Goal: Task Accomplishment & Management: Manage account settings

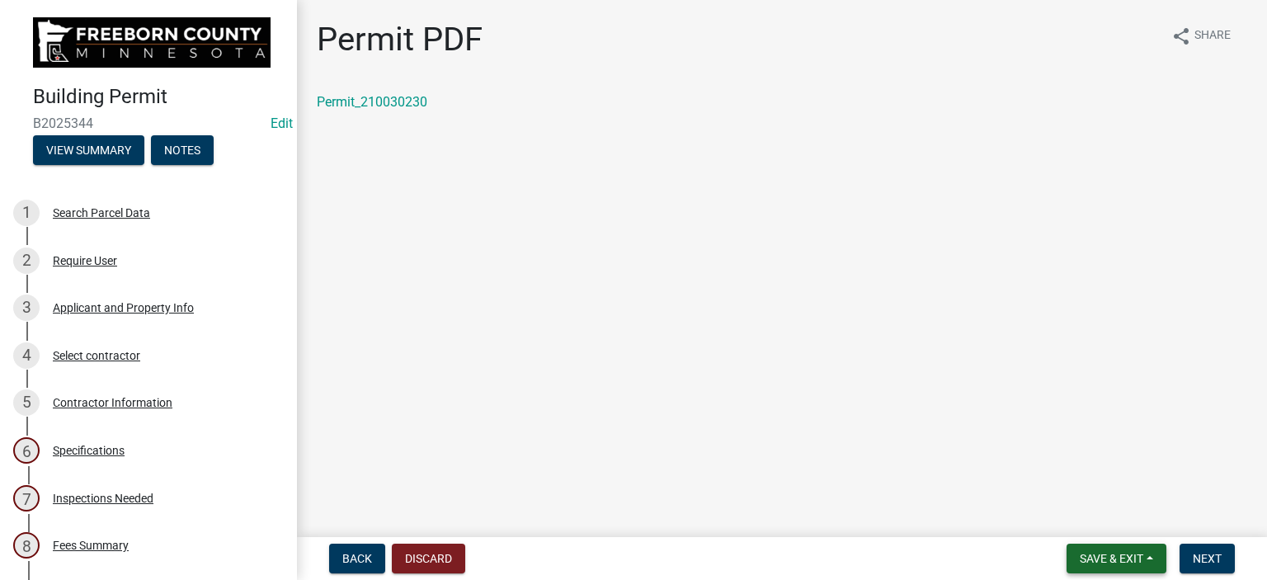
click at [1095, 560] on span "Save & Exit" at bounding box center [1112, 558] width 64 height 13
click at [1077, 515] on button "Save & Exit" at bounding box center [1100, 516] width 132 height 40
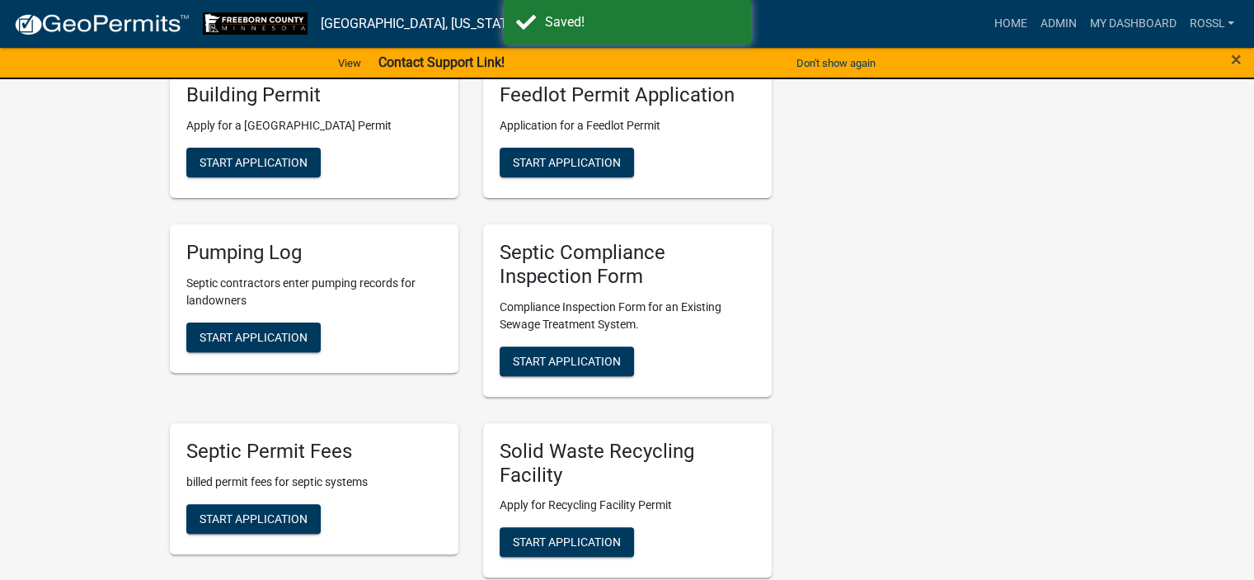
scroll to position [82, 0]
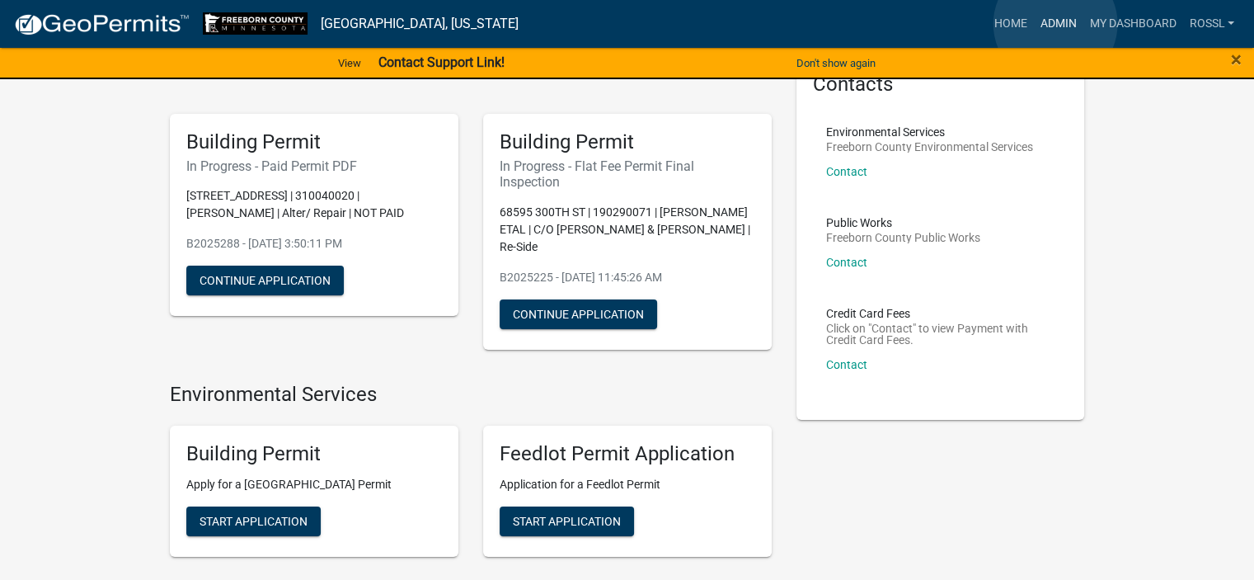
click at [1056, 23] on link "Admin" at bounding box center [1057, 23] width 49 height 31
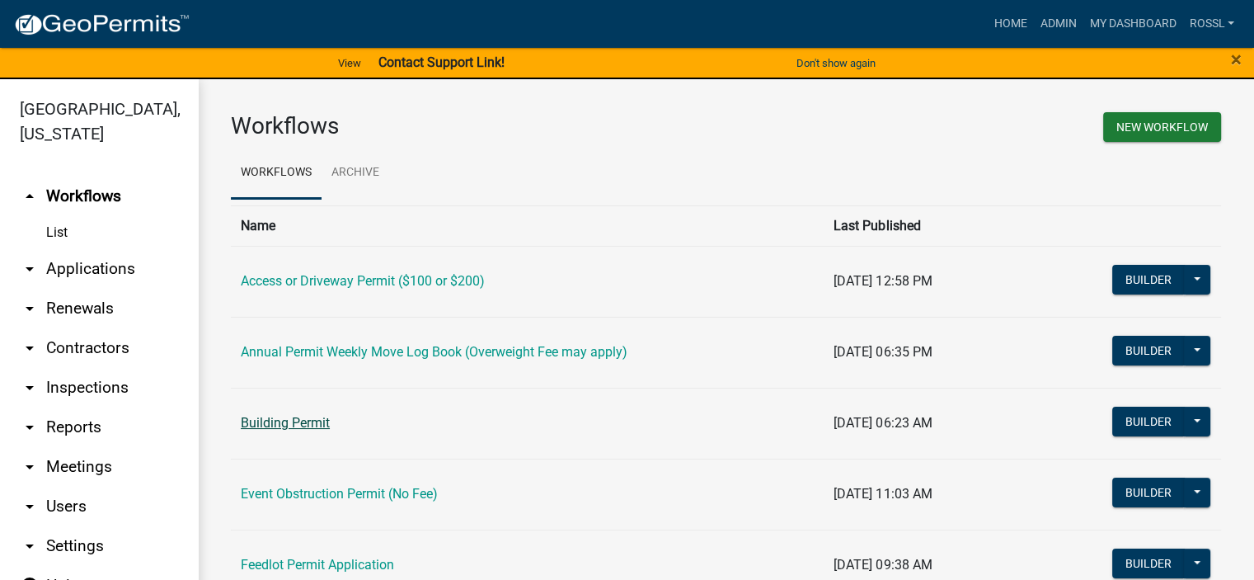
click at [313, 421] on link "Building Permit" at bounding box center [285, 423] width 89 height 16
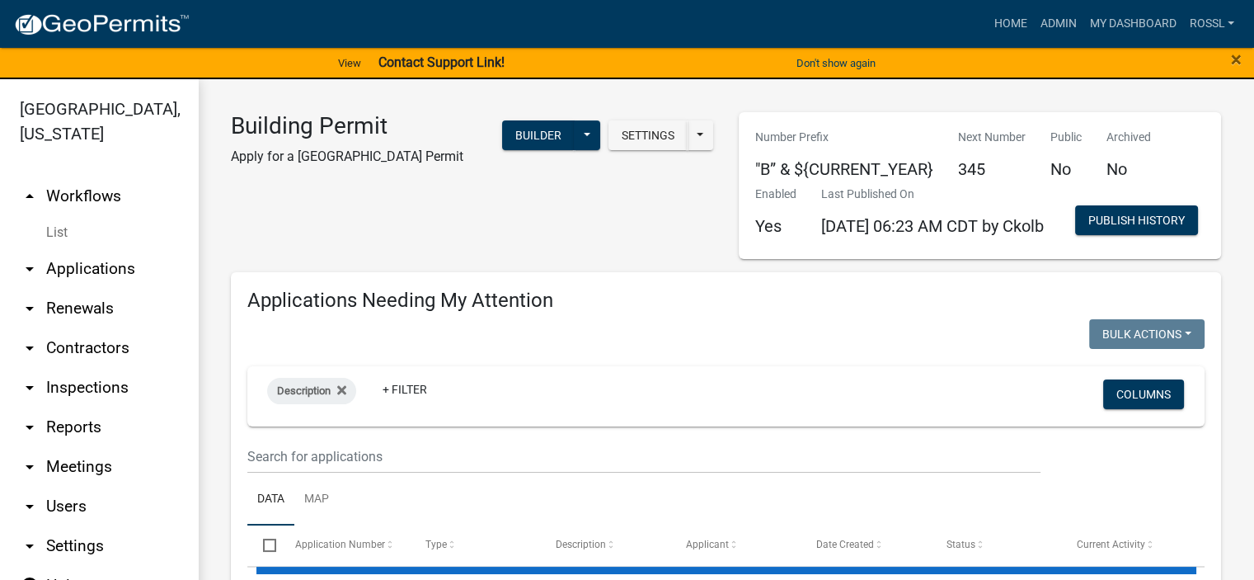
select select "2: 50"
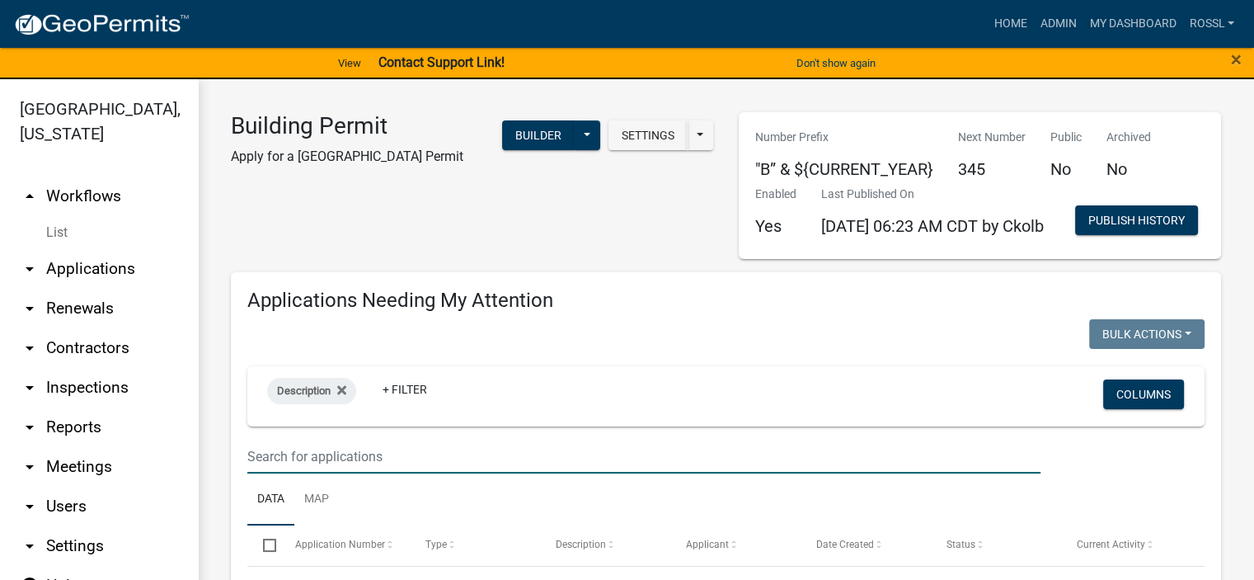
click at [333, 473] on input "text" at bounding box center [643, 457] width 793 height 34
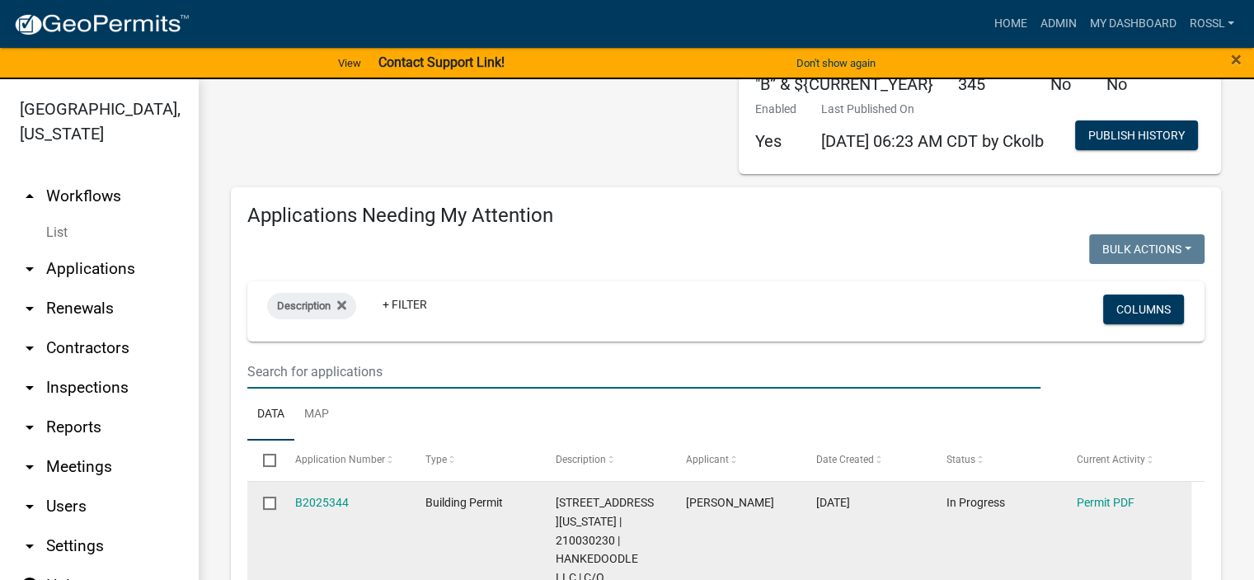
scroll to position [165, 0]
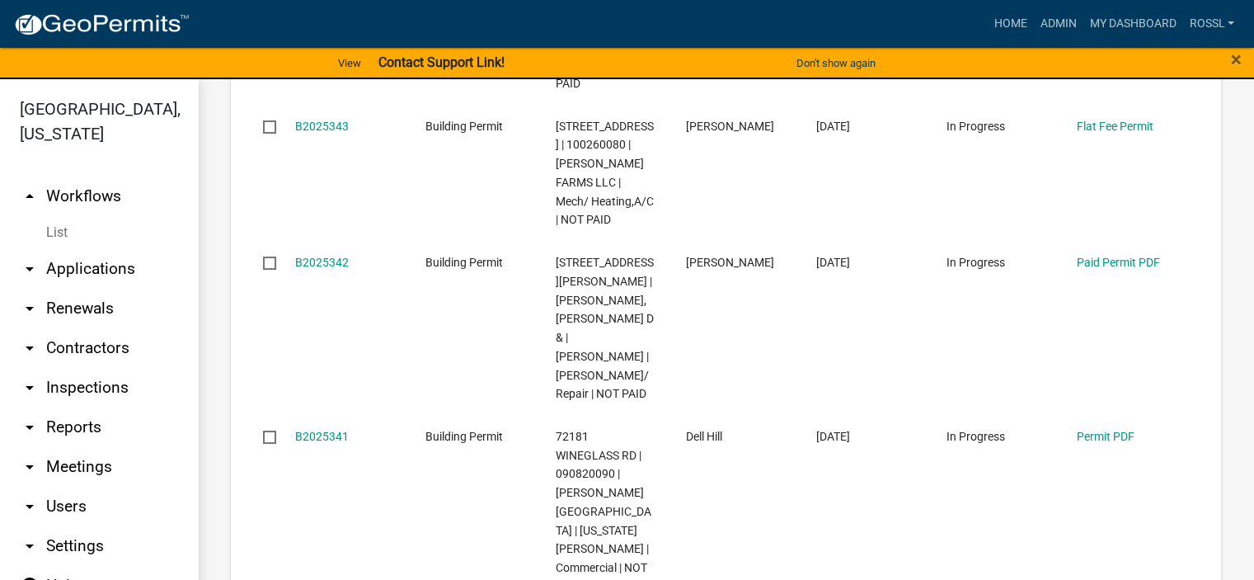
scroll to position [660, 0]
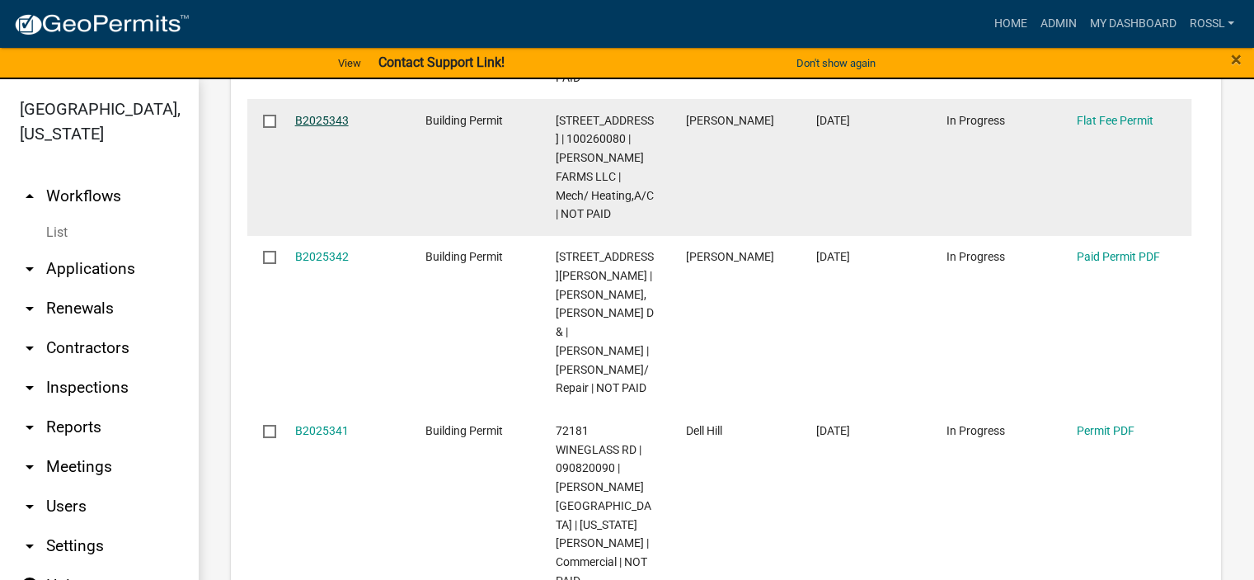
click at [304, 127] on link "B2025343" at bounding box center [322, 120] width 54 height 13
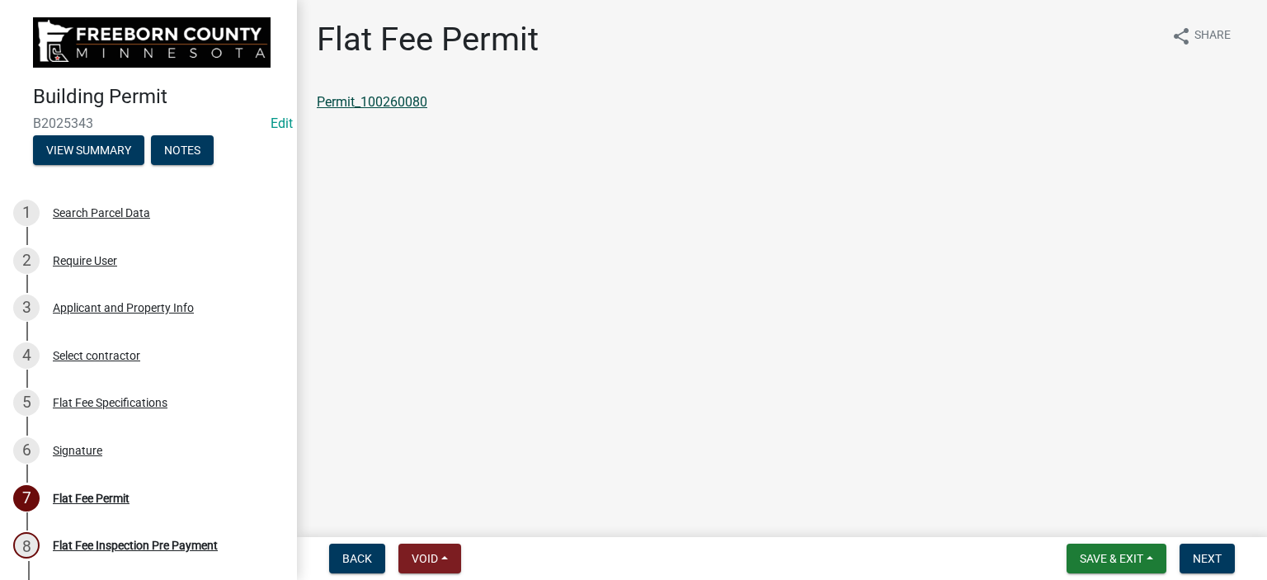
click at [362, 101] on link "Permit_100260080" at bounding box center [372, 102] width 111 height 16
click at [1127, 546] on button "Save & Exit" at bounding box center [1116, 559] width 100 height 30
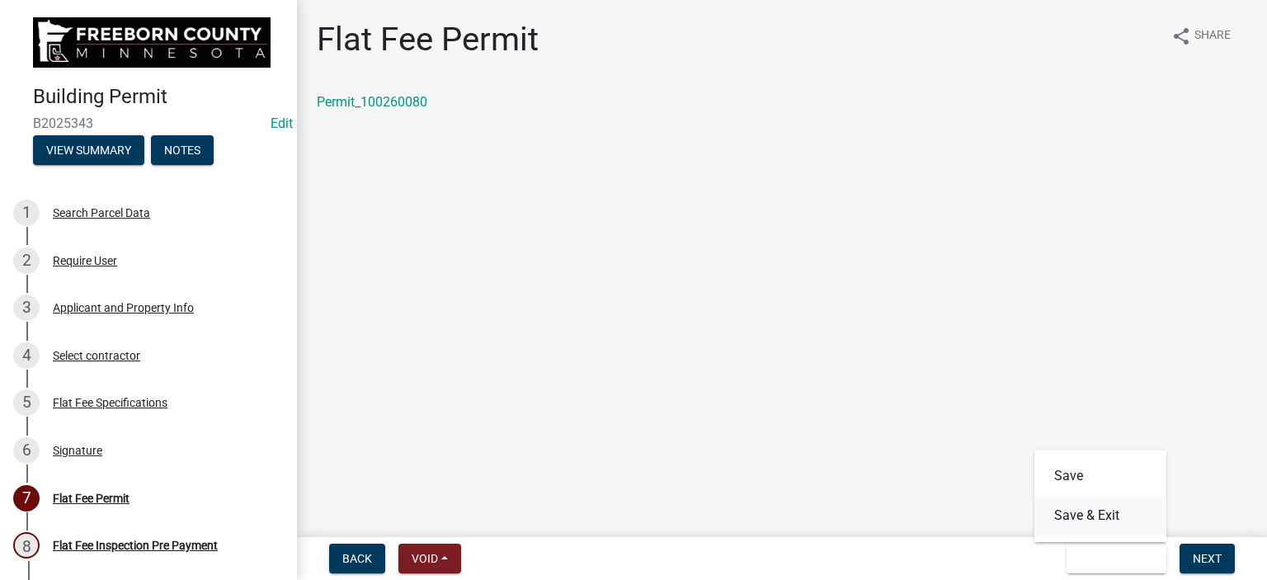
click at [1115, 525] on button "Save & Exit" at bounding box center [1100, 516] width 132 height 40
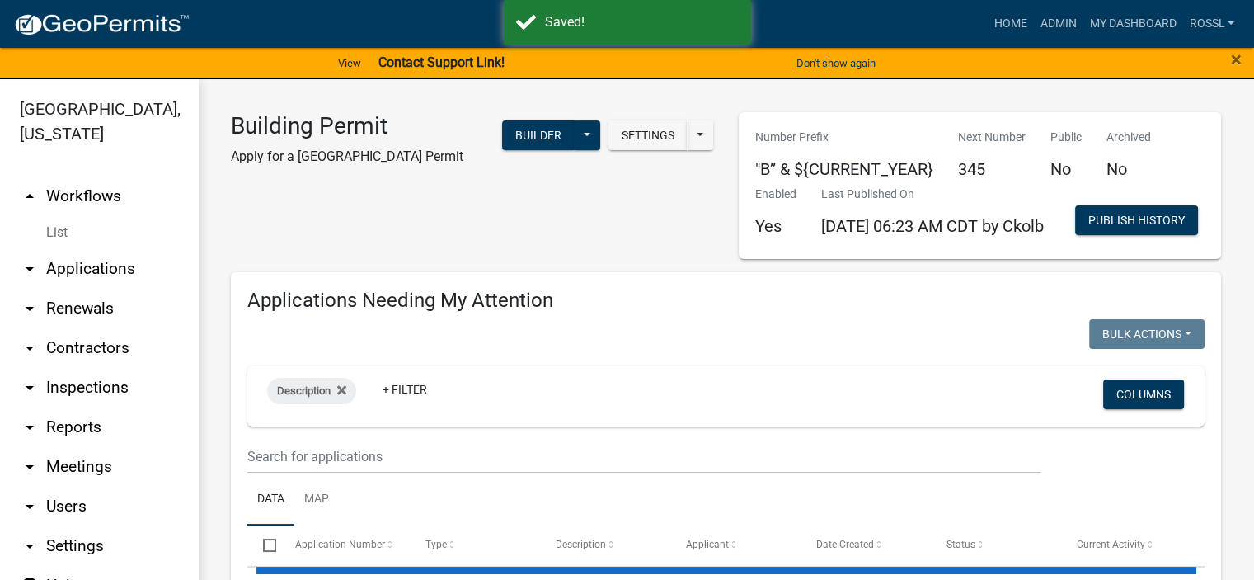
select select "2: 50"
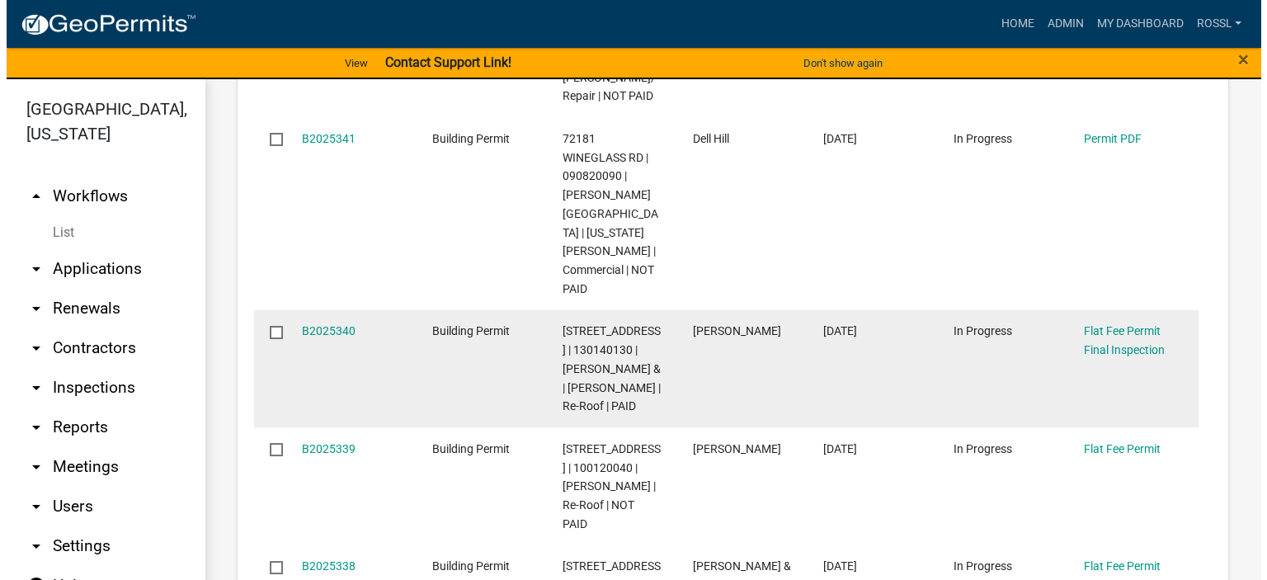
scroll to position [990, 0]
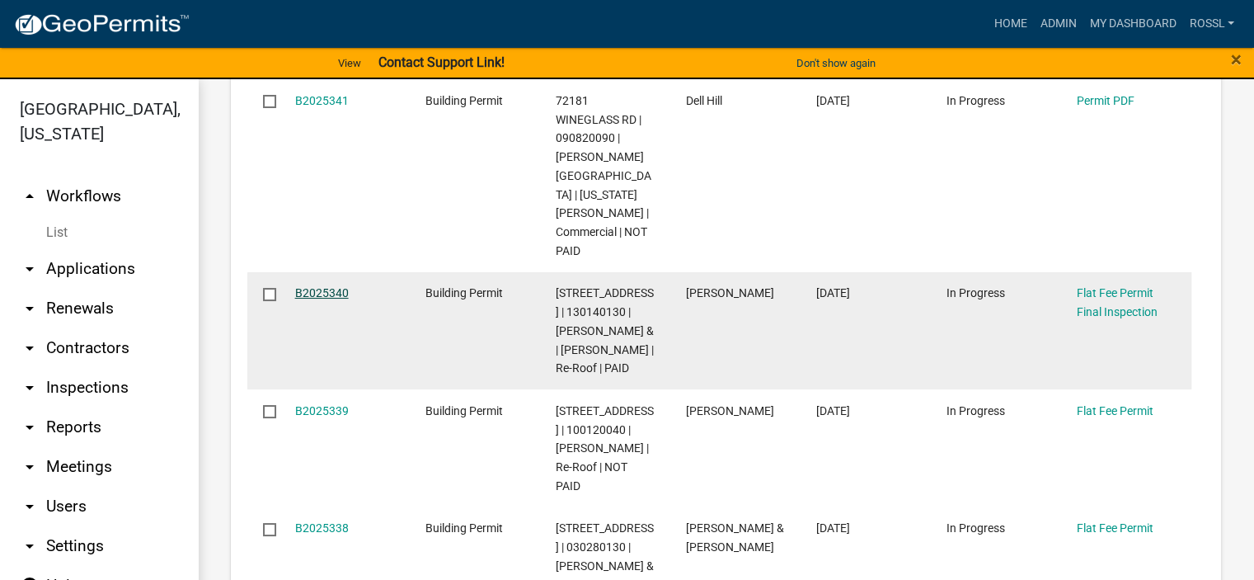
click at [332, 286] on link "B2025340" at bounding box center [322, 292] width 54 height 13
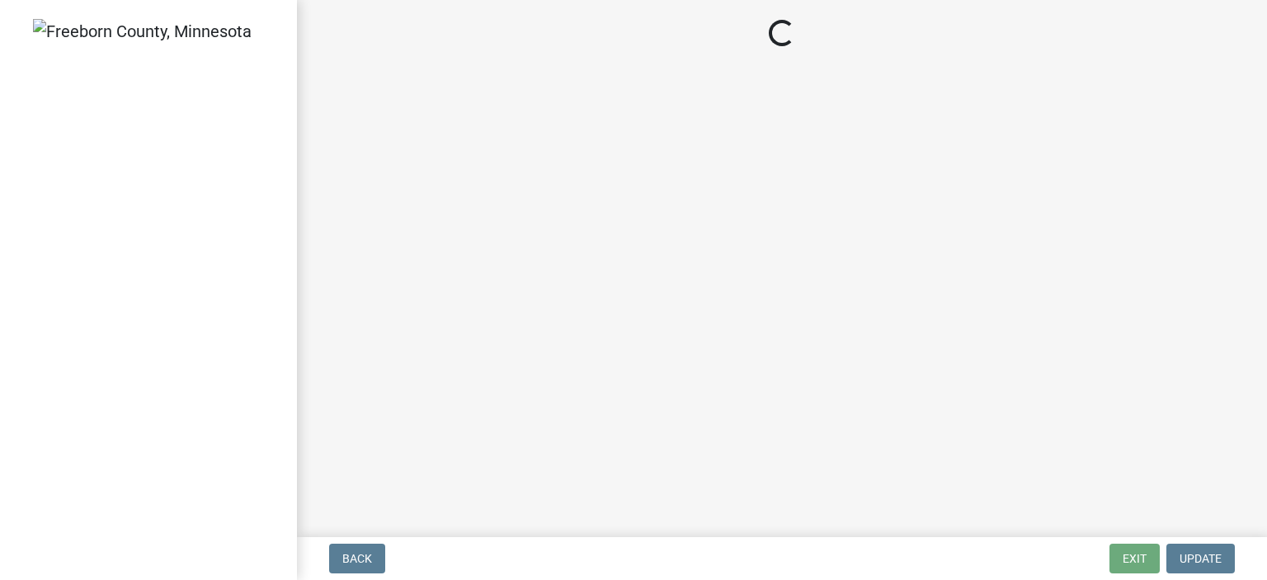
select select "3613e5d6-c0da-40a7-83d4-d5638b2e6124"
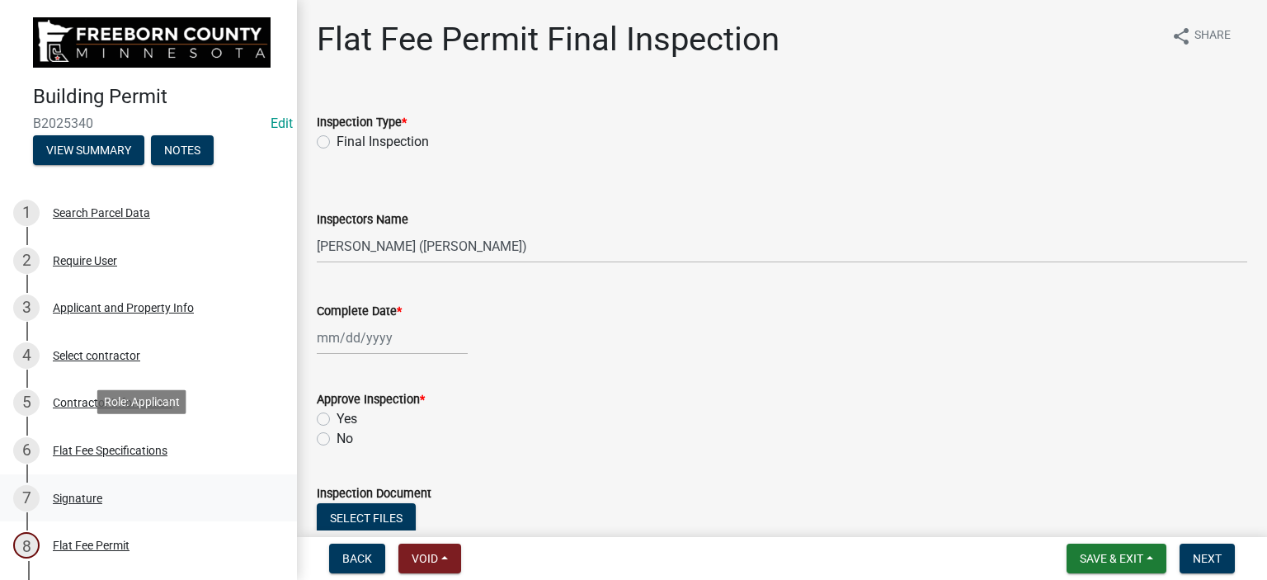
scroll to position [330, 0]
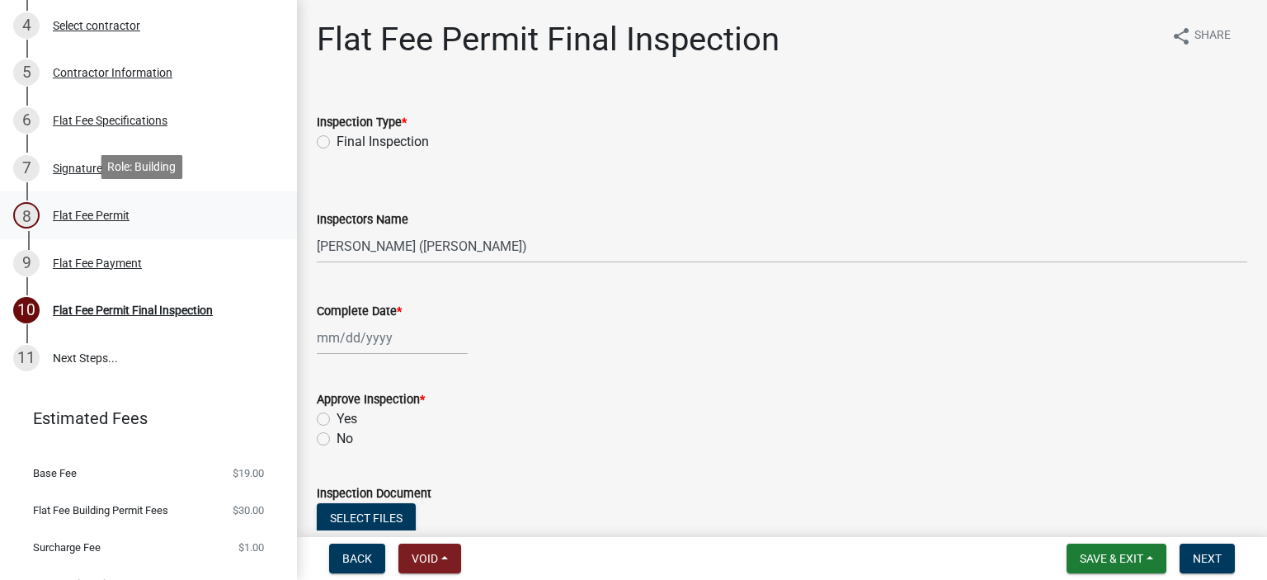
click at [110, 217] on div "Flat Fee Permit" at bounding box center [91, 215] width 77 height 12
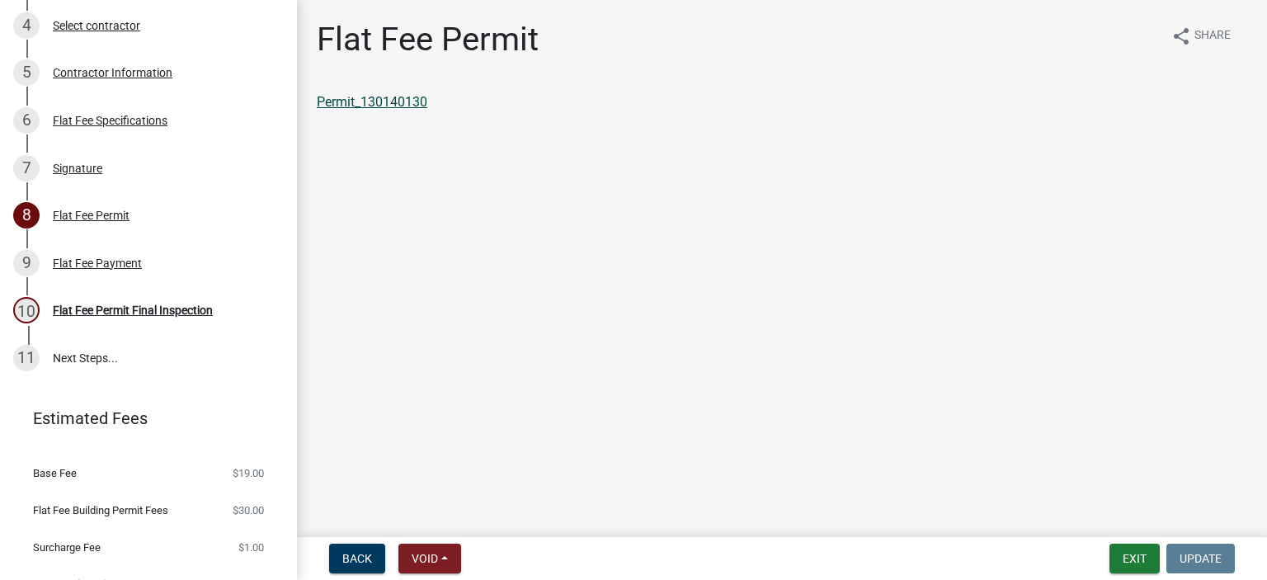
click at [386, 98] on link "Permit_130140130" at bounding box center [372, 102] width 111 height 16
click at [117, 262] on div "Flat Fee Payment" at bounding box center [97, 263] width 89 height 12
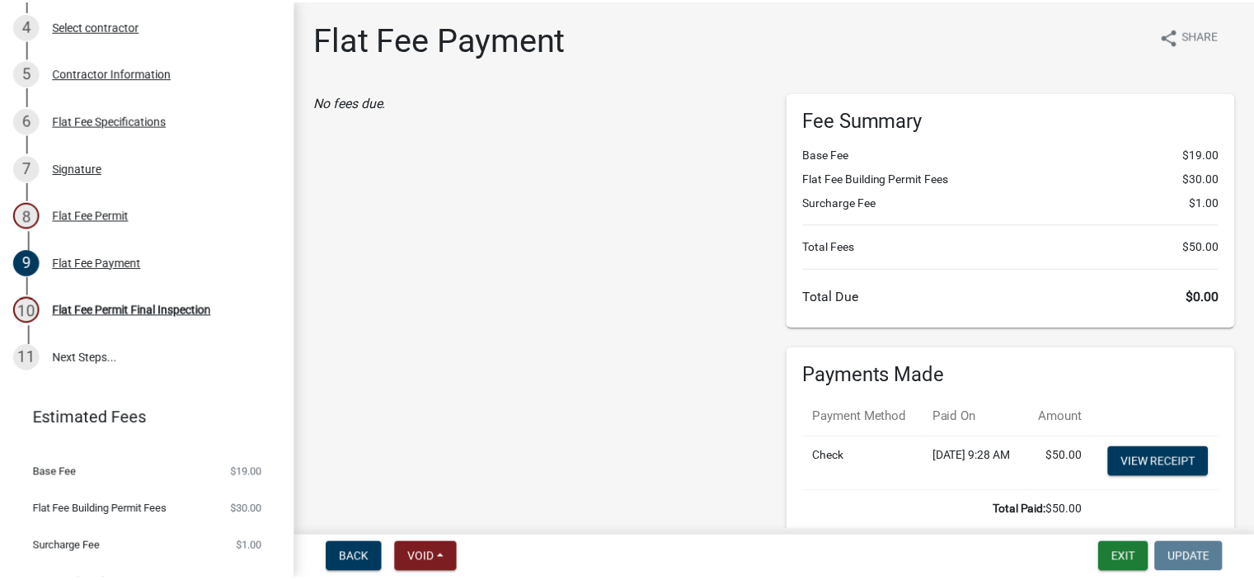
scroll to position [82, 0]
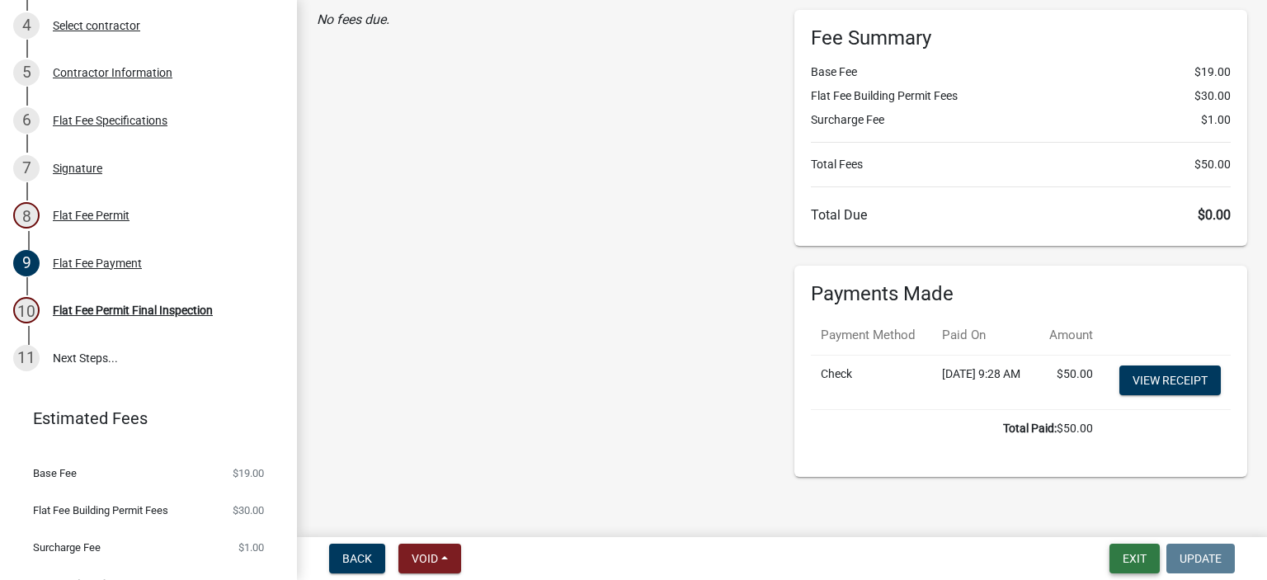
click at [1138, 550] on button "Exit" at bounding box center [1134, 559] width 50 height 30
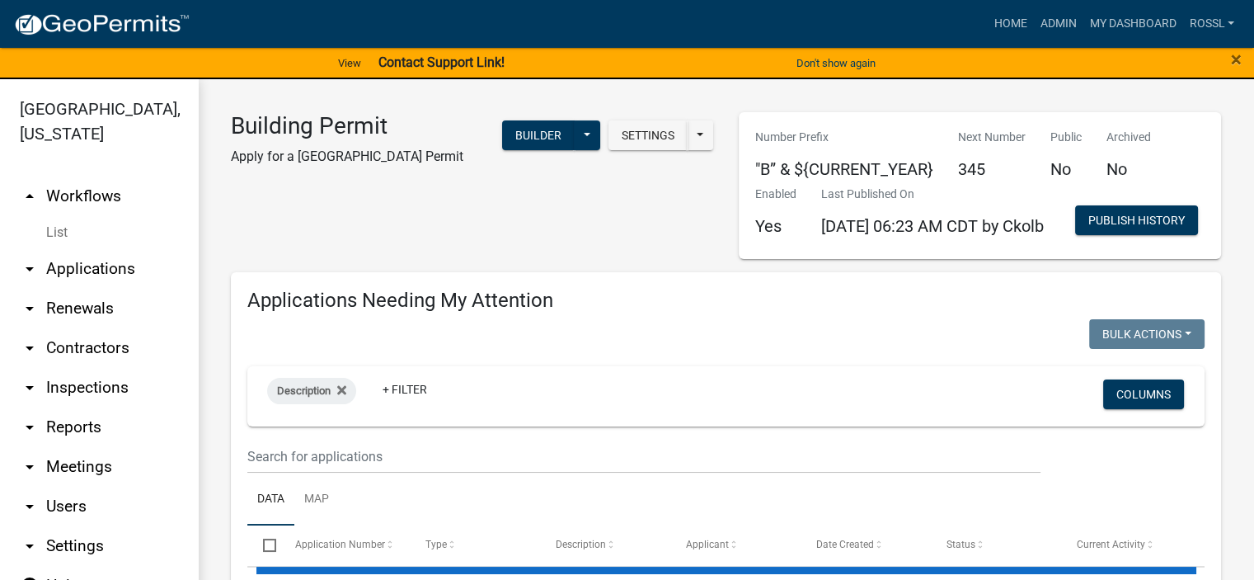
select select "2: 50"
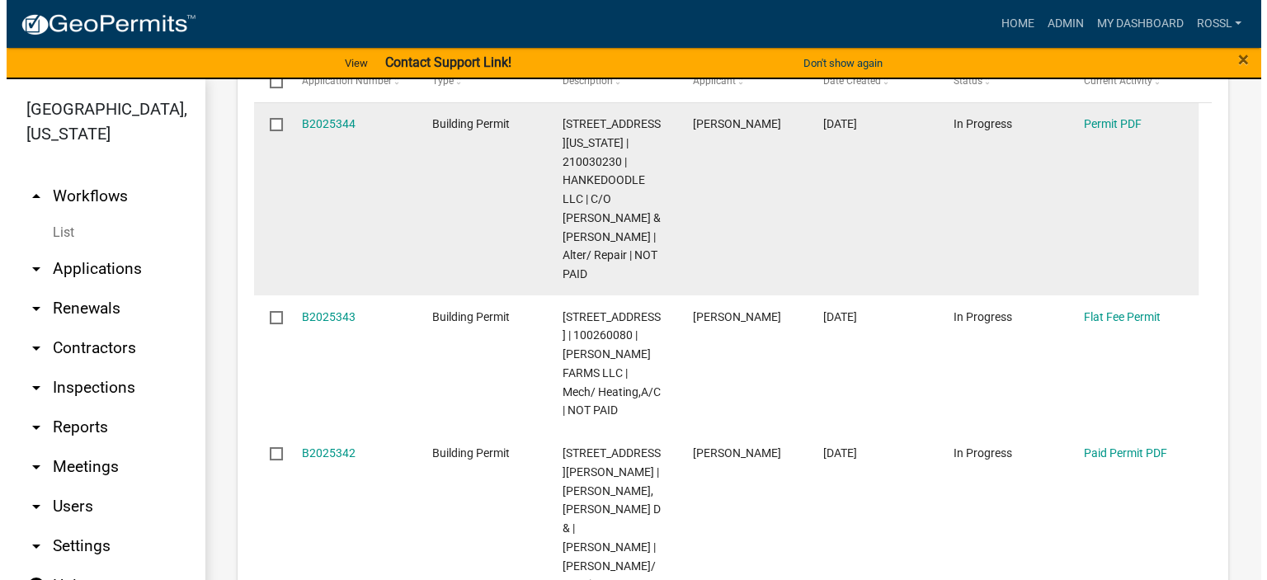
scroll to position [660, 0]
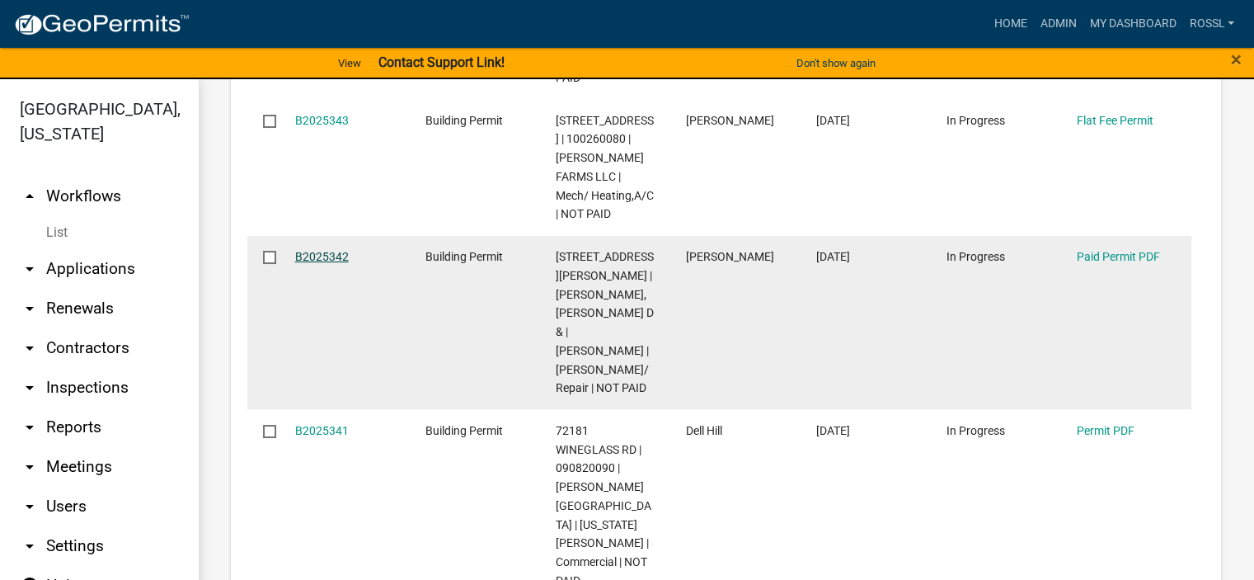
click at [319, 263] on link "B2025342" at bounding box center [322, 256] width 54 height 13
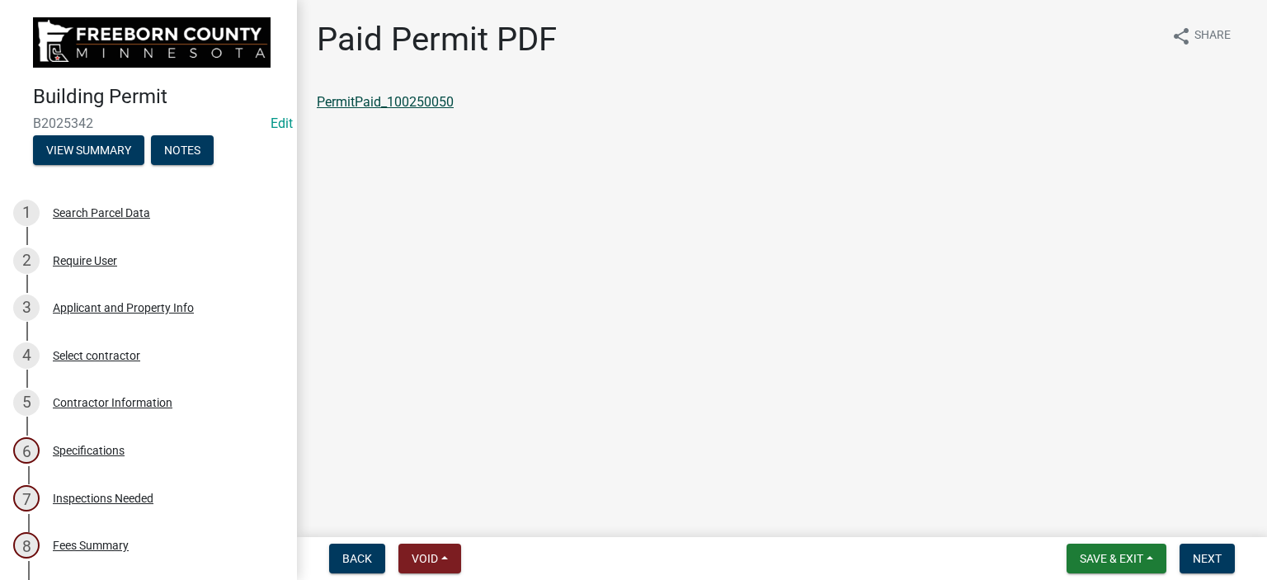
click at [381, 102] on link "PermitPaid_100250050" at bounding box center [385, 102] width 137 height 16
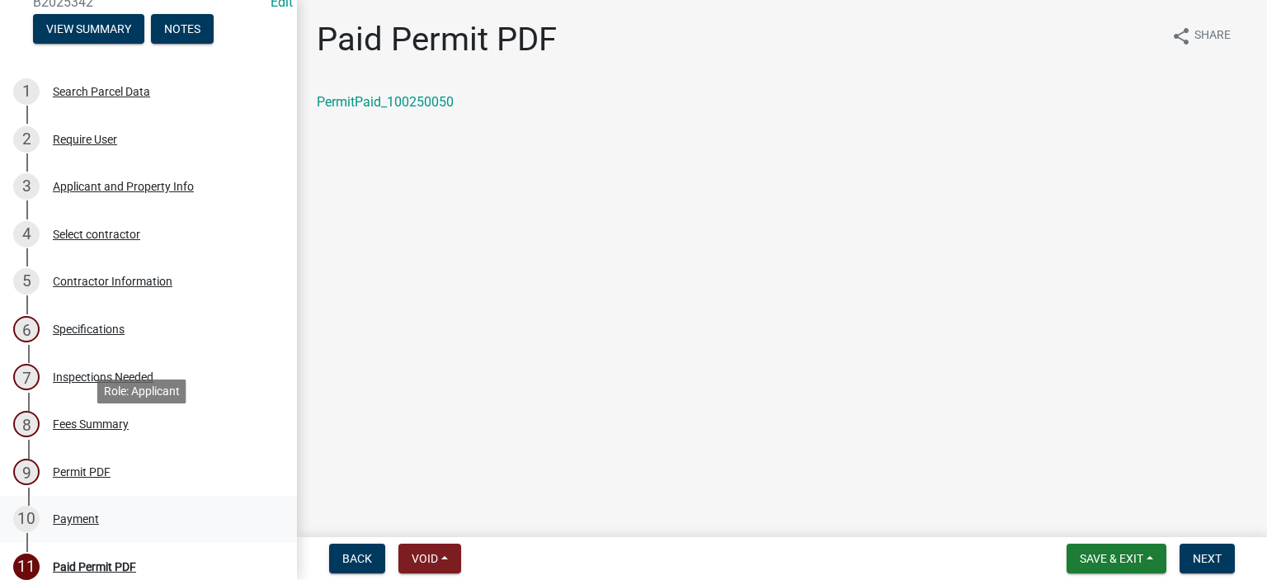
scroll to position [247, 0]
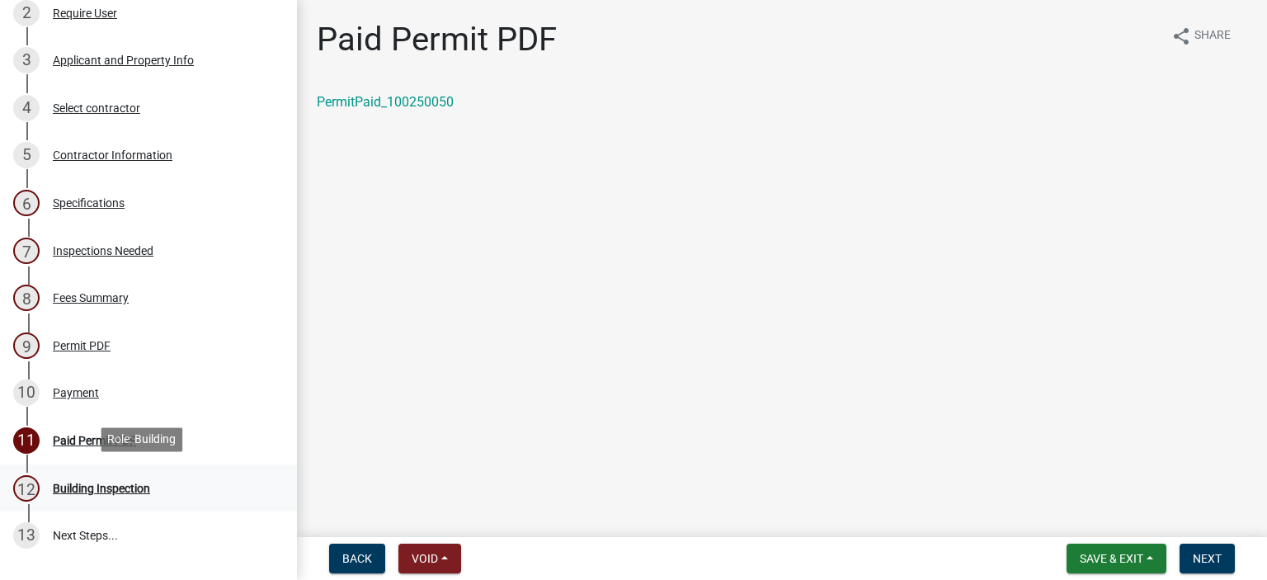
click at [112, 487] on div "Building Inspection" at bounding box center [101, 488] width 97 height 12
click at [1224, 563] on button "Next" at bounding box center [1206, 559] width 55 height 30
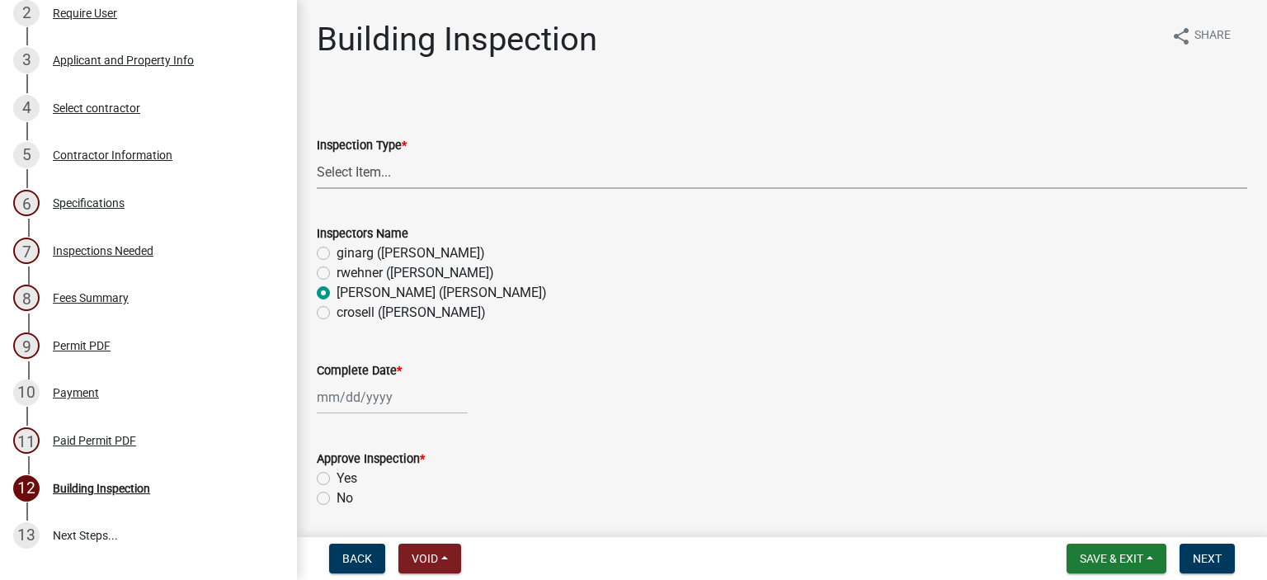
click at [359, 171] on select "Select Item... Footings Foundation Rough Plumbing Rough Mechanical Framing Gas …" at bounding box center [782, 172] width 930 height 34
click at [317, 155] on select "Select Item... Footings Foundation Rough Plumbing Rough Mechanical Framing Gas …" at bounding box center [782, 172] width 930 height 34
select select "a9b4ad4b-b3f3-49fc-b4bb-a6e3399b343e"
click at [343, 398] on div at bounding box center [392, 397] width 151 height 34
select select "9"
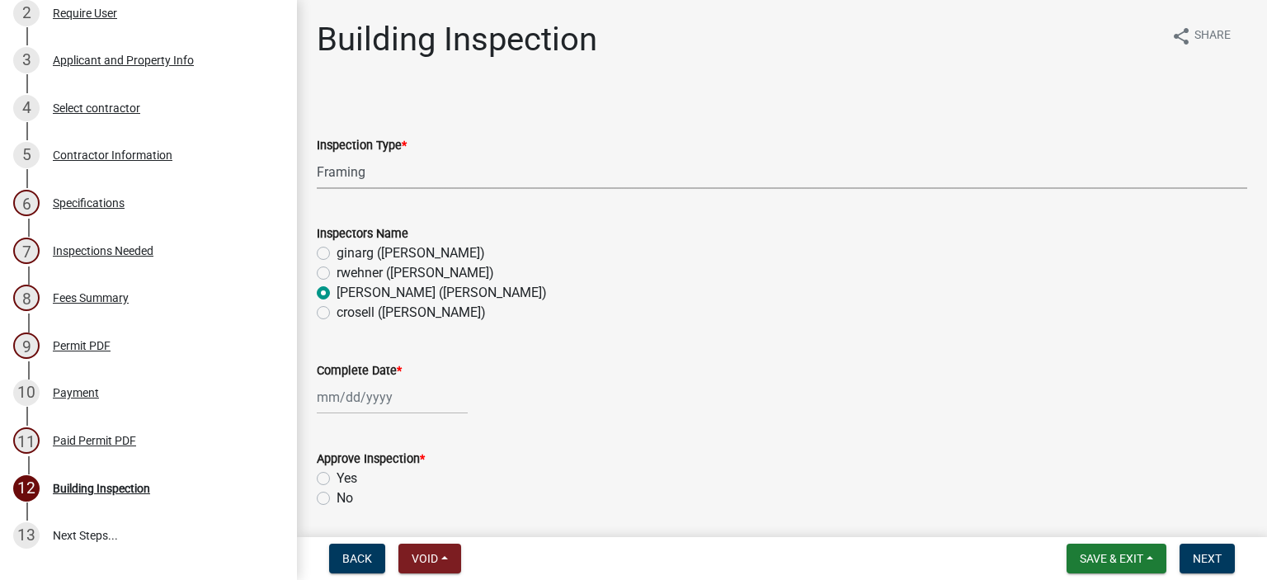
select select "2025"
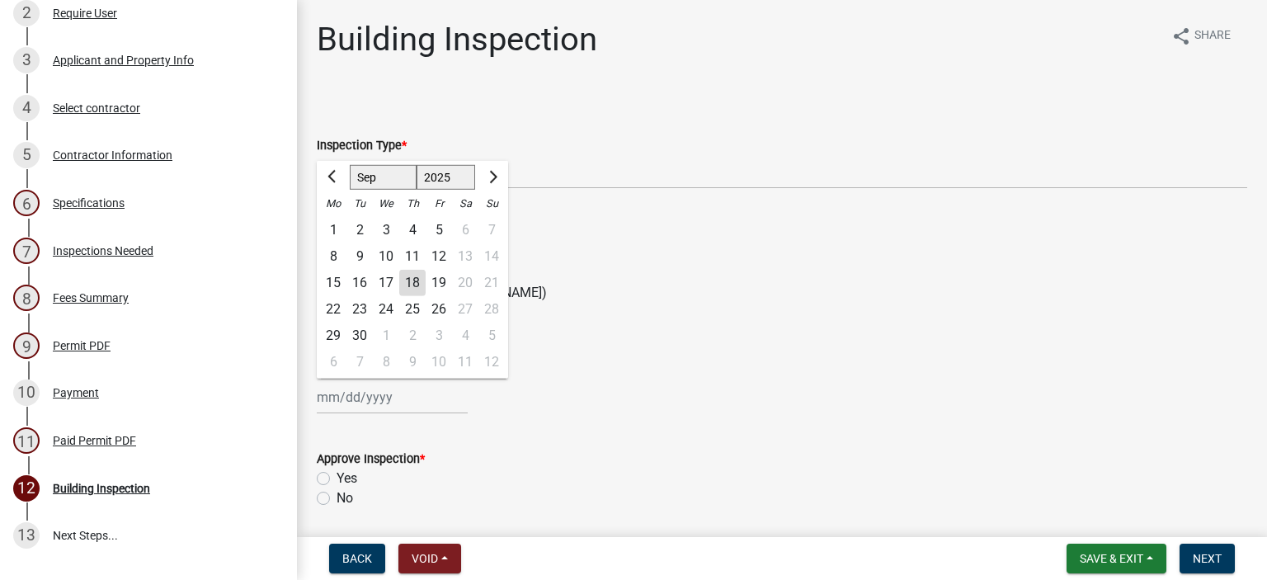
click at [414, 283] on div "18" at bounding box center [412, 283] width 26 height 26
type input "[DATE]"
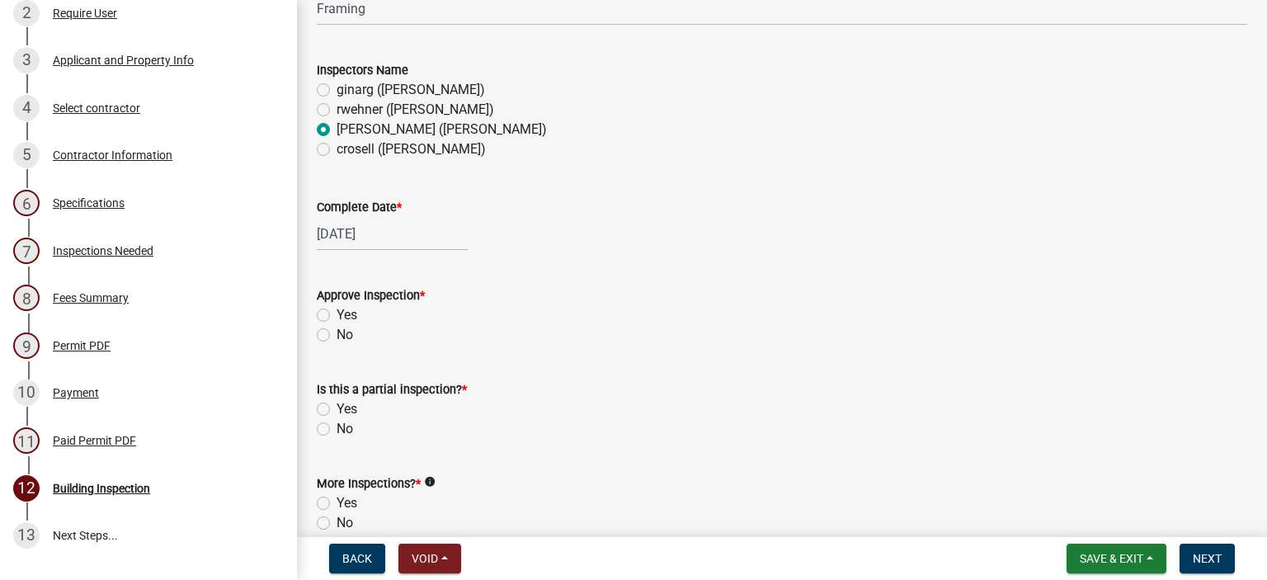
scroll to position [165, 0]
click at [336, 311] on label "Yes" at bounding box center [346, 314] width 21 height 20
click at [336, 311] on input "Yes" at bounding box center [341, 309] width 11 height 11
radio input "true"
click at [316, 425] on div "Is this a partial inspection? * Yes No" at bounding box center [781, 397] width 955 height 79
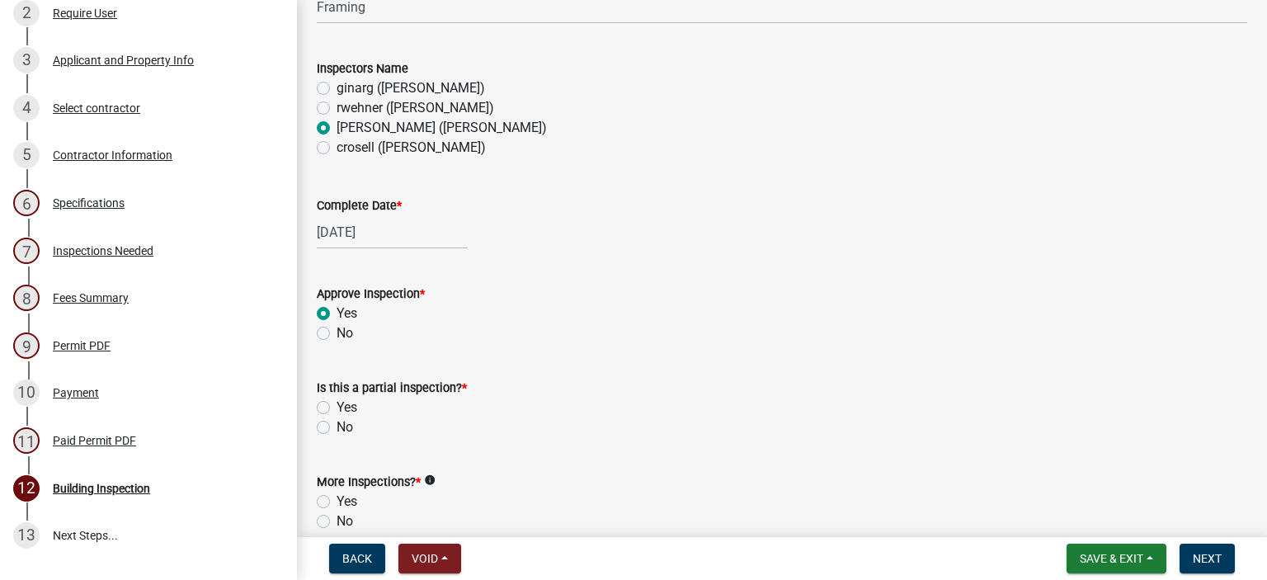
click at [336, 425] on label "No" at bounding box center [344, 427] width 16 height 20
click at [336, 425] on input "No" at bounding box center [341, 422] width 11 height 11
radio input "true"
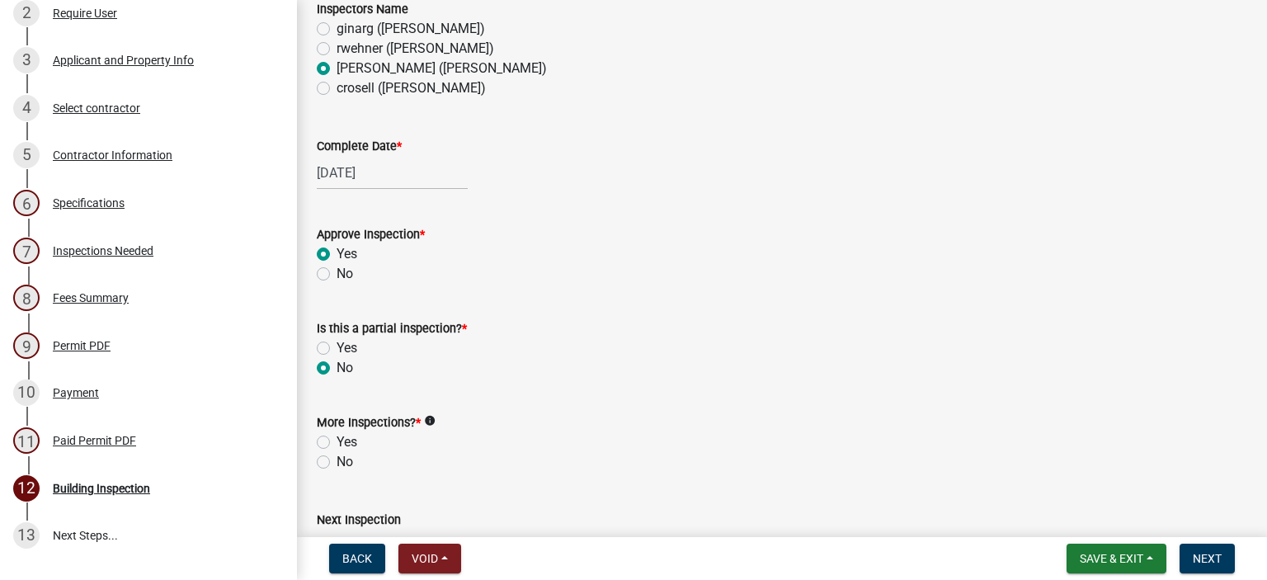
scroll to position [330, 0]
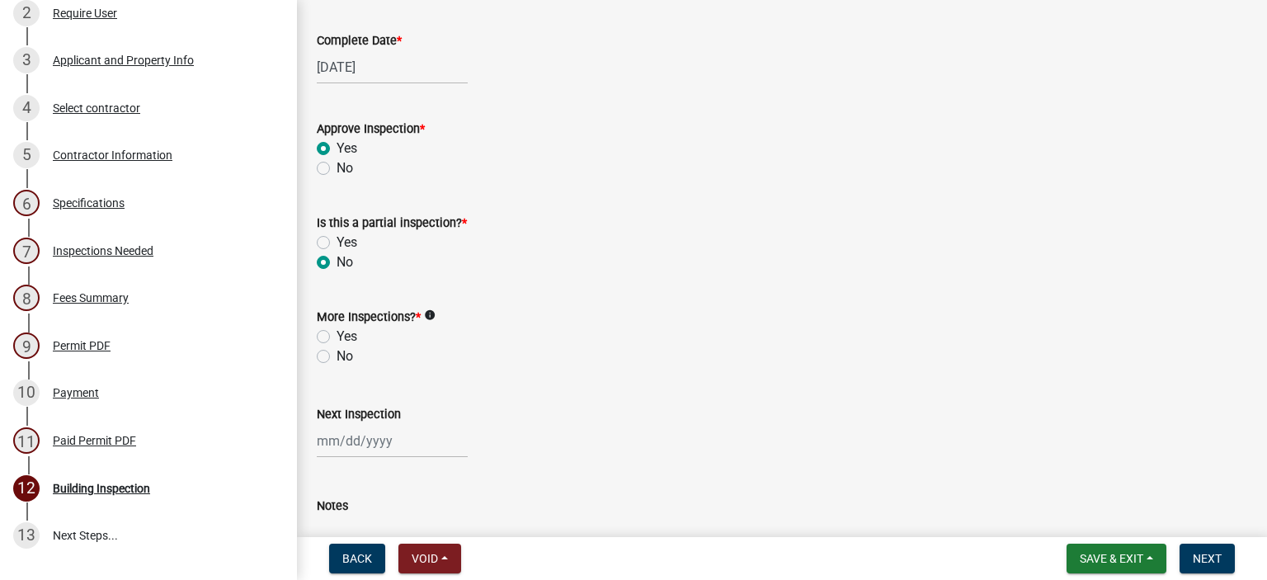
click at [336, 333] on label "Yes" at bounding box center [346, 337] width 21 height 20
click at [336, 333] on input "Yes" at bounding box center [341, 332] width 11 height 11
radio input "true"
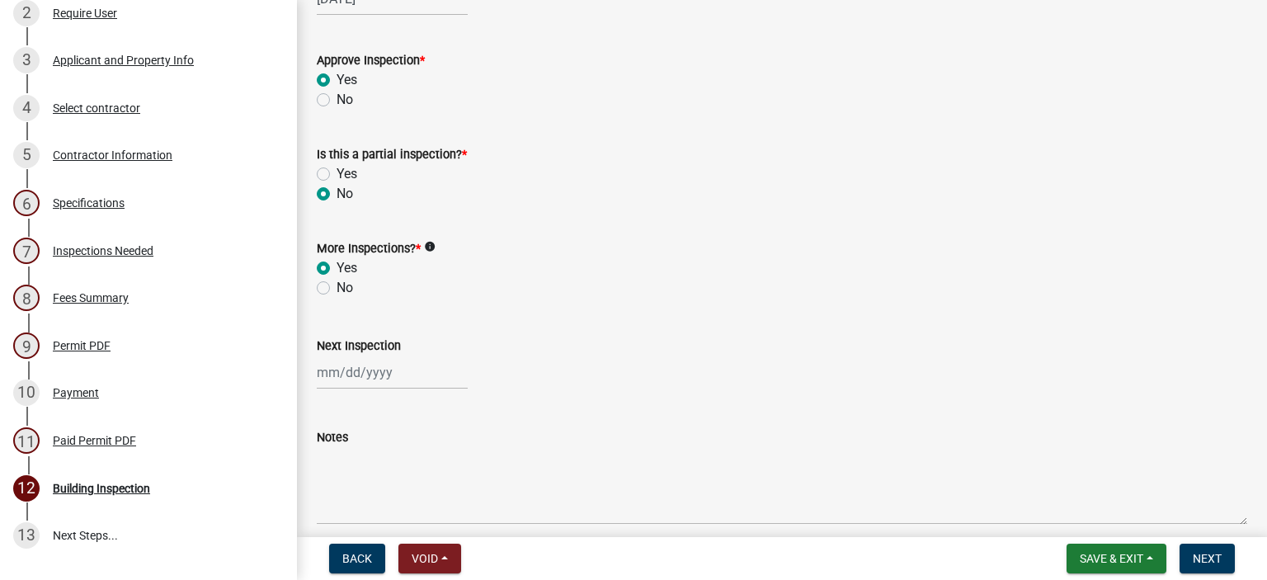
scroll to position [495, 0]
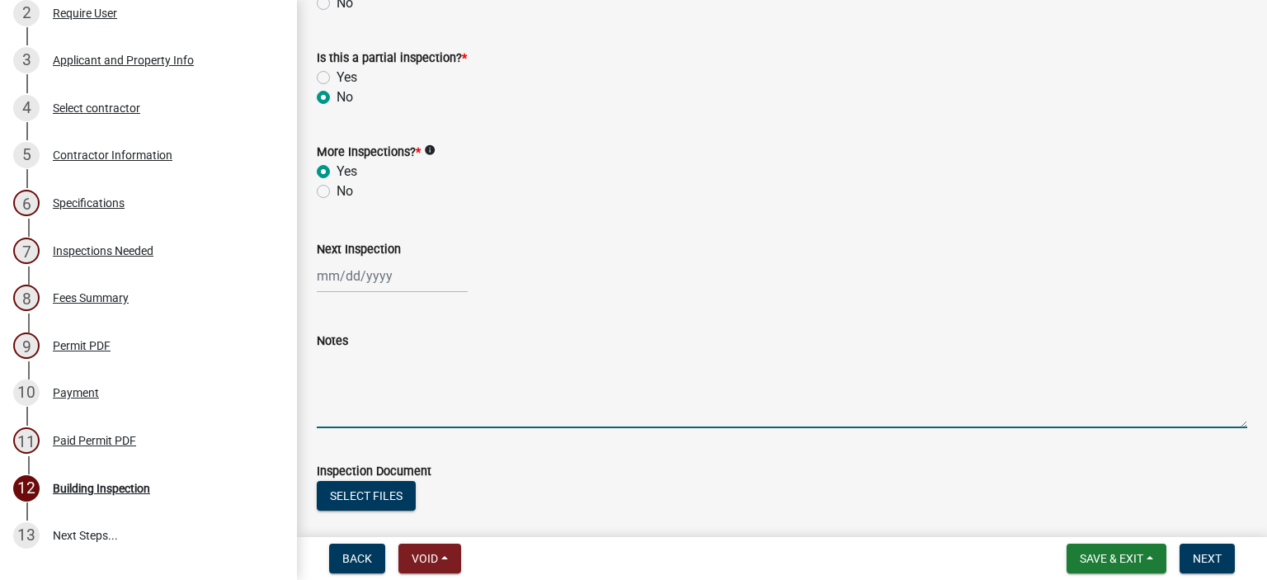
click at [345, 418] on textarea "Notes" at bounding box center [782, 390] width 930 height 78
click at [345, 421] on textarea "Notes" at bounding box center [782, 390] width 930 height 78
type textarea "No correction in framing -ok"
click at [1138, 562] on span "Save & Exit" at bounding box center [1112, 558] width 64 height 13
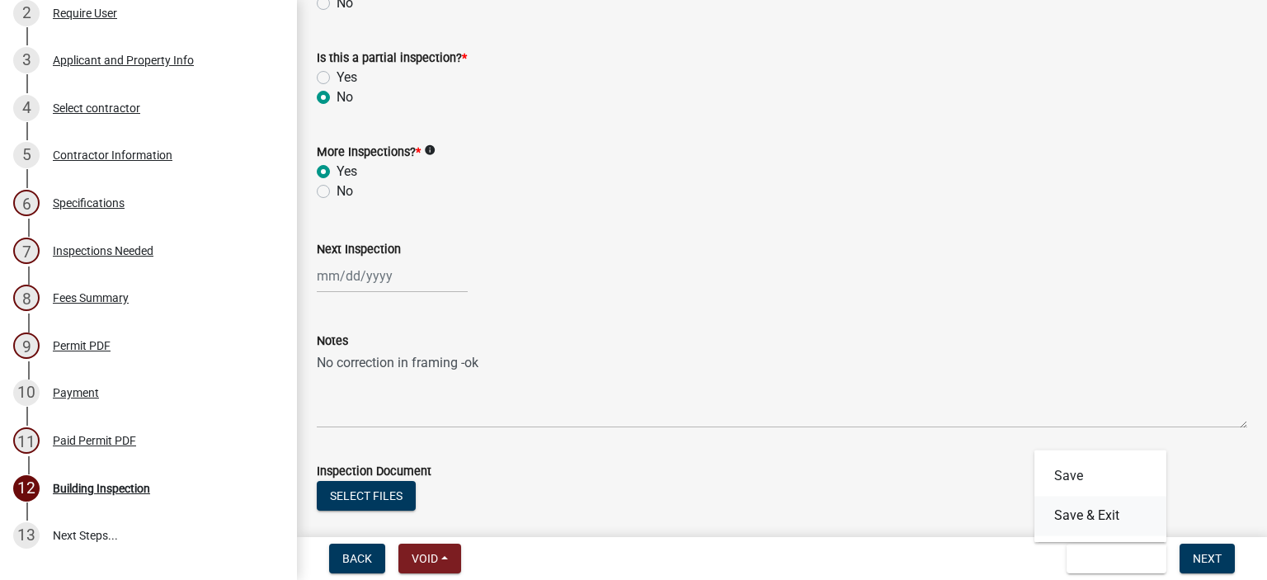
click at [1117, 517] on button "Save & Exit" at bounding box center [1100, 516] width 132 height 40
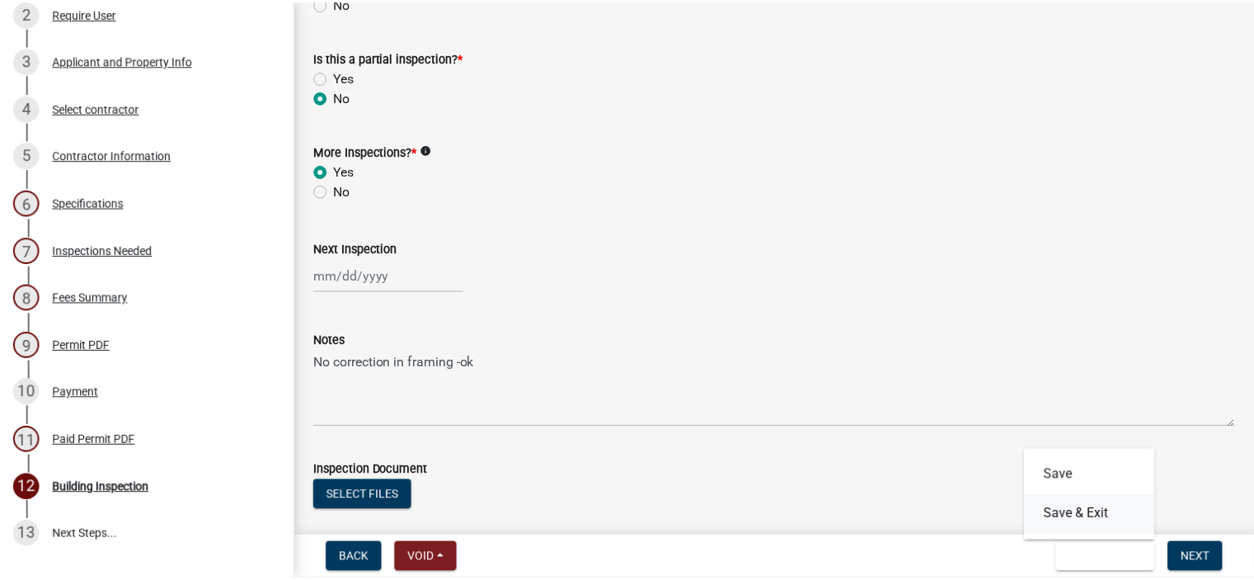
scroll to position [0, 0]
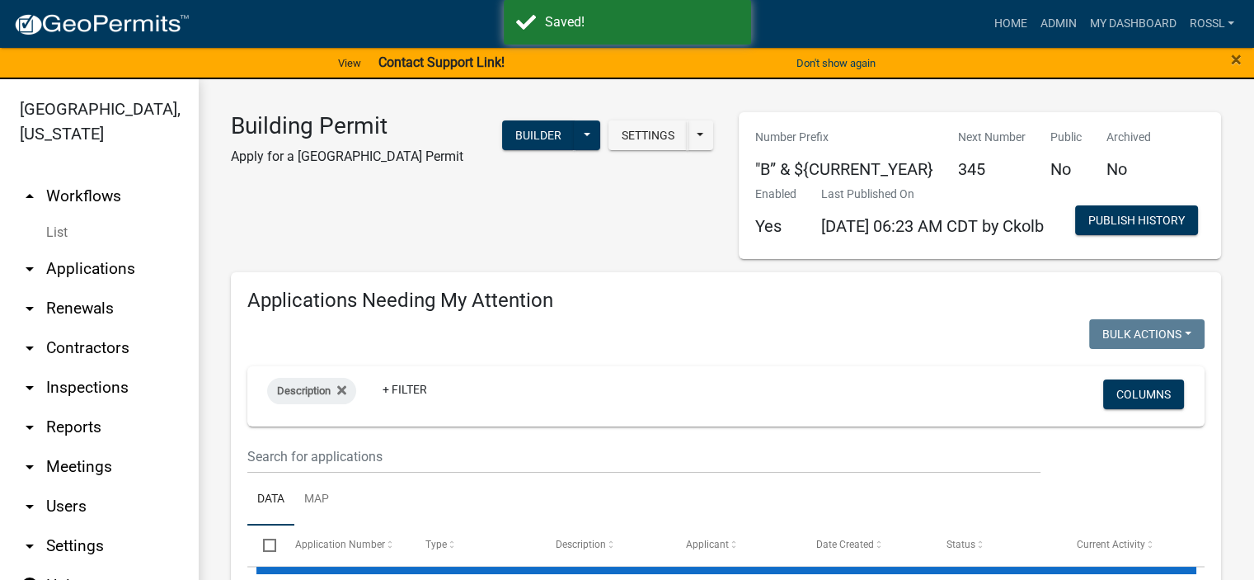
select select "2: 50"
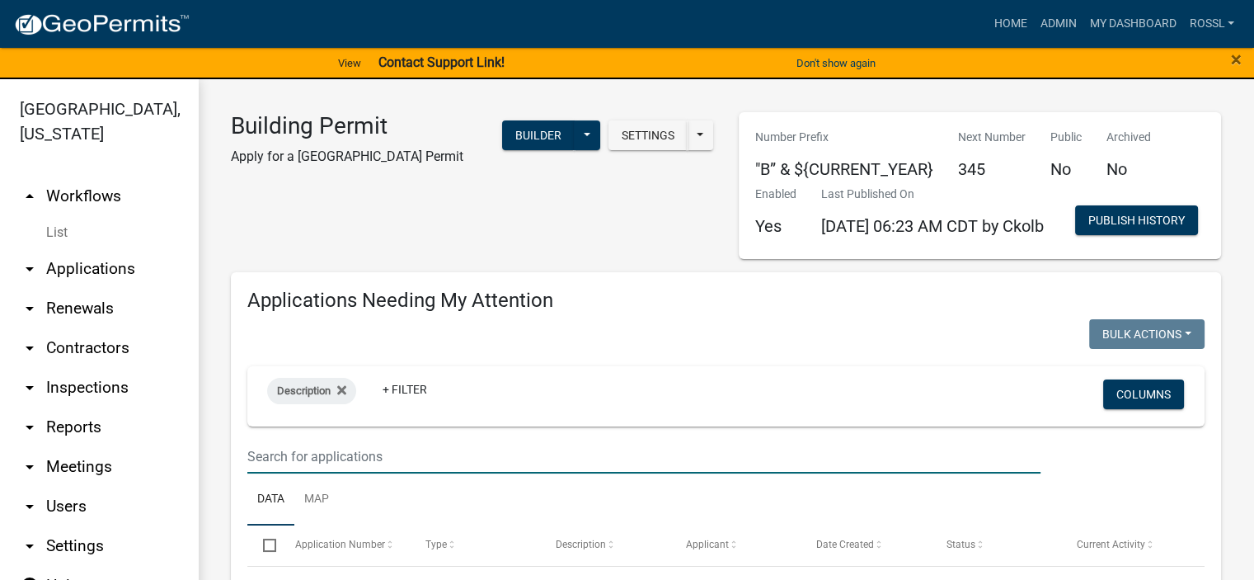
click at [335, 473] on input "text" at bounding box center [643, 457] width 793 height 34
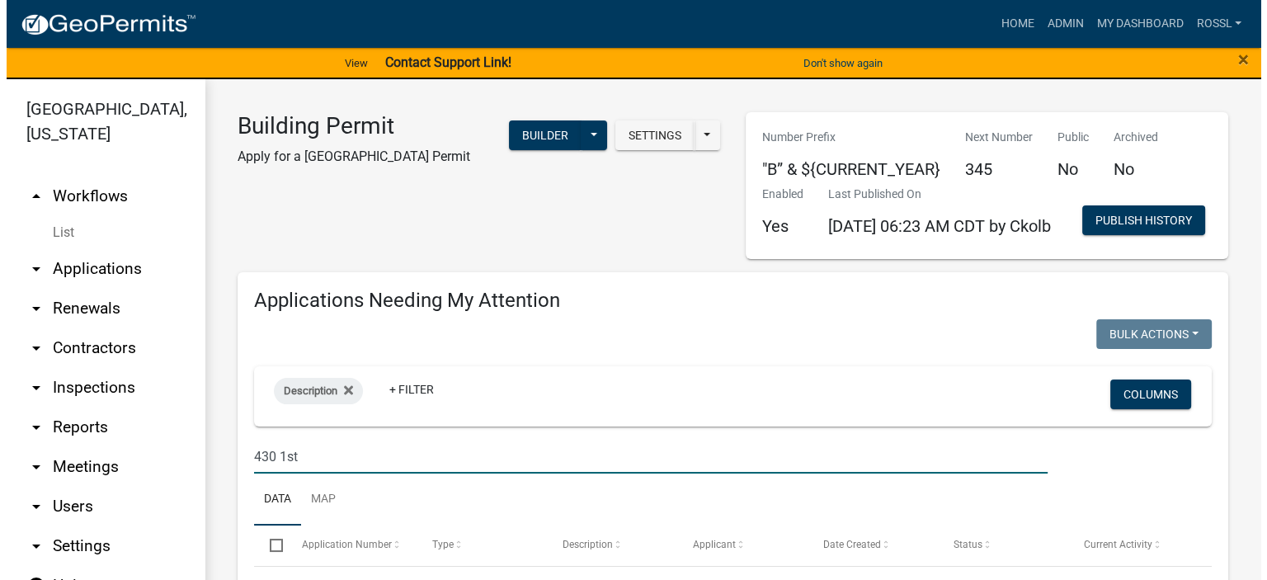
scroll to position [247, 0]
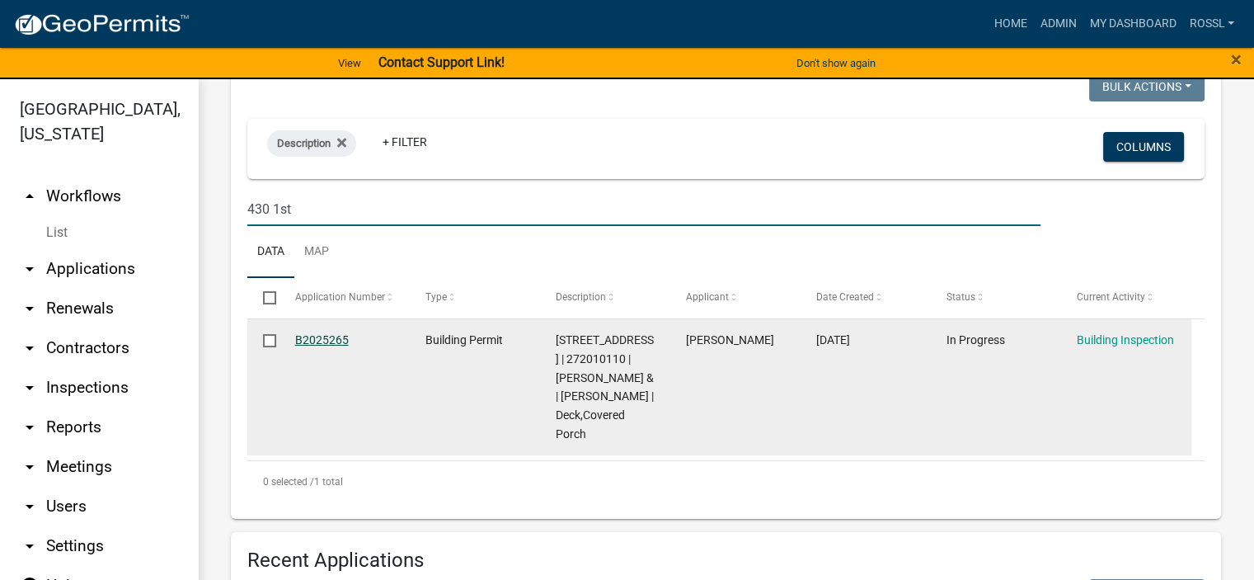
type input "430 1st"
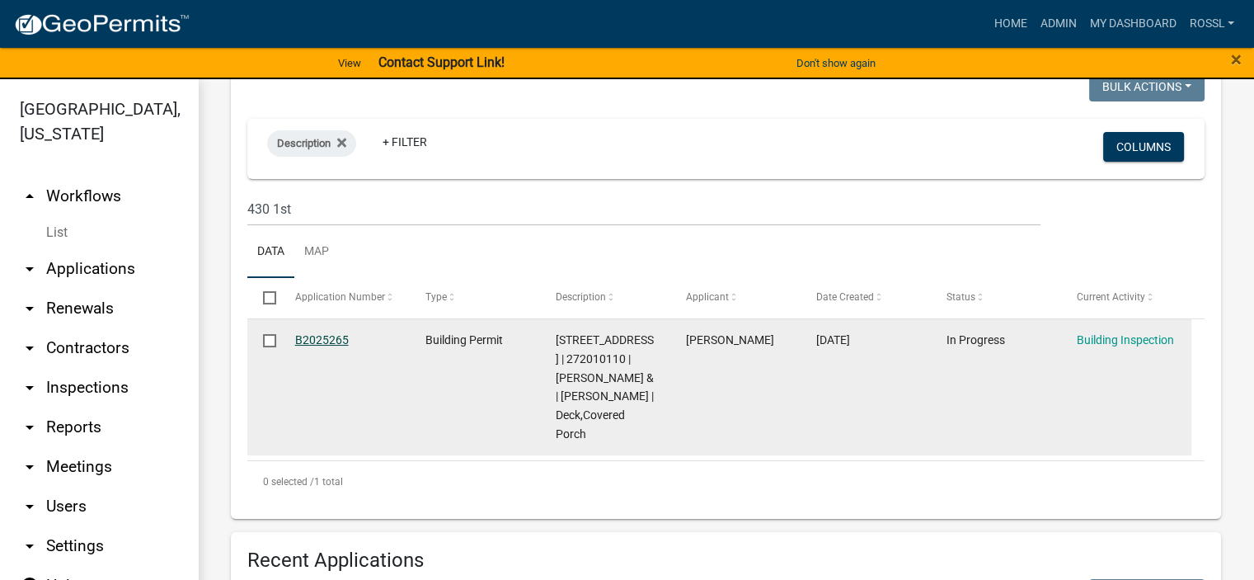
click at [326, 346] on link "B2025265" at bounding box center [322, 339] width 54 height 13
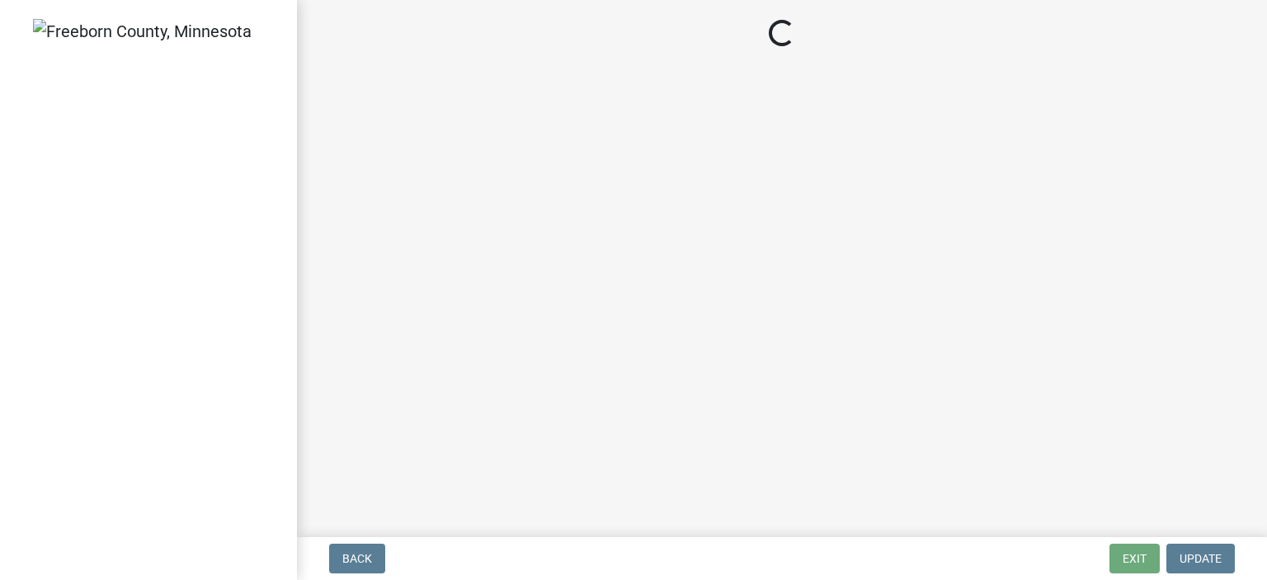
select select "306567ba-5481-4577-869f-56a75bb08b28"
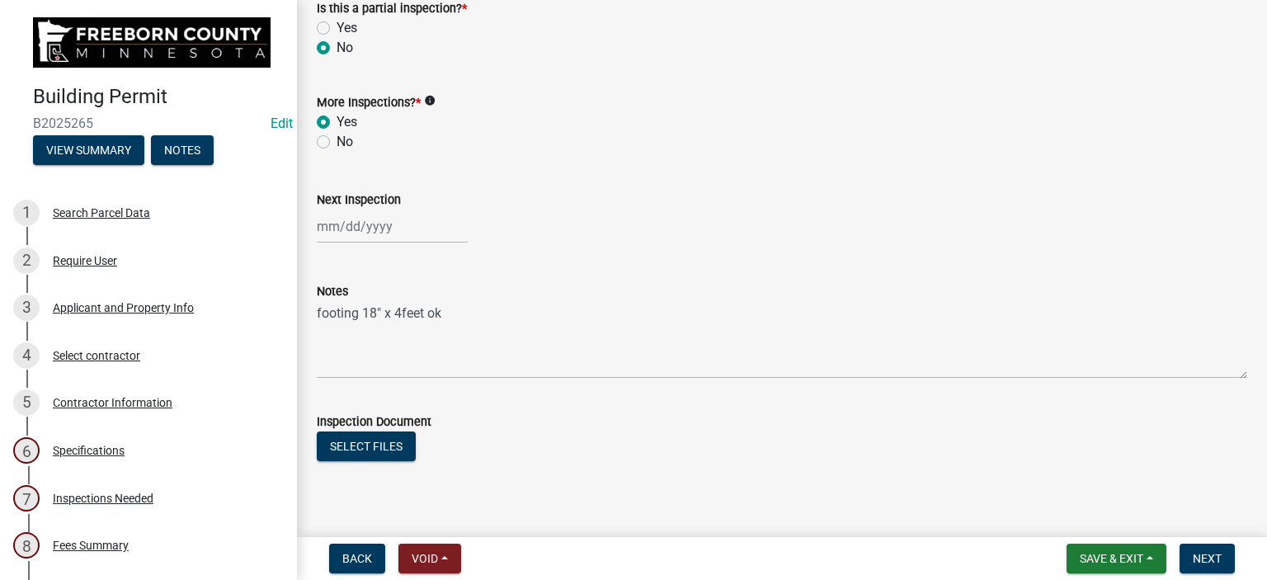
scroll to position [571, 0]
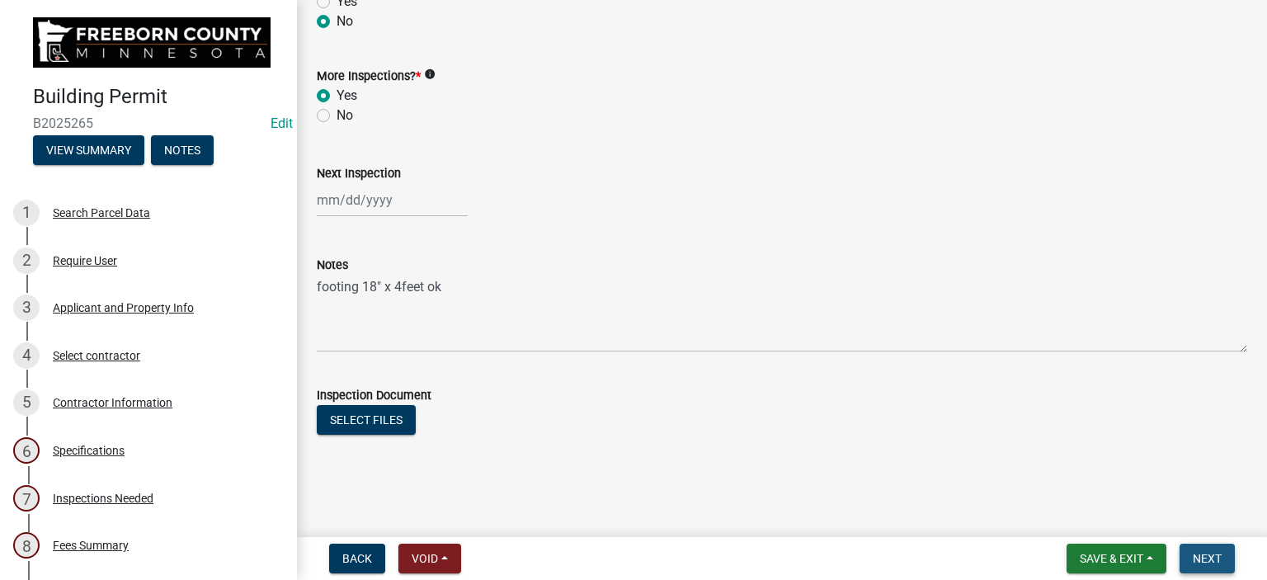
drag, startPoint x: 1200, startPoint y: 566, endPoint x: 1189, endPoint y: 556, distance: 14.6
click at [1198, 564] on button "Next" at bounding box center [1206, 559] width 55 height 30
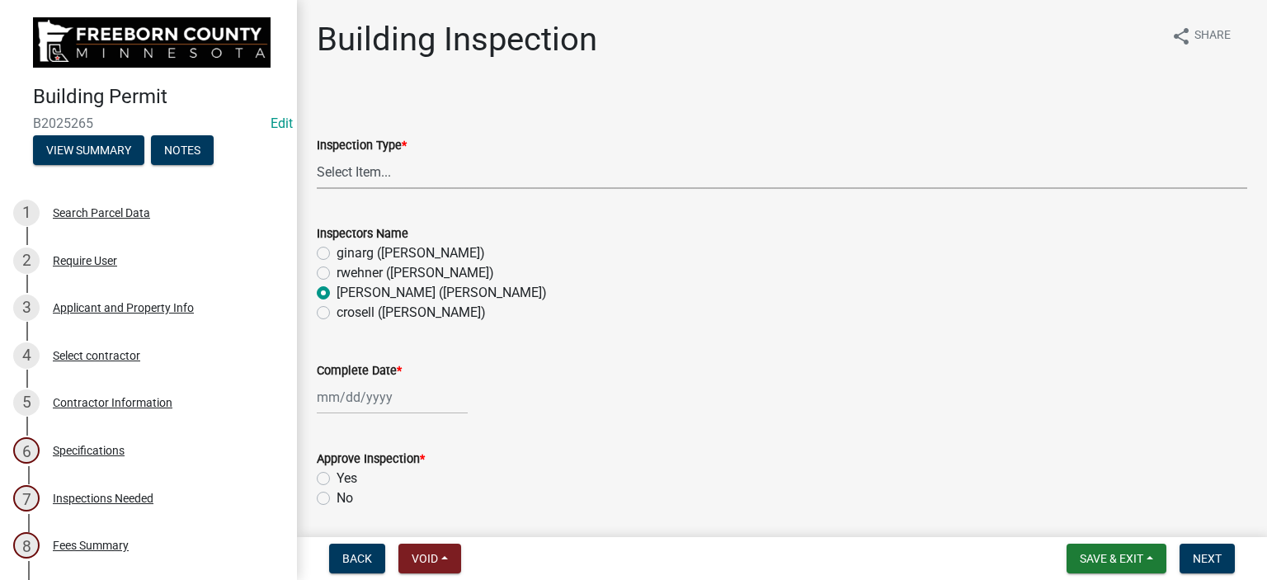
click at [353, 176] on select "Select Item... Footings Foundation Rough Plumbing Rough Mechanical Framing Gas …" at bounding box center [782, 172] width 930 height 34
click at [317, 155] on select "Select Item... Footings Foundation Rough Plumbing Rough Mechanical Framing Gas …" at bounding box center [782, 172] width 930 height 34
select select "a9b4ad4b-b3f3-49fc-b4bb-a6e3399b343e"
select select "9"
select select "2025"
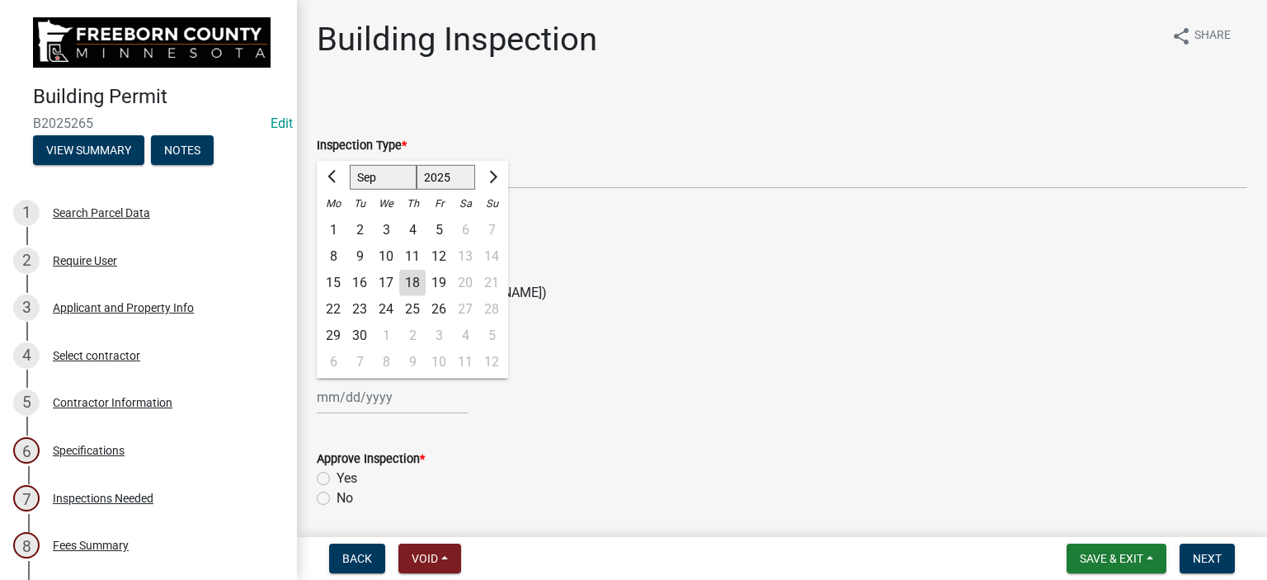
click at [345, 392] on div "[PERSON_NAME] Feb Mar Apr [PERSON_NAME][DATE] Oct Nov [DATE] 1526 1527 1528 152…" at bounding box center [392, 397] width 151 height 34
click at [357, 280] on div "16" at bounding box center [359, 283] width 26 height 26
type input "[DATE]"
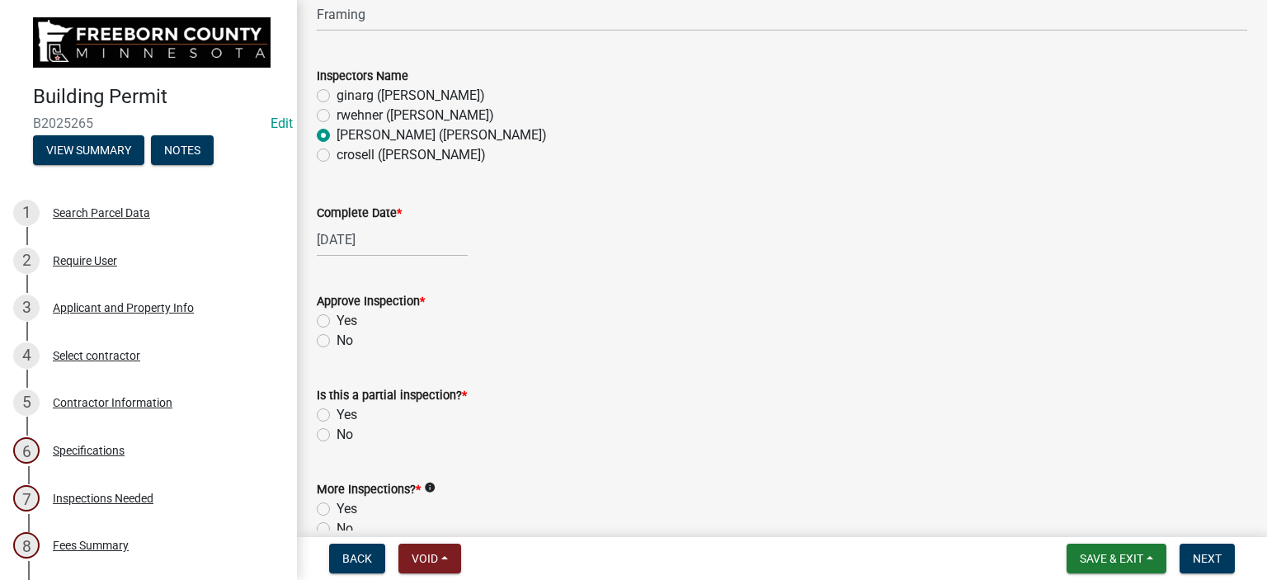
scroll to position [165, 0]
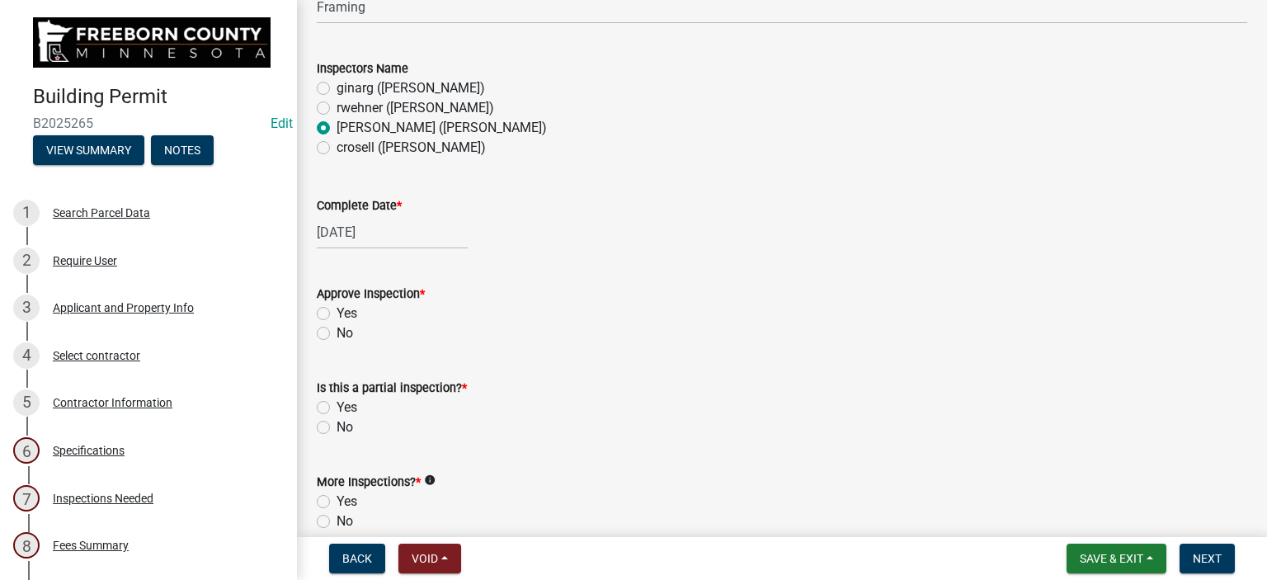
click at [336, 313] on label "Yes" at bounding box center [346, 314] width 21 height 20
click at [336, 313] on input "Yes" at bounding box center [341, 309] width 11 height 11
radio input "true"
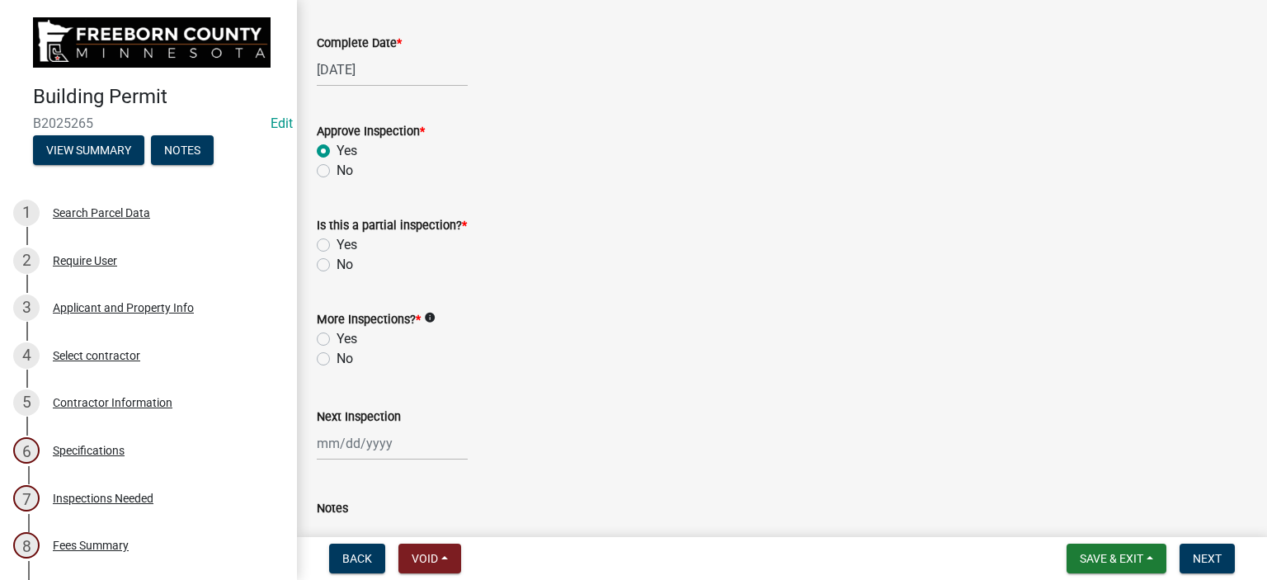
scroll to position [330, 0]
click at [336, 261] on label "No" at bounding box center [344, 262] width 16 height 20
click at [336, 261] on input "No" at bounding box center [341, 257] width 11 height 11
radio input "true"
click at [330, 335] on div "Yes" at bounding box center [782, 337] width 930 height 20
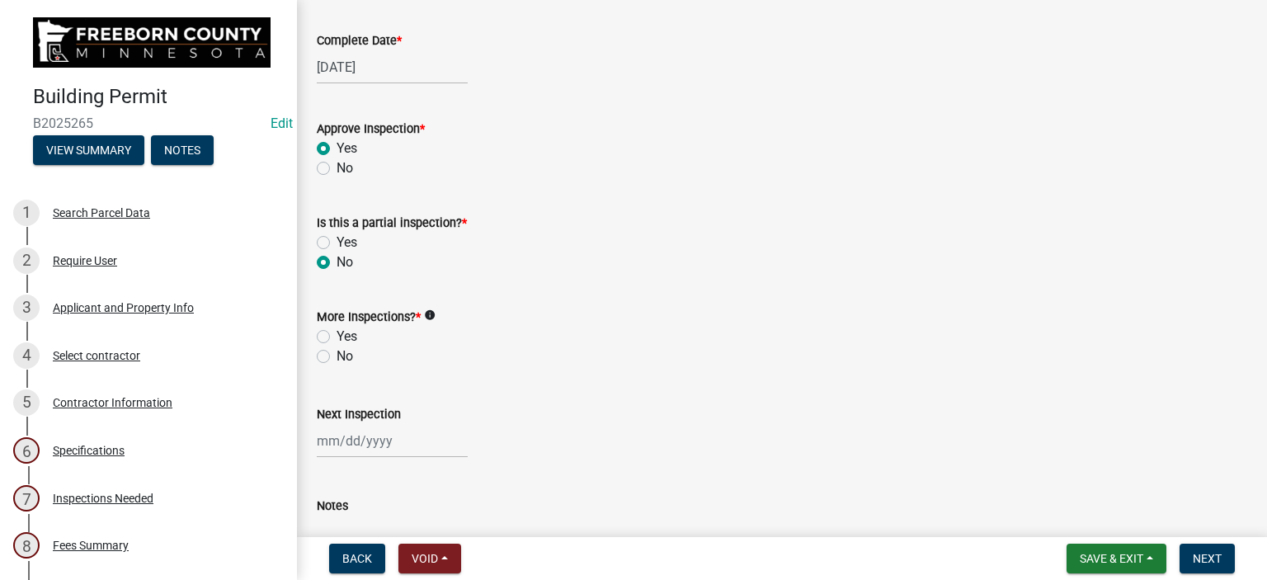
click at [336, 336] on label "Yes" at bounding box center [346, 337] width 21 height 20
click at [336, 336] on input "Yes" at bounding box center [341, 332] width 11 height 11
radio input "true"
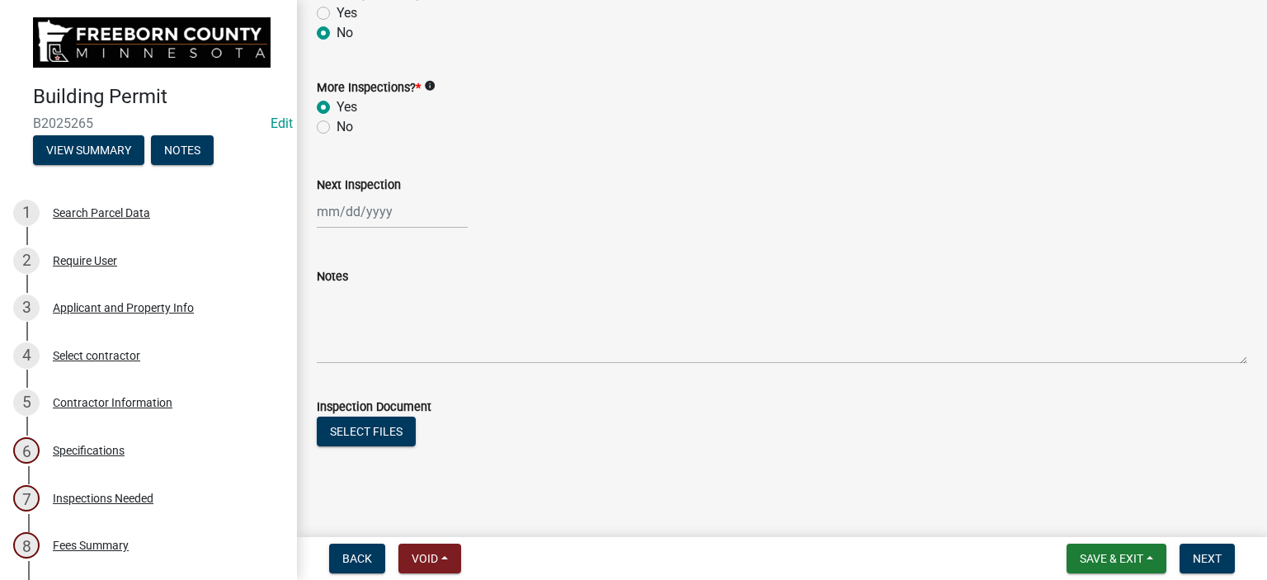
scroll to position [571, 0]
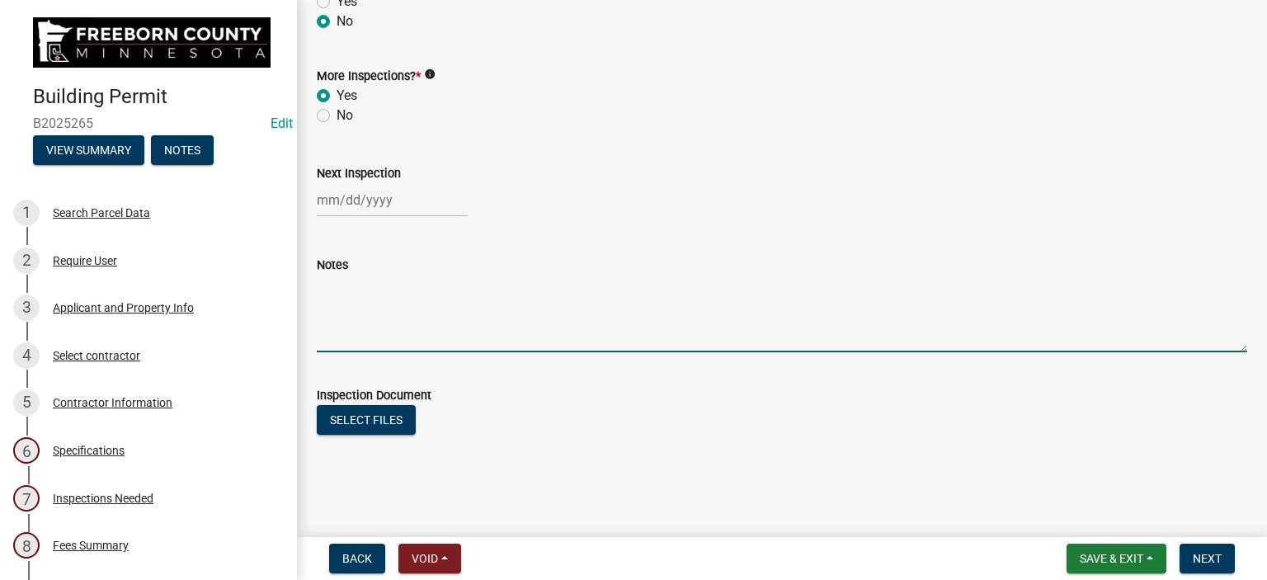
click at [330, 325] on textarea "Notes" at bounding box center [782, 314] width 930 height 78
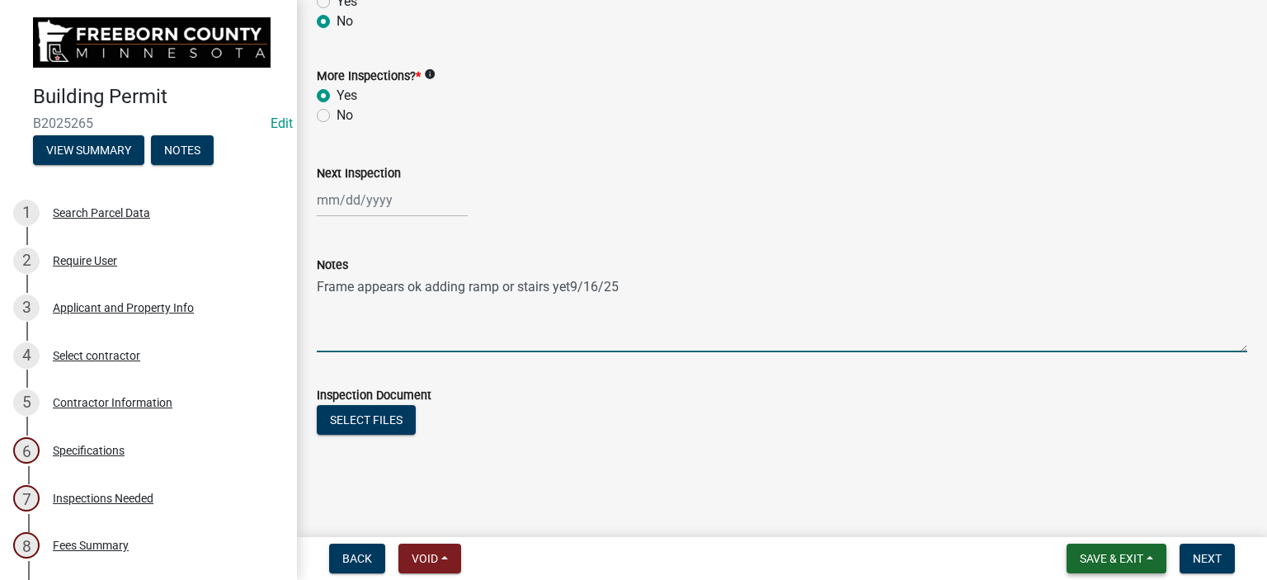
type textarea "Frame appears ok adding ramp or stairs yet9/16/25"
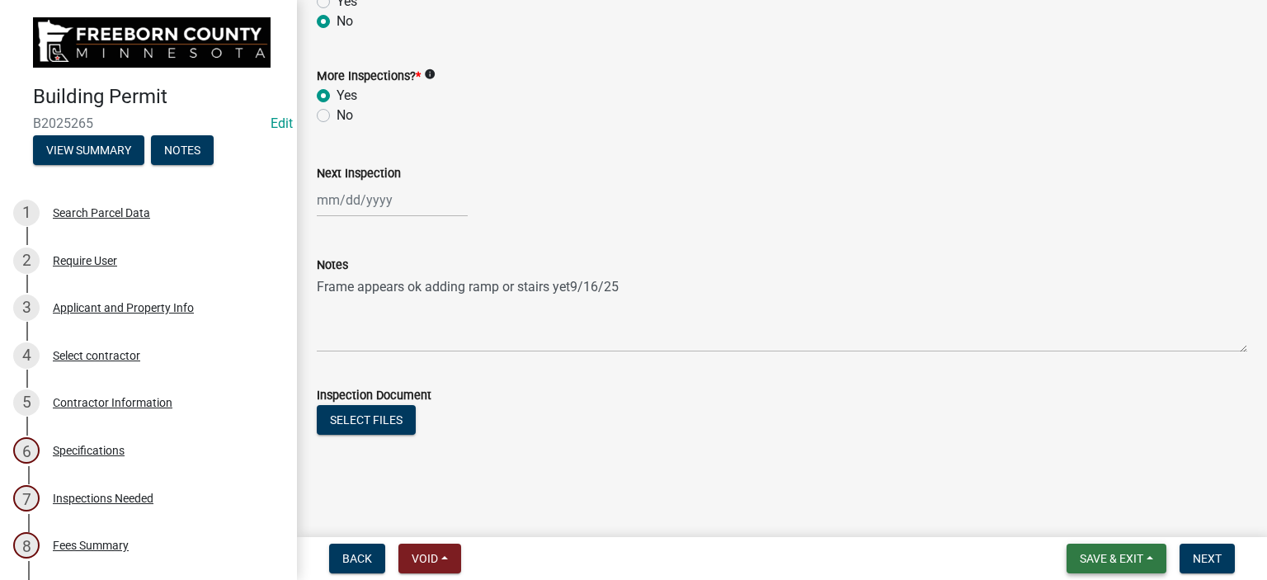
click at [1085, 560] on span "Save & Exit" at bounding box center [1112, 558] width 64 height 13
click at [1085, 516] on button "Save & Exit" at bounding box center [1100, 516] width 132 height 40
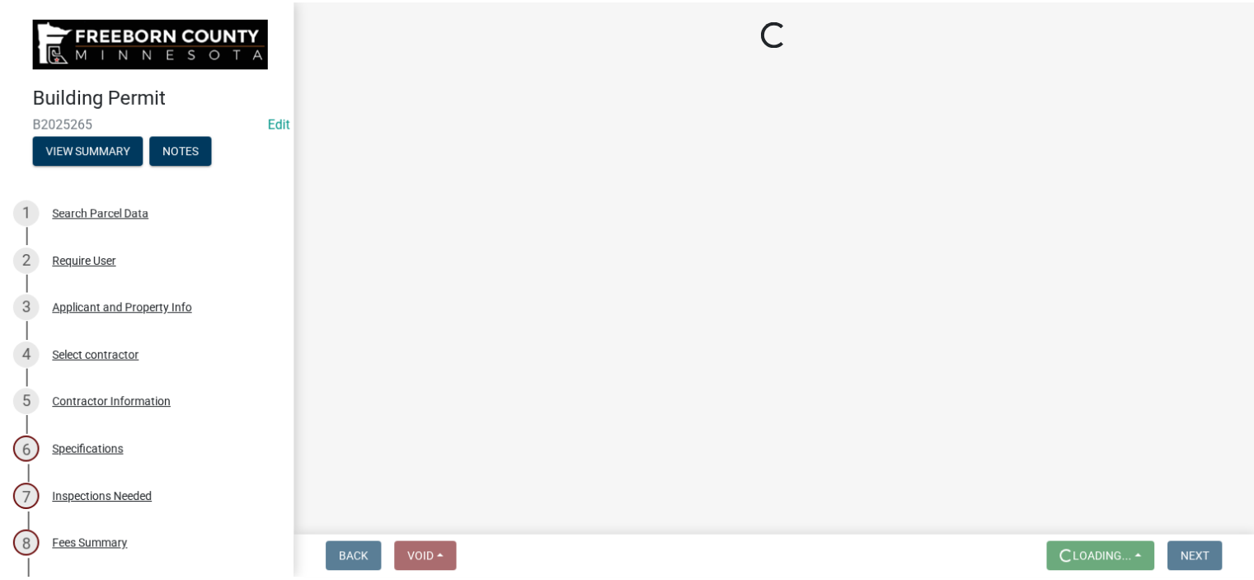
scroll to position [0, 0]
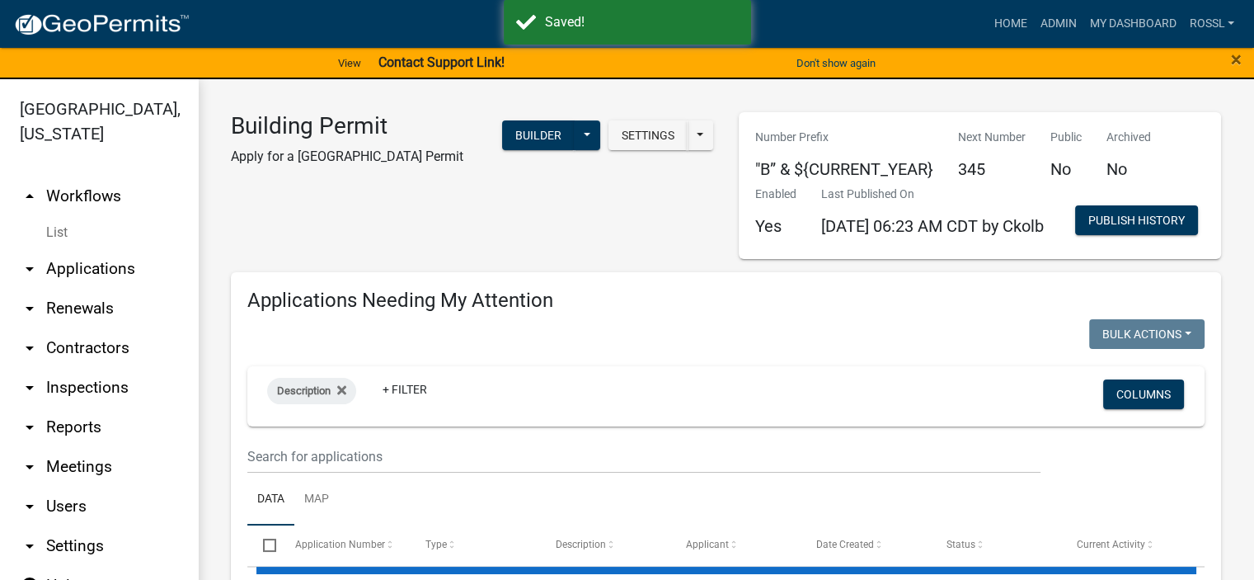
select select "2: 50"
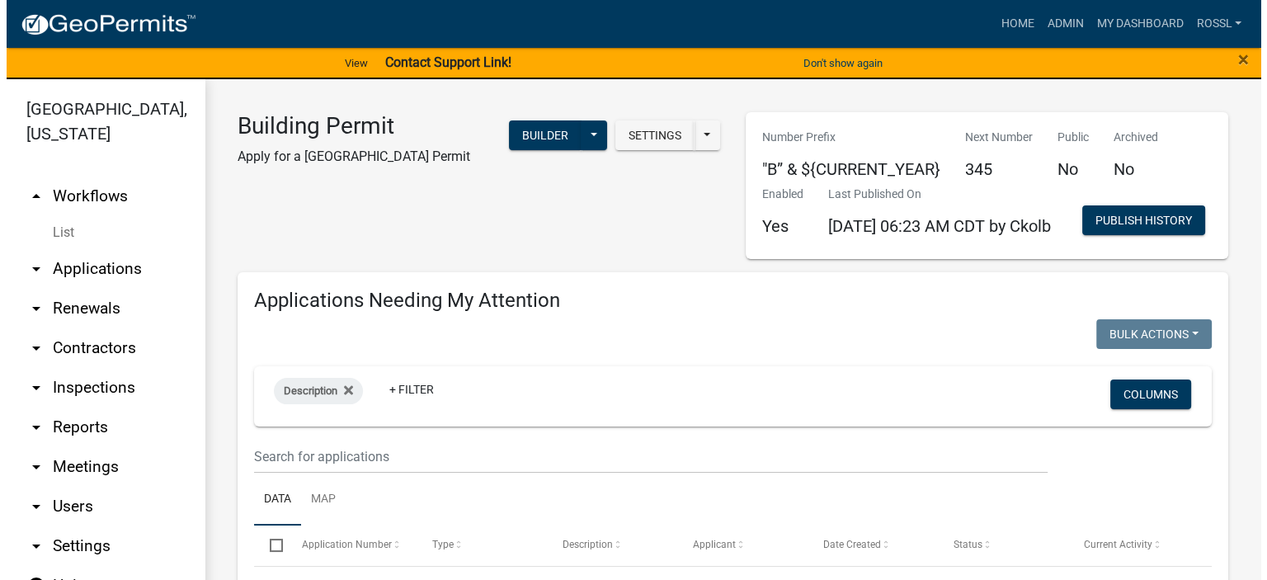
scroll to position [165, 0]
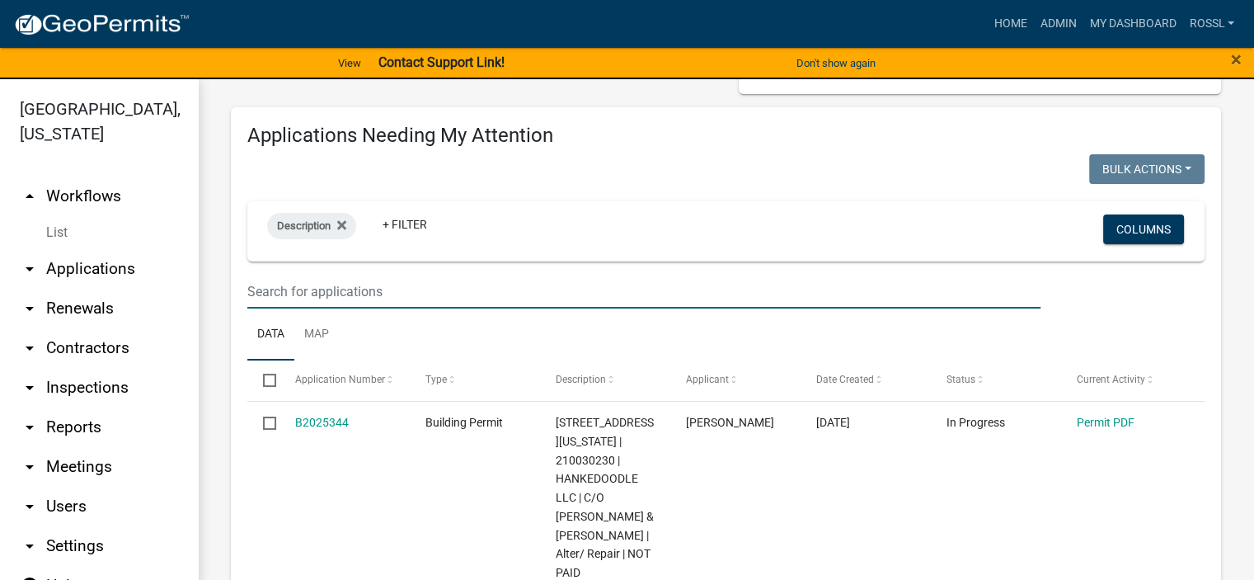
click at [351, 308] on input "text" at bounding box center [643, 292] width 793 height 34
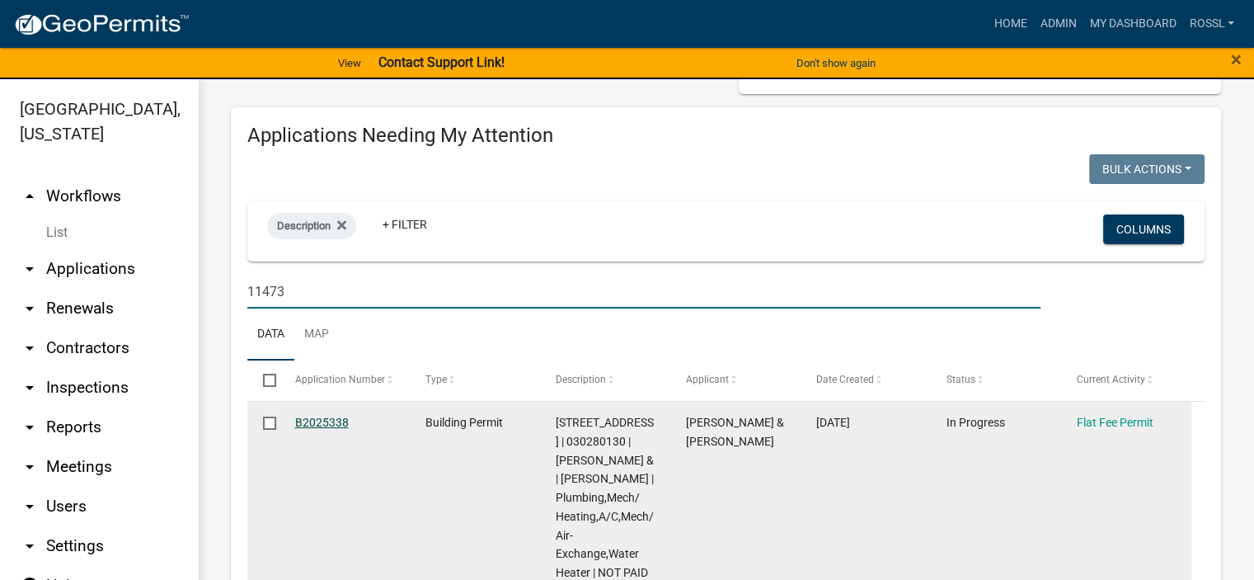
type input "11473"
click at [313, 429] on link "B2025338" at bounding box center [322, 422] width 54 height 13
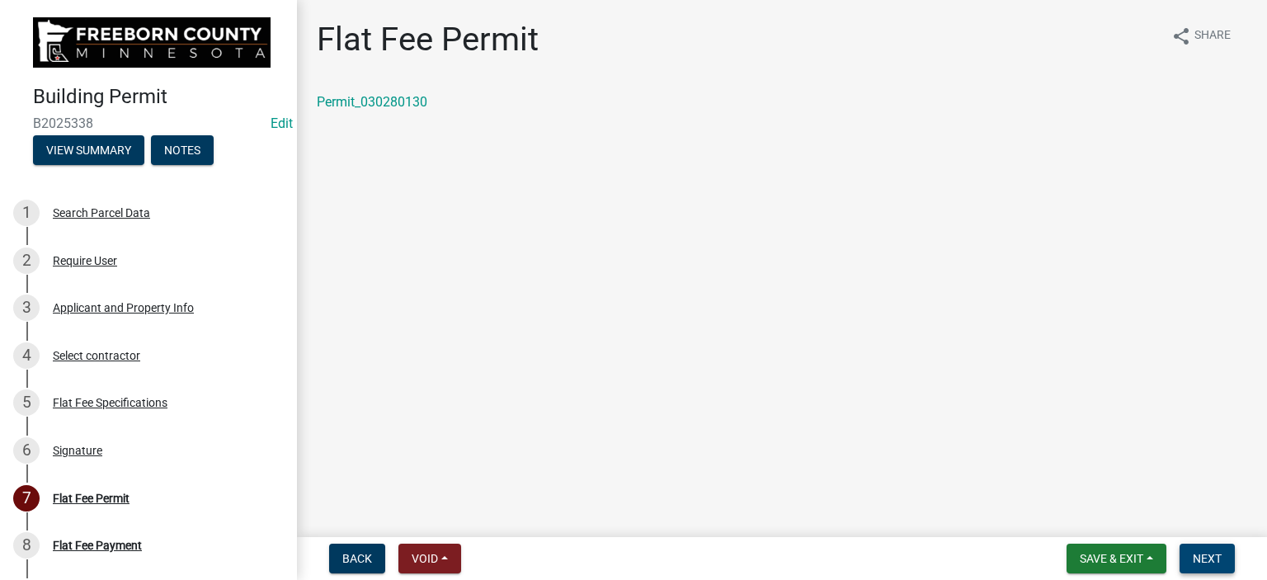
click at [1206, 563] on span "Next" at bounding box center [1207, 558] width 29 height 13
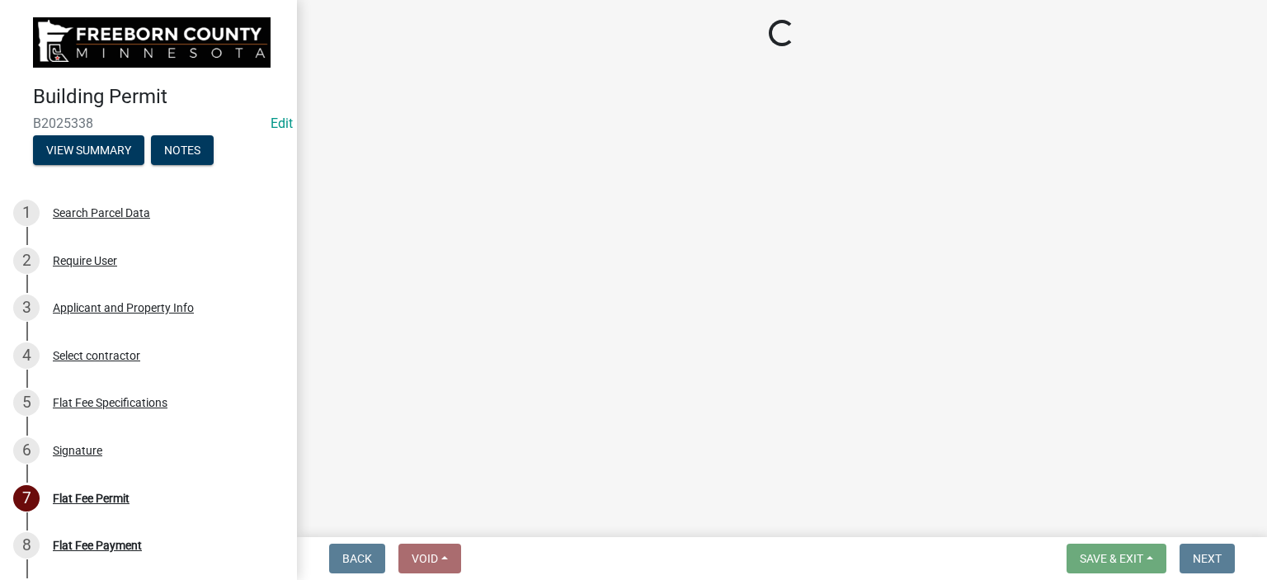
select select "3: 3"
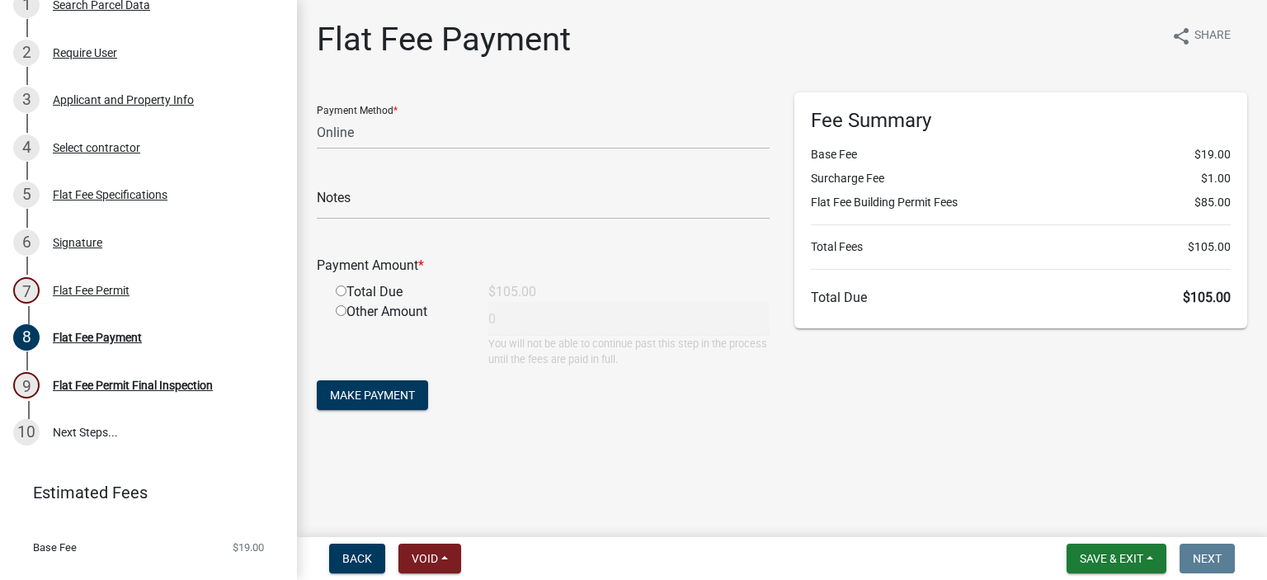
scroll to position [144, 0]
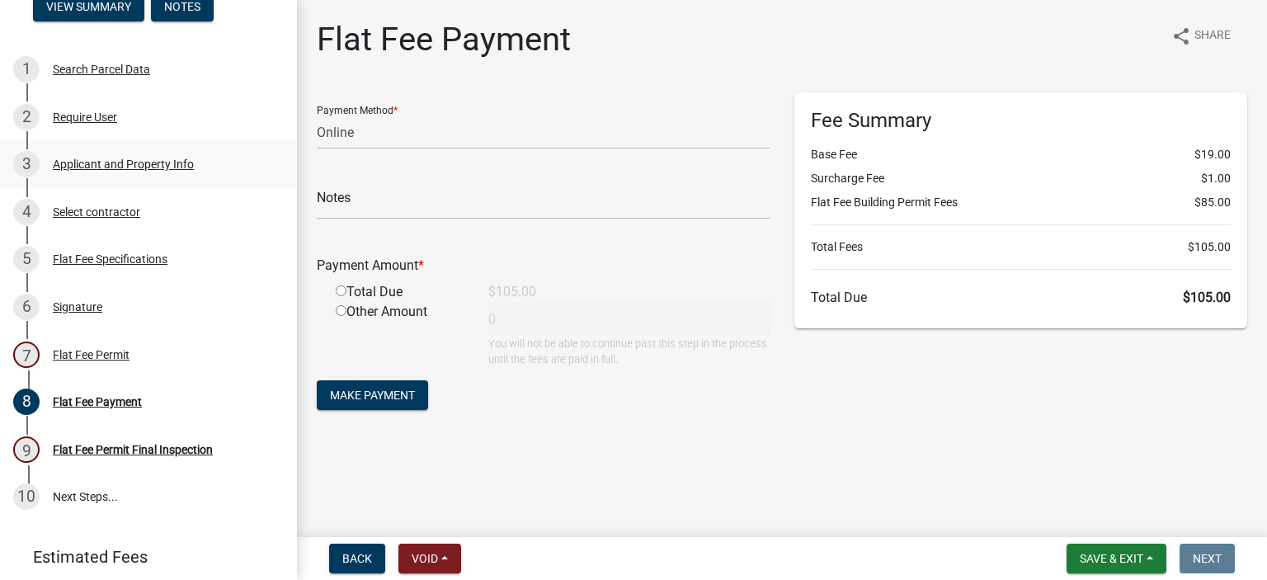
click at [92, 165] on div "Applicant and Property Info" at bounding box center [123, 164] width 141 height 12
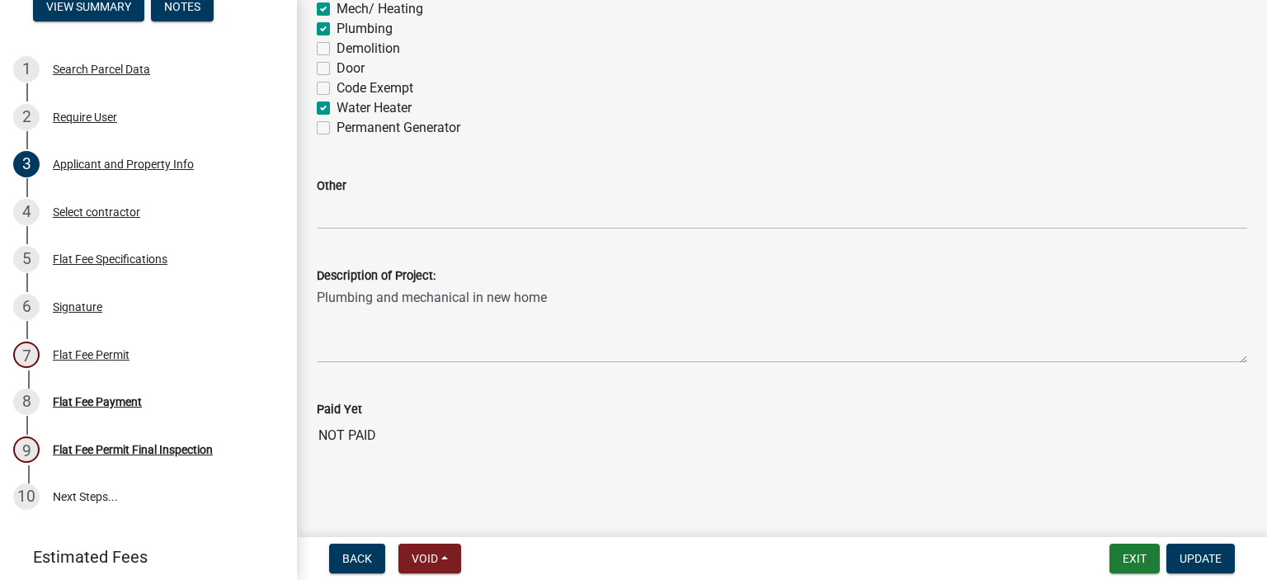
scroll to position [1237, 0]
click at [87, 210] on div "Select contractor" at bounding box center [96, 212] width 87 height 12
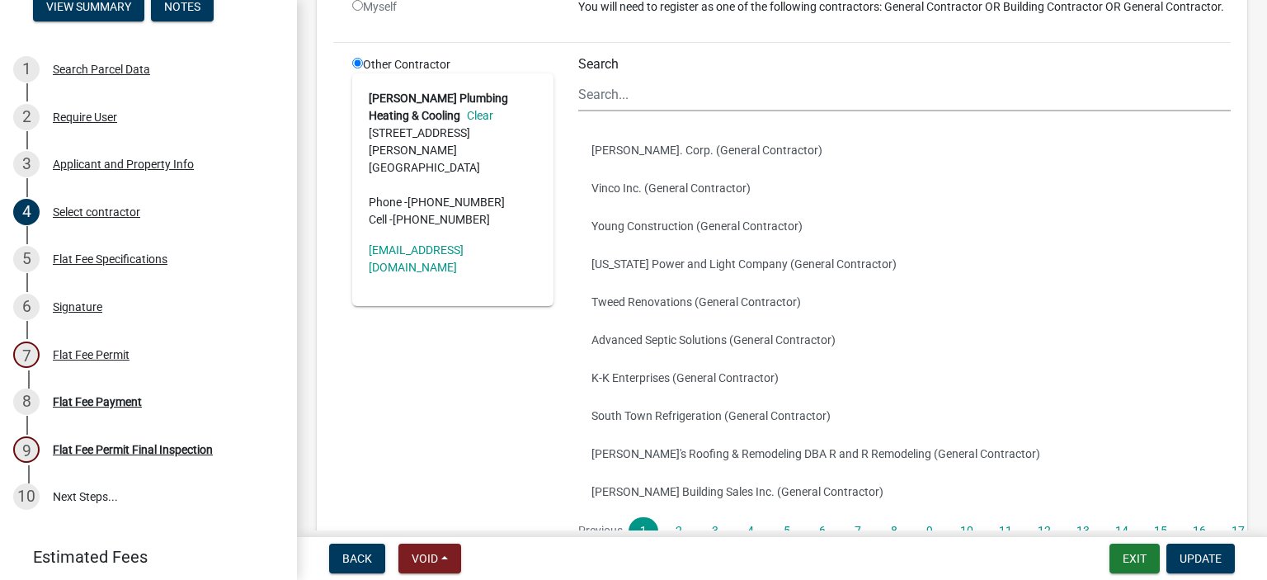
scroll to position [322, 0]
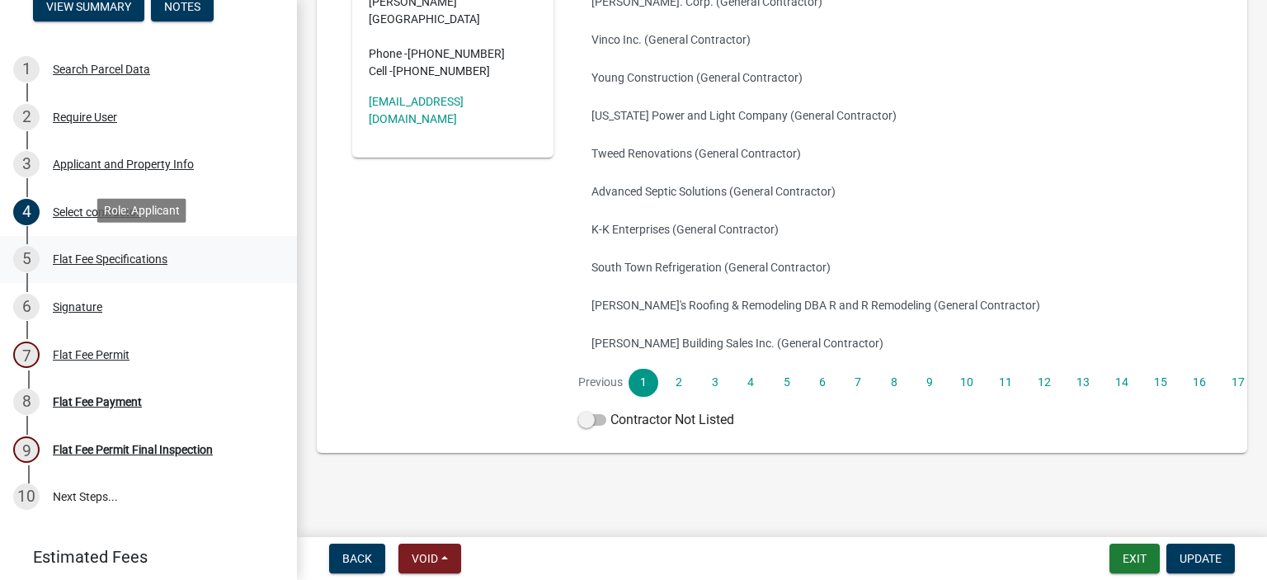
click at [108, 256] on div "Flat Fee Specifications" at bounding box center [110, 259] width 115 height 12
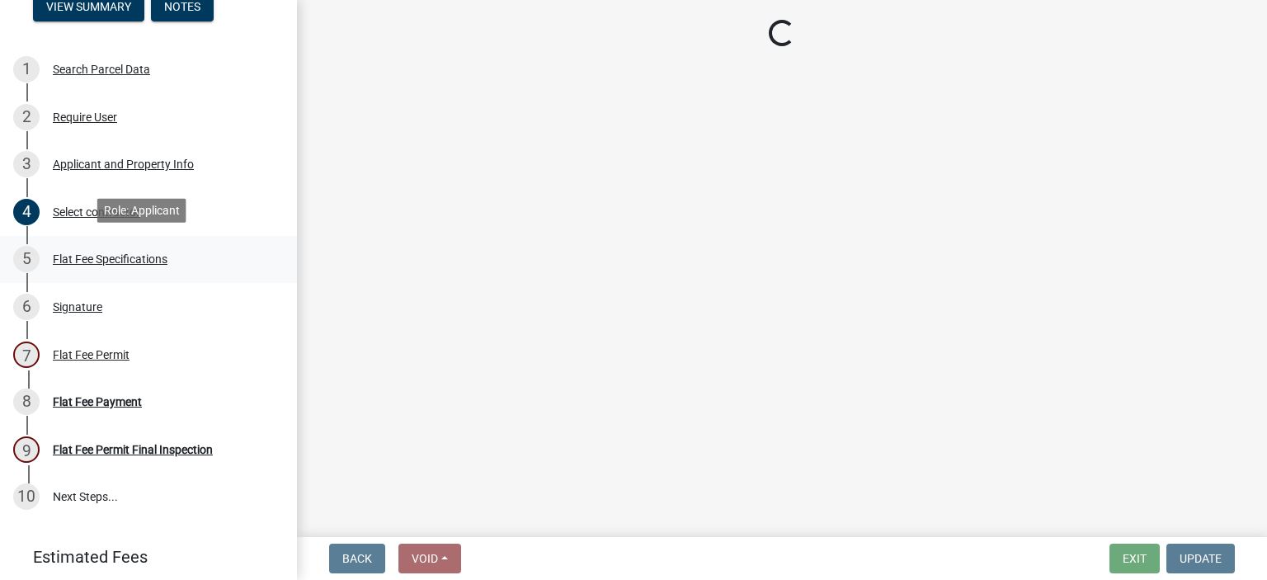
scroll to position [0, 0]
select select "cf5e982a-8fde-449d-bcd8-be8cdfb99374"
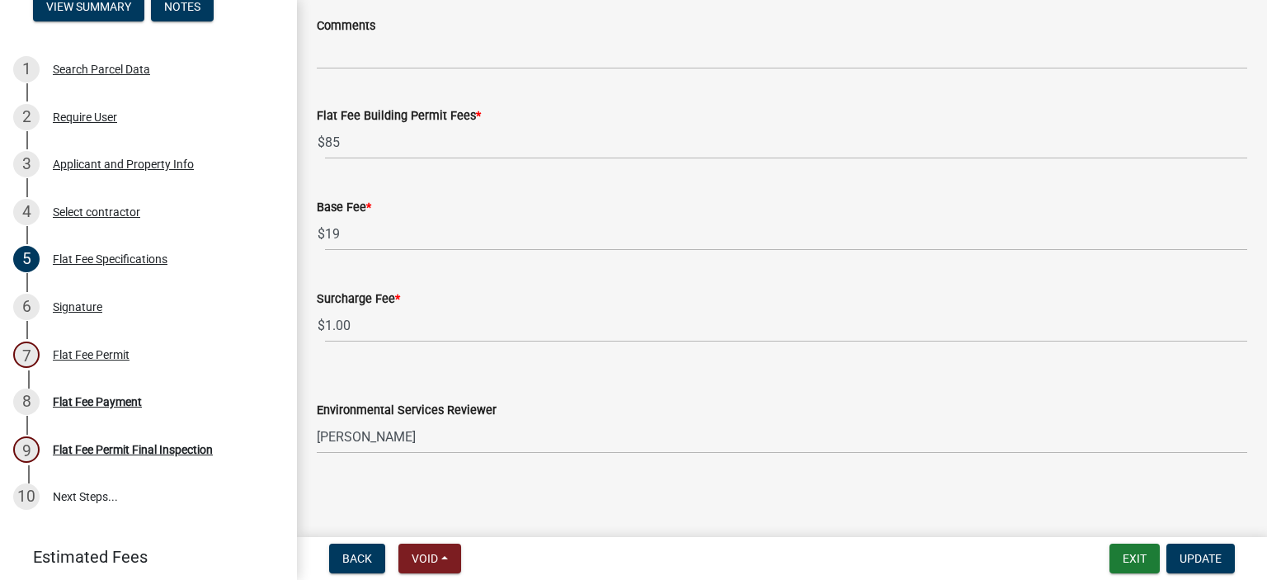
scroll to position [505, 0]
click at [80, 307] on div "Signature" at bounding box center [77, 307] width 49 height 12
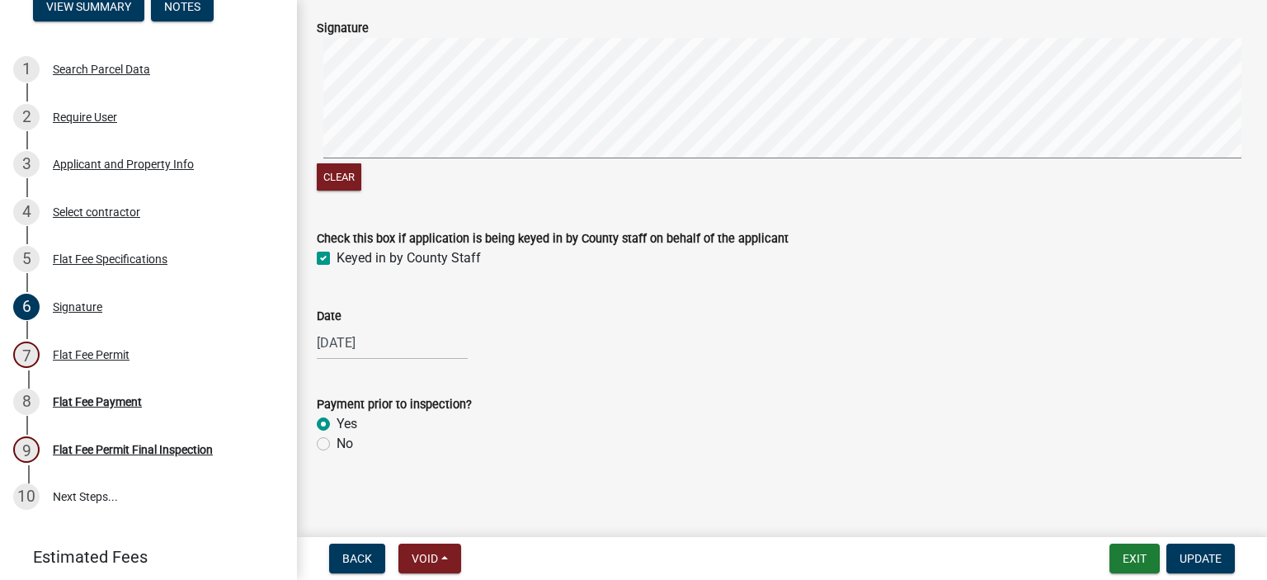
scroll to position [96, 0]
click at [336, 438] on label "No" at bounding box center [344, 442] width 16 height 20
click at [336, 438] on input "No" at bounding box center [341, 437] width 11 height 11
radio input "true"
click at [1188, 563] on span "Update" at bounding box center [1200, 558] width 42 height 13
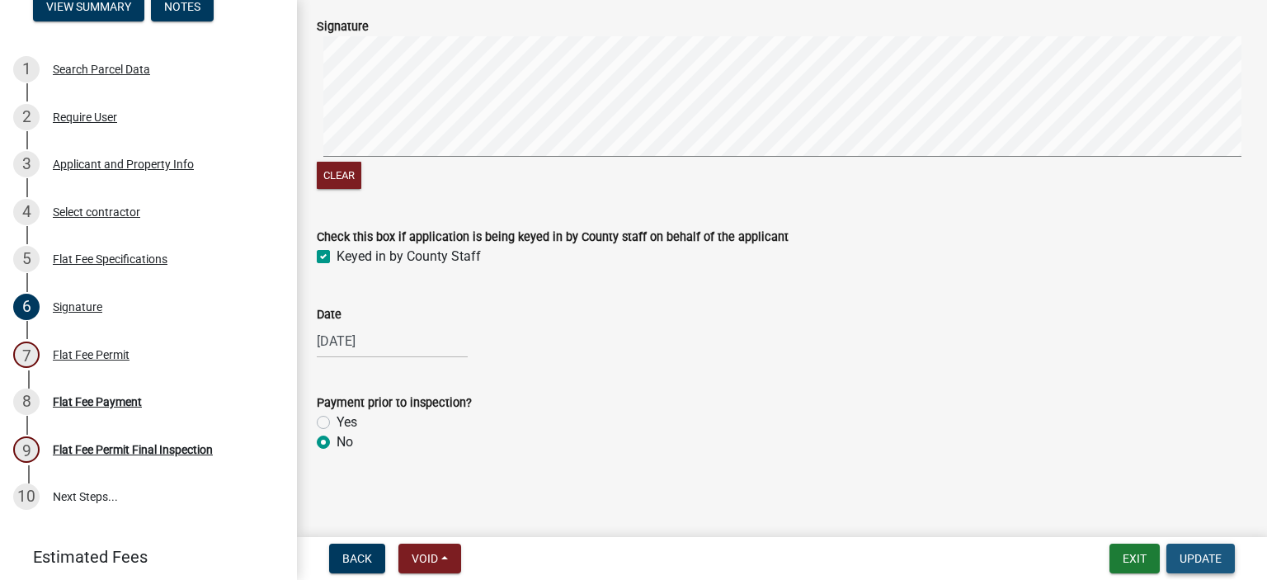
scroll to position [0, 0]
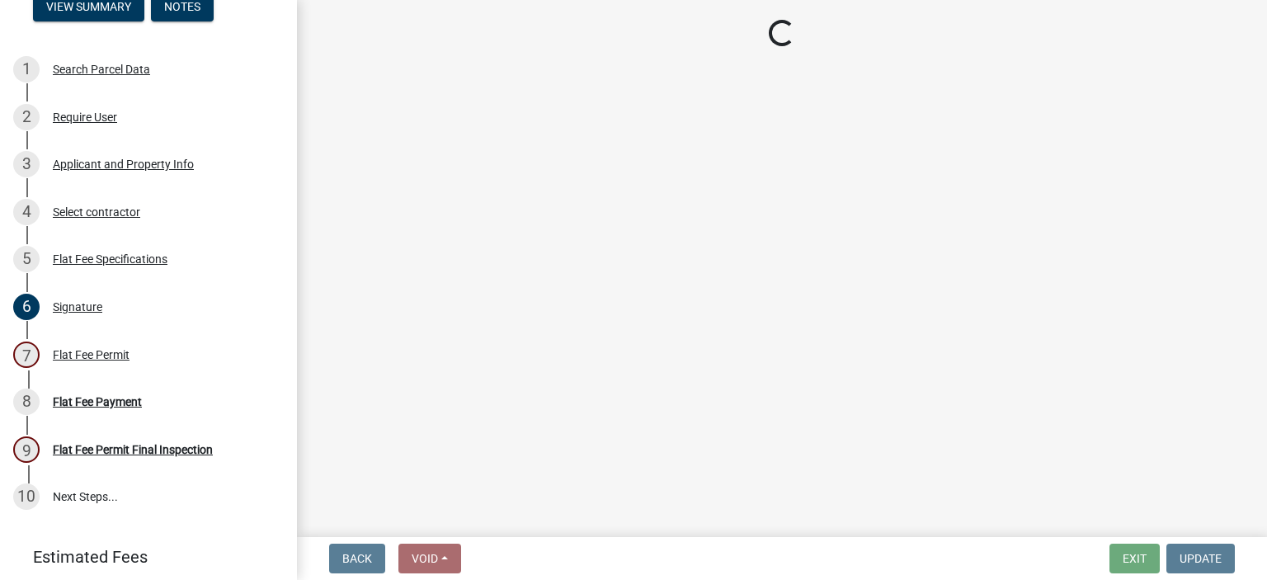
select select "3613e5d6-c0da-40a7-83d4-d5638b2e6124"
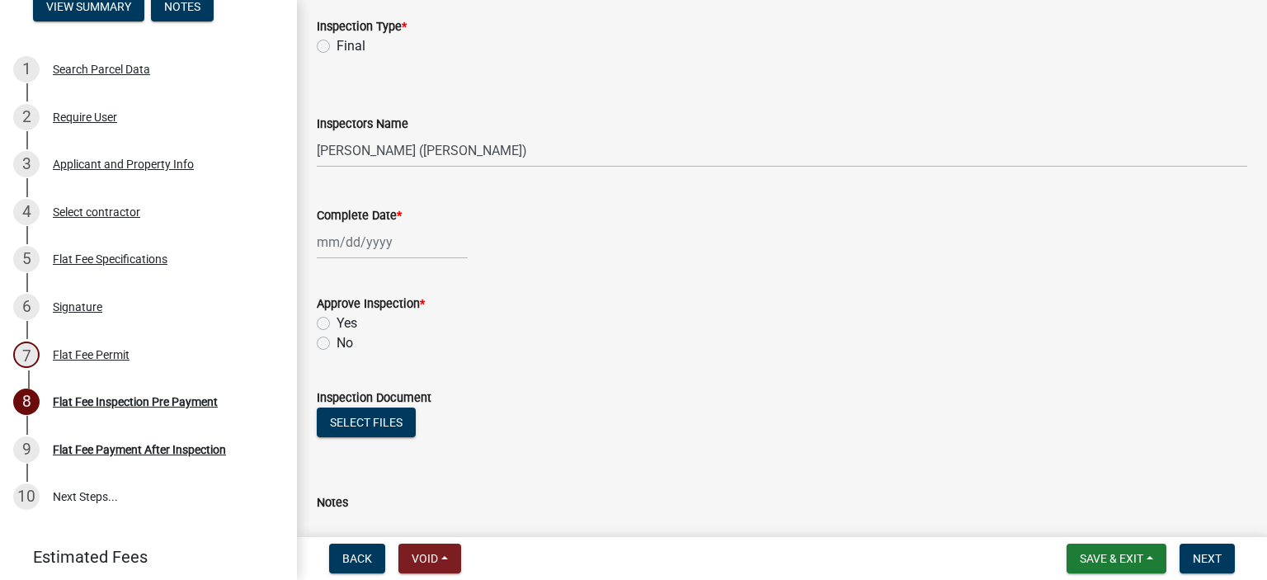
scroll to position [307, 0]
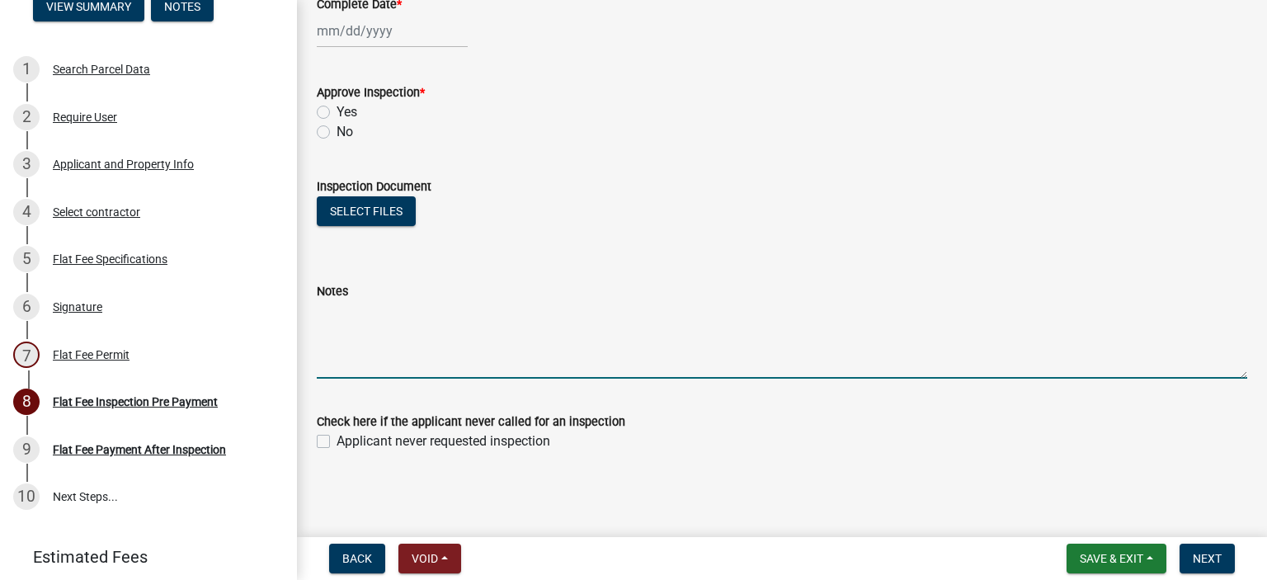
click at [333, 348] on textarea "Notes" at bounding box center [782, 340] width 930 height 78
type textarea "DWV U.G 9/17 5psi ok"
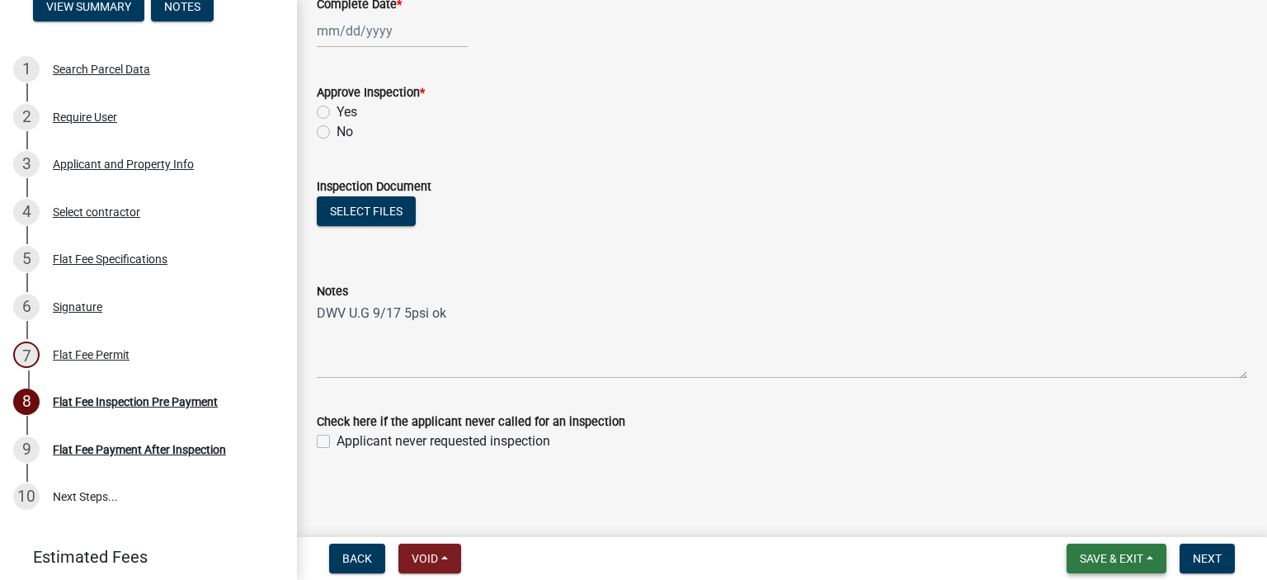
click at [1076, 548] on button "Save & Exit" at bounding box center [1116, 559] width 100 height 30
click at [1075, 520] on button "Save & Exit" at bounding box center [1100, 516] width 132 height 40
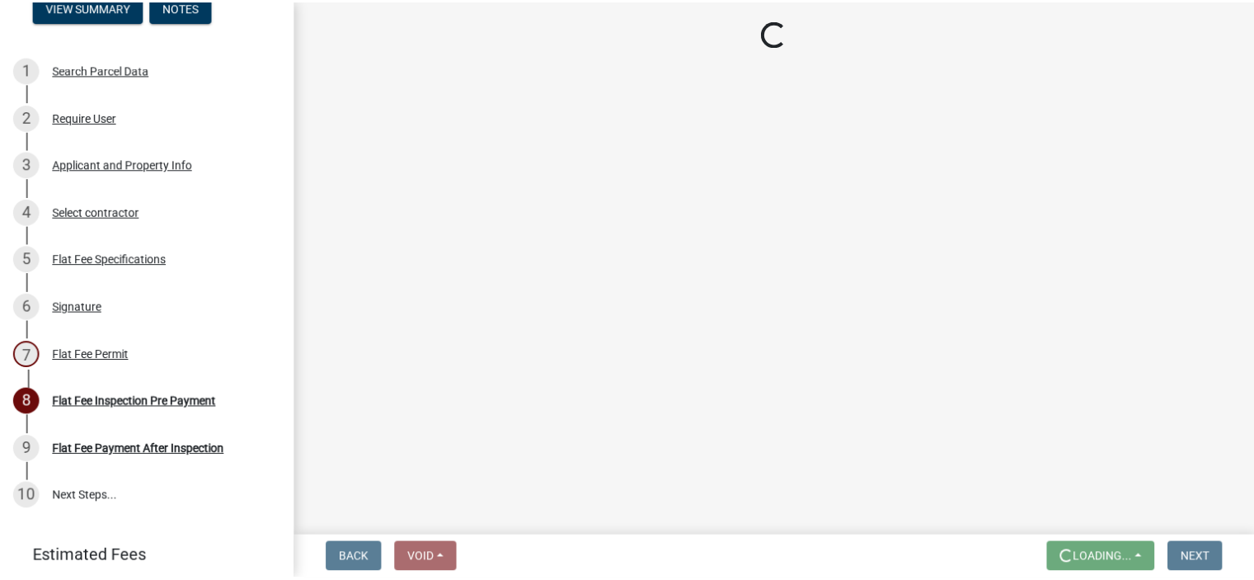
scroll to position [0, 0]
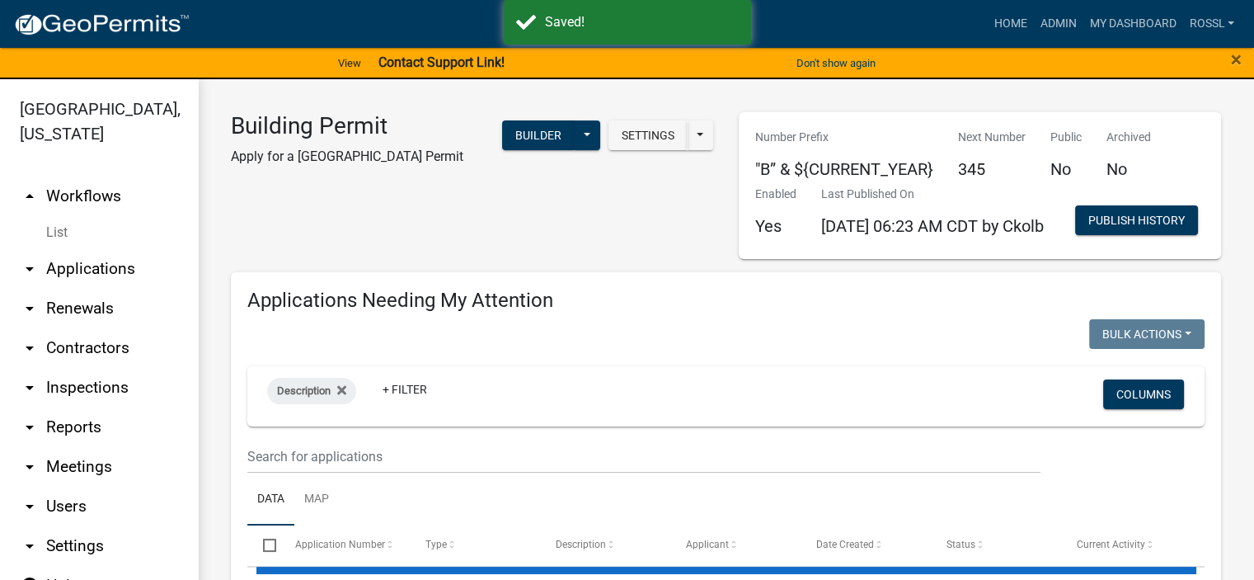
select select "2: 50"
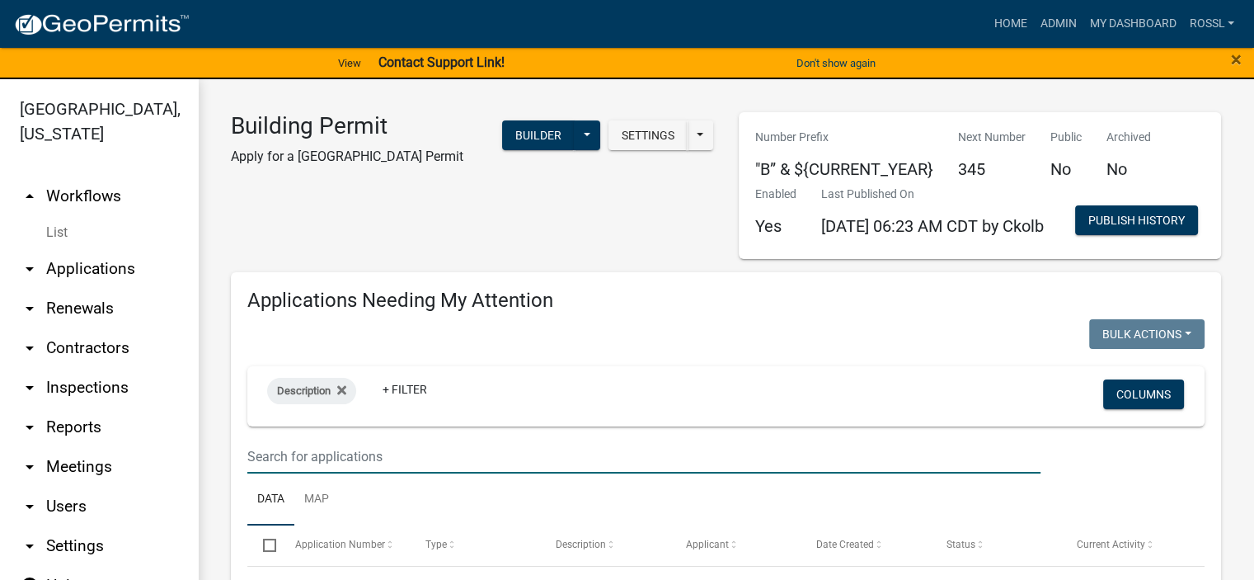
click at [354, 473] on input "text" at bounding box center [643, 457] width 793 height 34
type input "461 cent"
click at [1053, 19] on link "Admin" at bounding box center [1057, 23] width 49 height 31
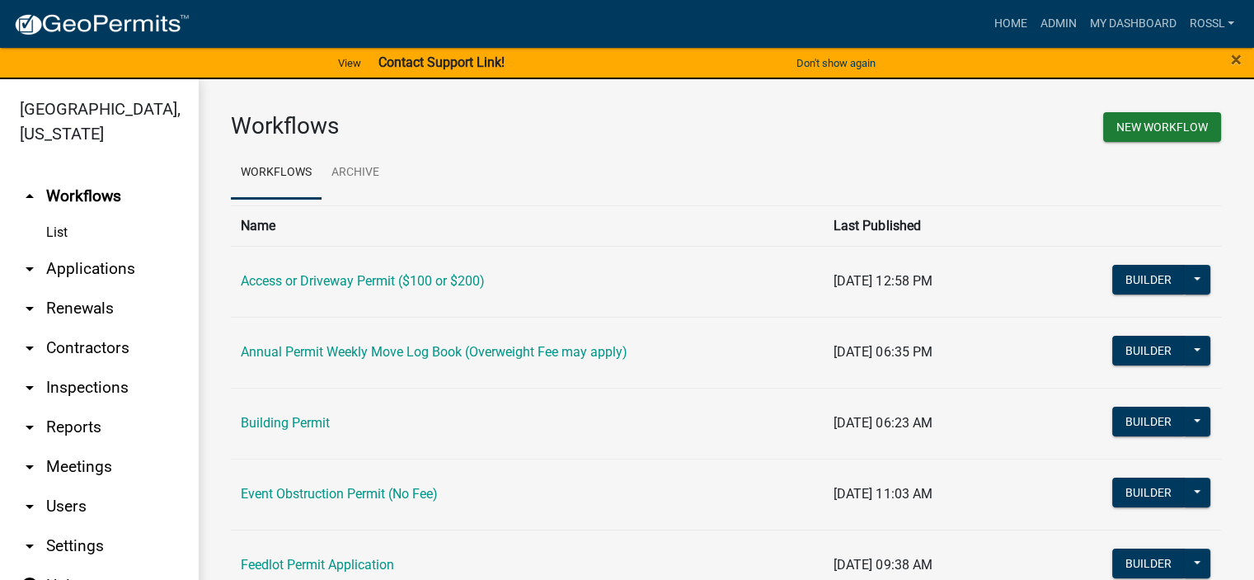
click at [311, 415] on link "Building Permit" at bounding box center [285, 423] width 89 height 16
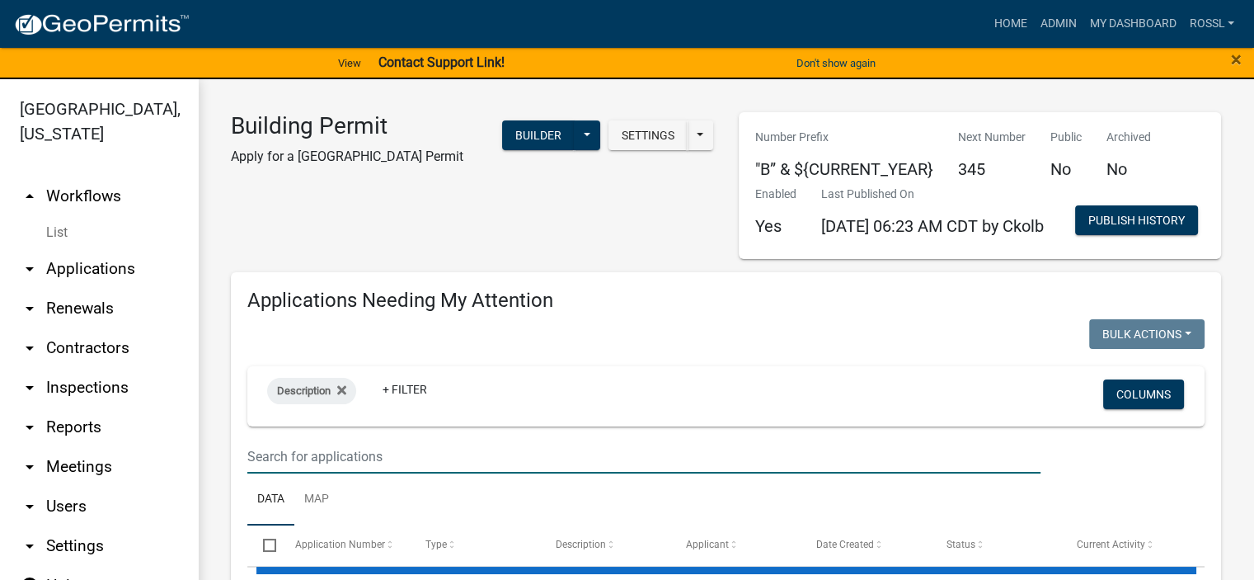
select select "2: 50"
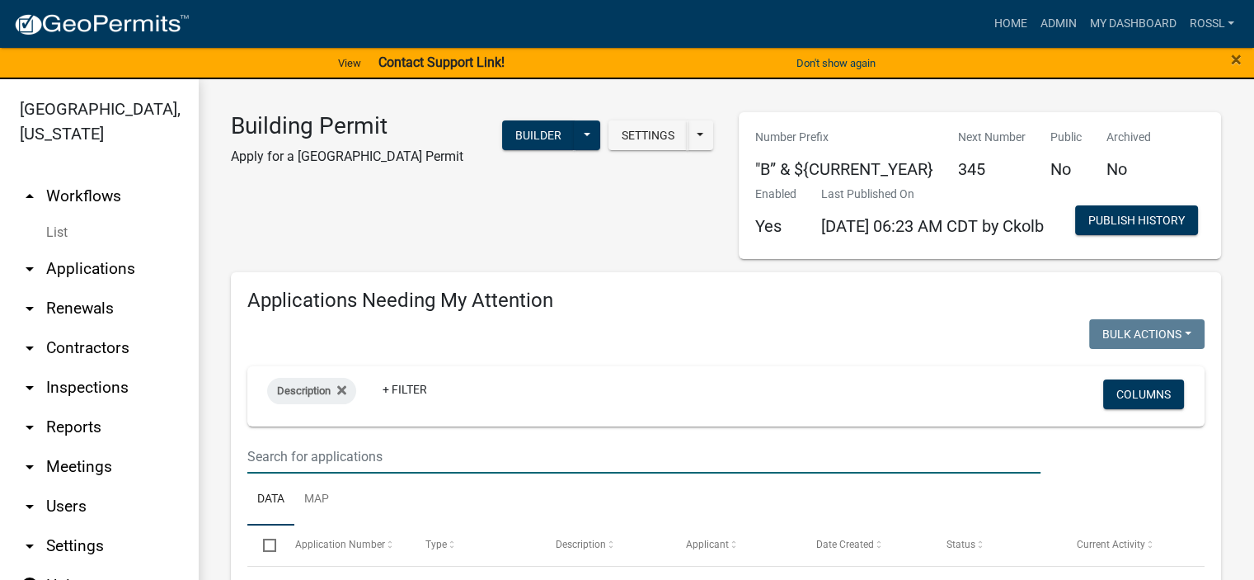
click at [369, 473] on input "text" at bounding box center [643, 457] width 793 height 34
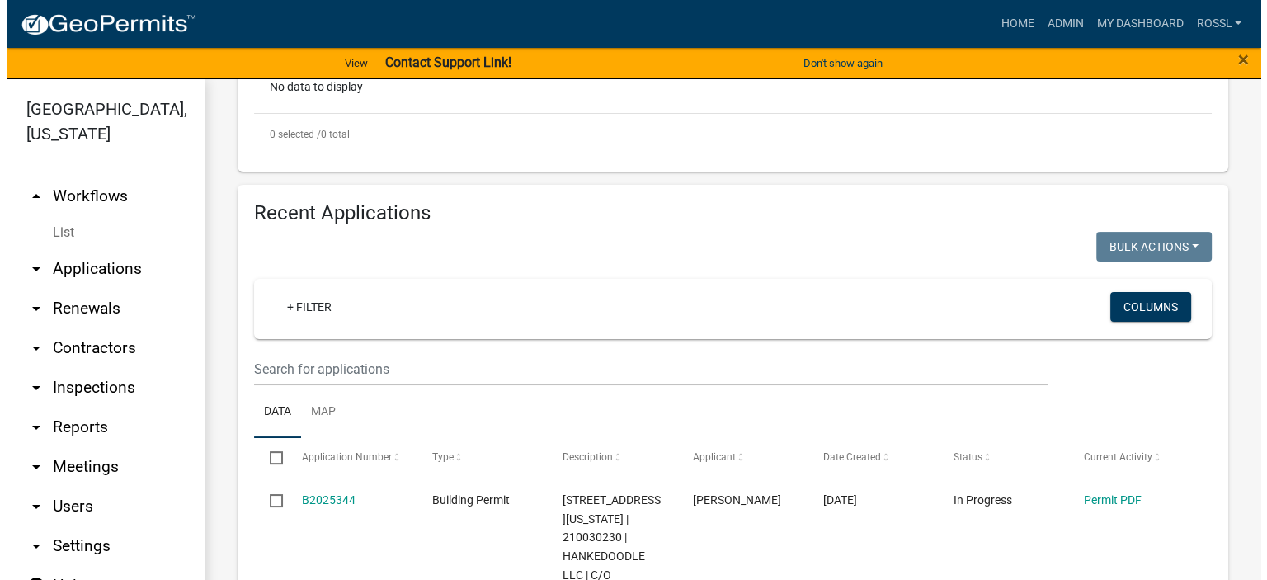
scroll to position [660, 0]
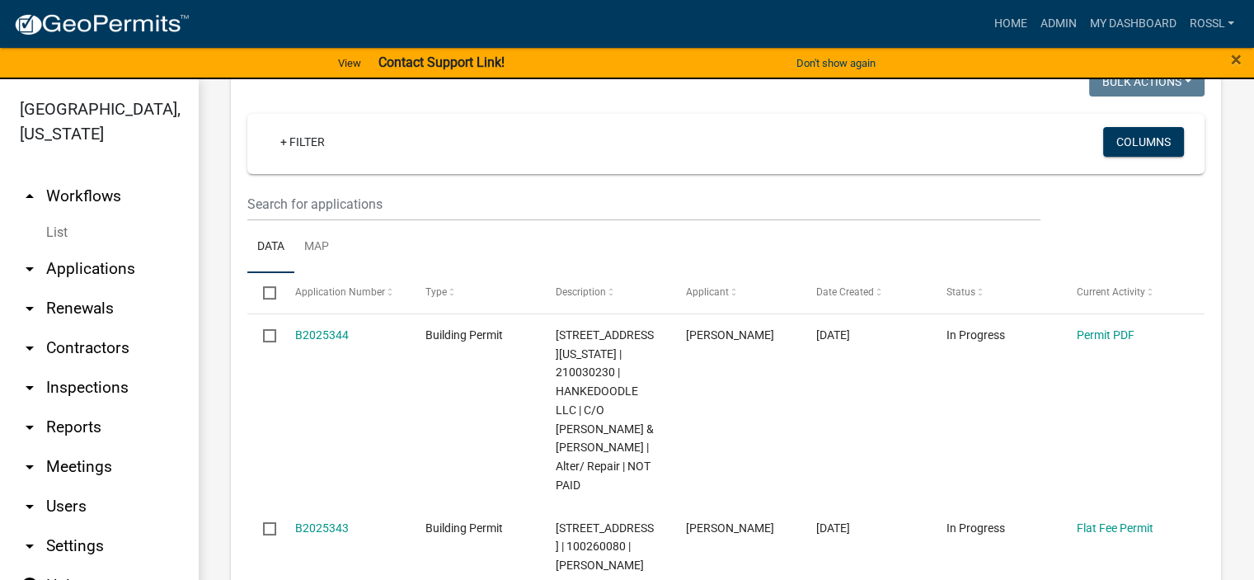
type input "461 cent"
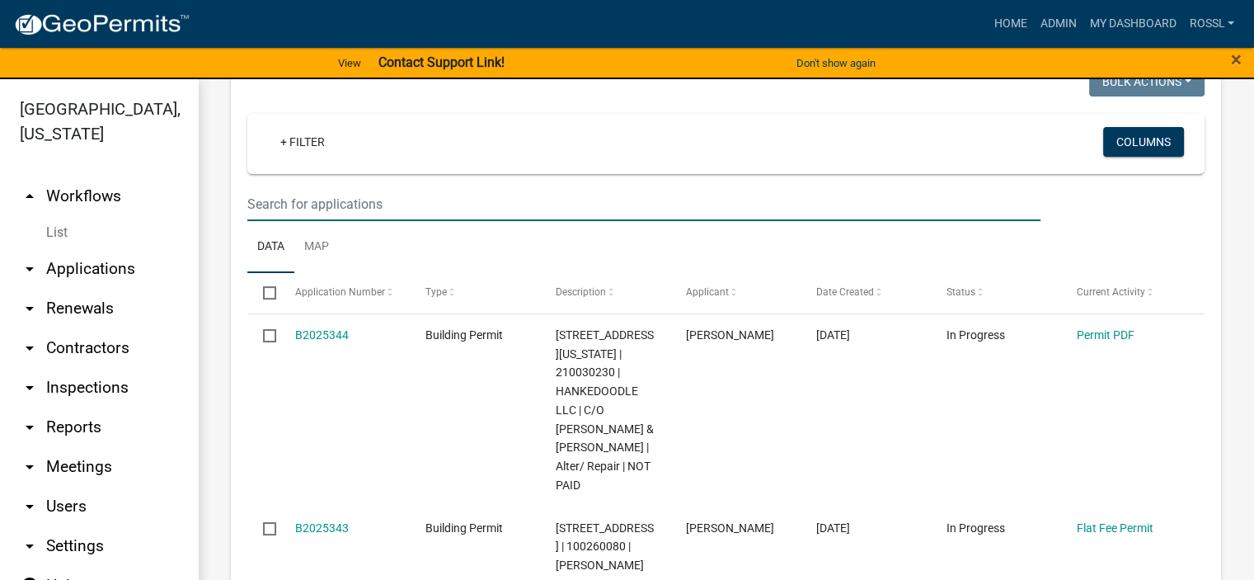
click at [368, 221] on input "text" at bounding box center [643, 204] width 793 height 34
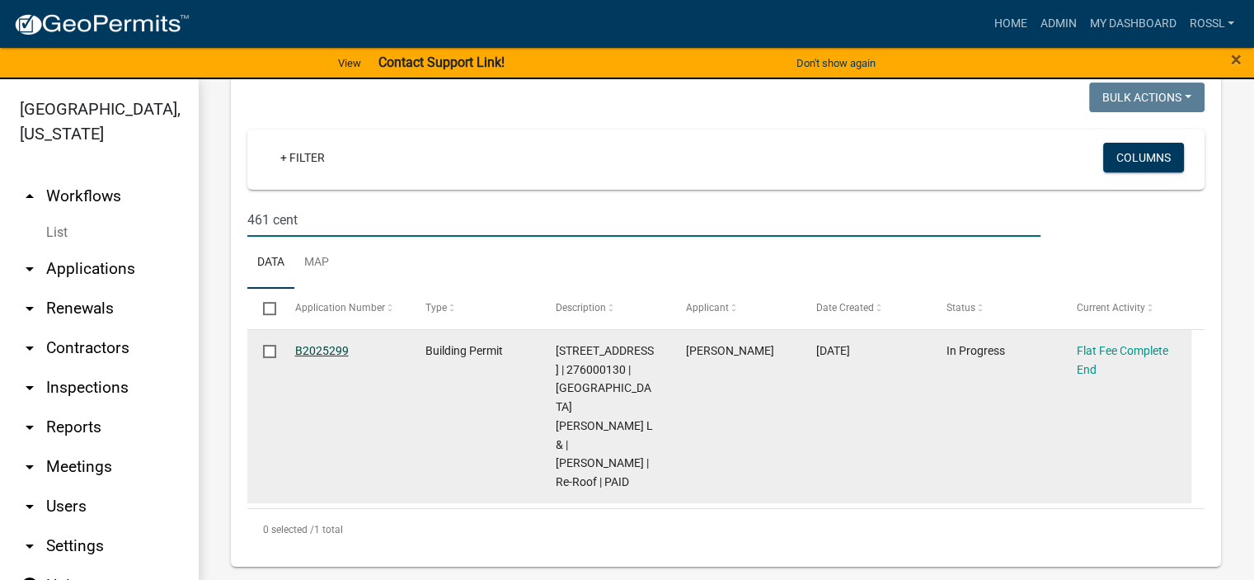
type input "461 cent"
click at [313, 357] on link "B2025299" at bounding box center [322, 350] width 54 height 13
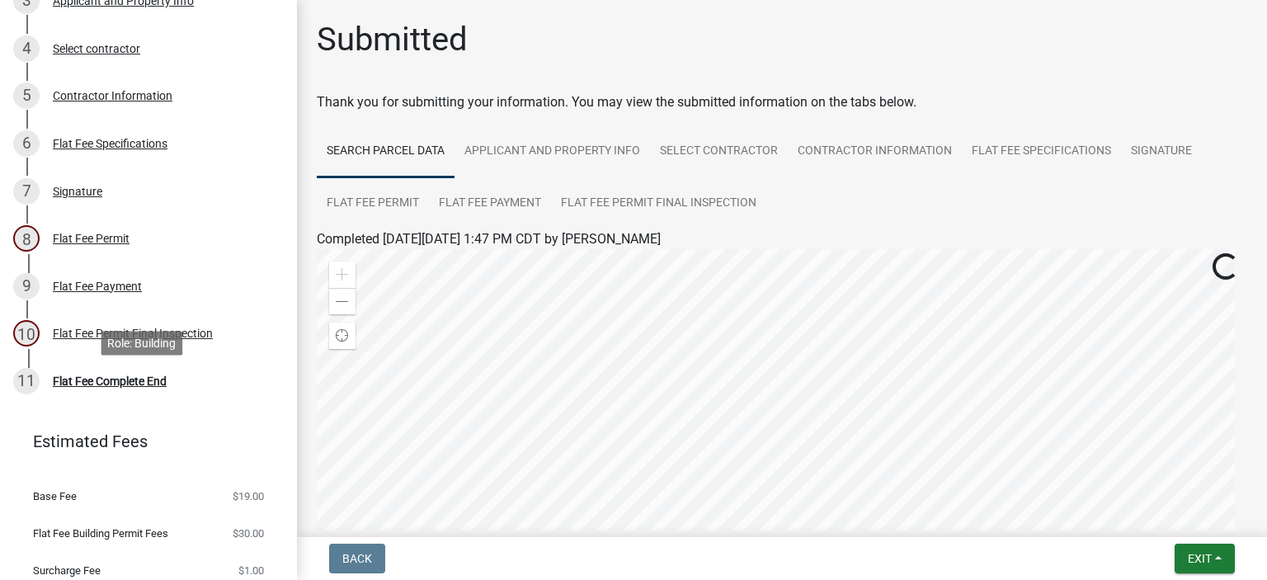
scroll to position [330, 0]
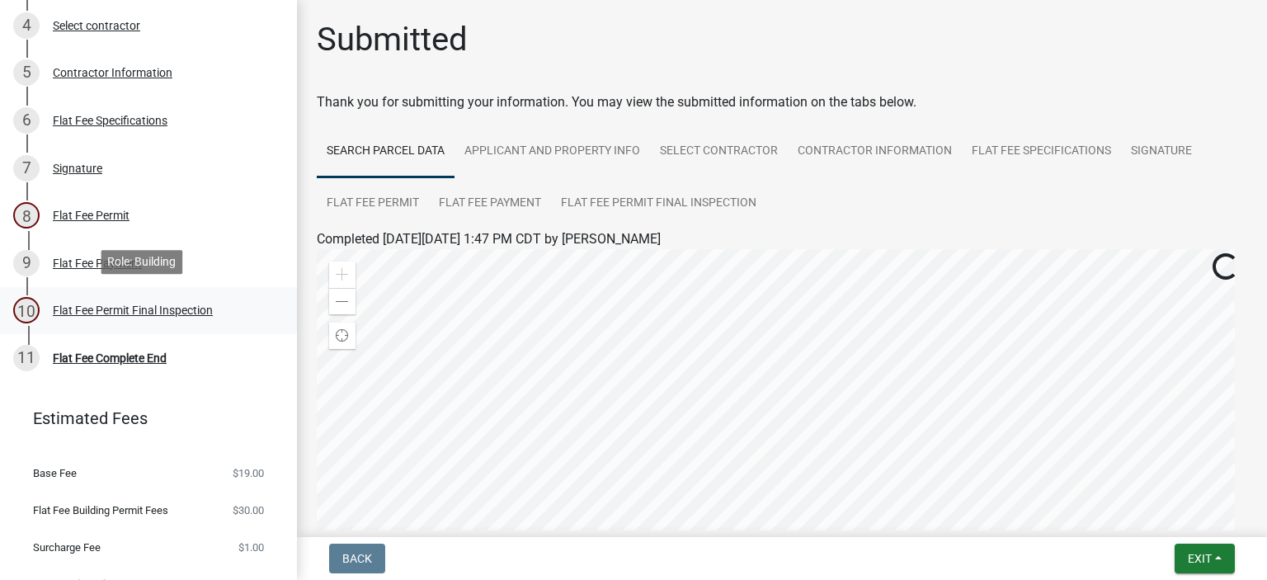
click at [131, 304] on div "Flat Fee Permit Final Inspection" at bounding box center [133, 310] width 160 height 12
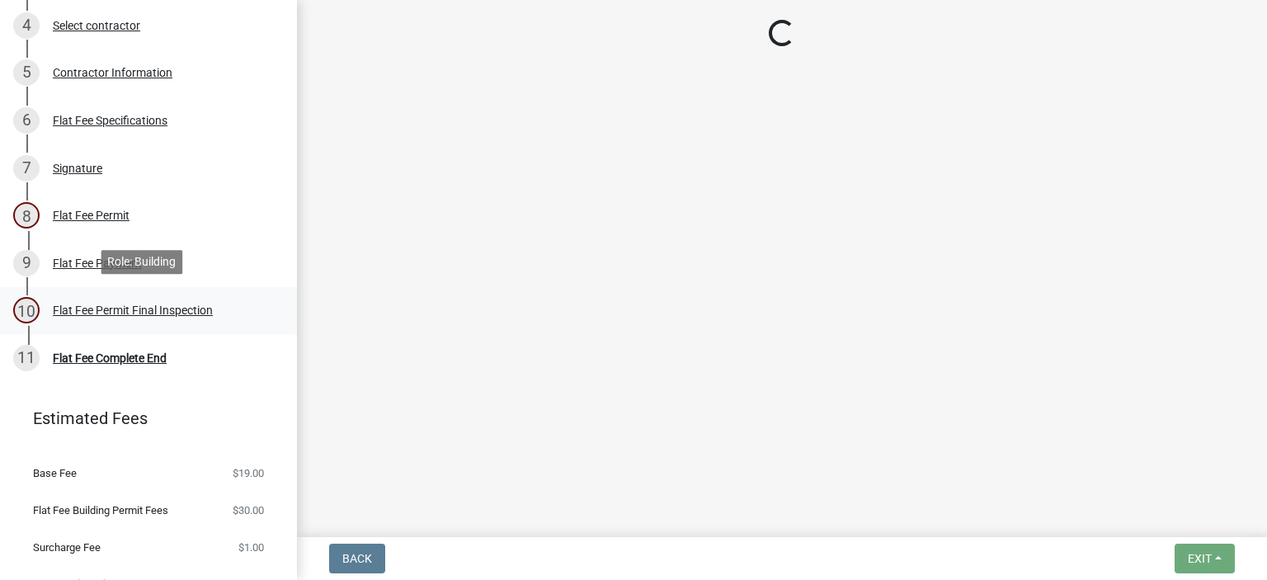
select select "3613e5d6-c0da-40a7-83d4-d5638b2e6124"
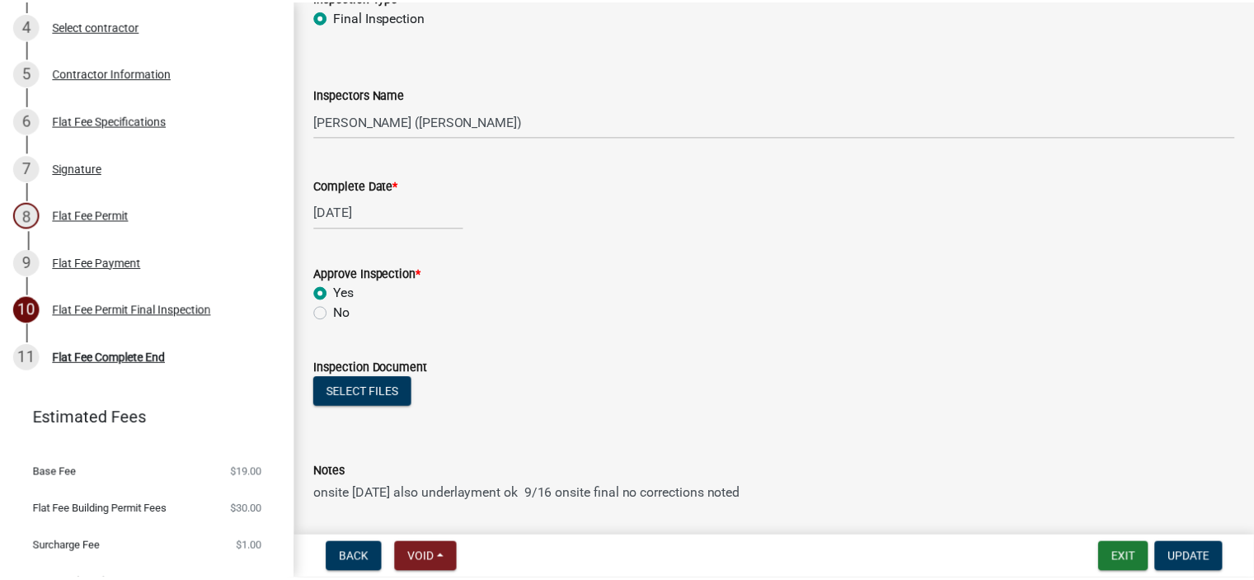
scroll to position [0, 0]
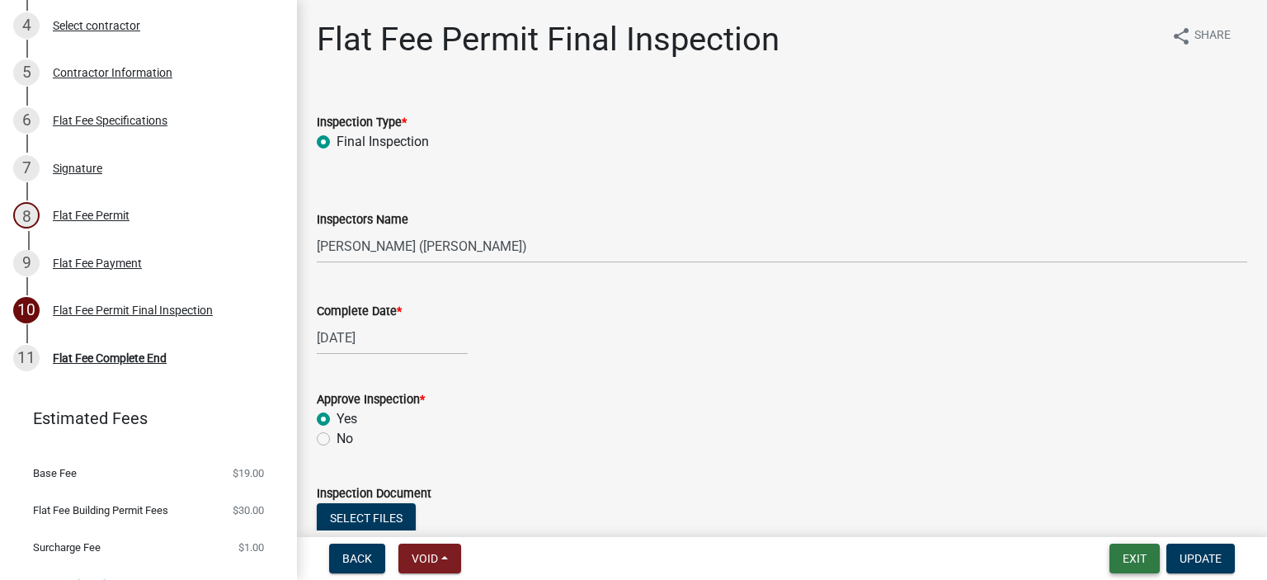
click at [1121, 558] on button "Exit" at bounding box center [1134, 559] width 50 height 30
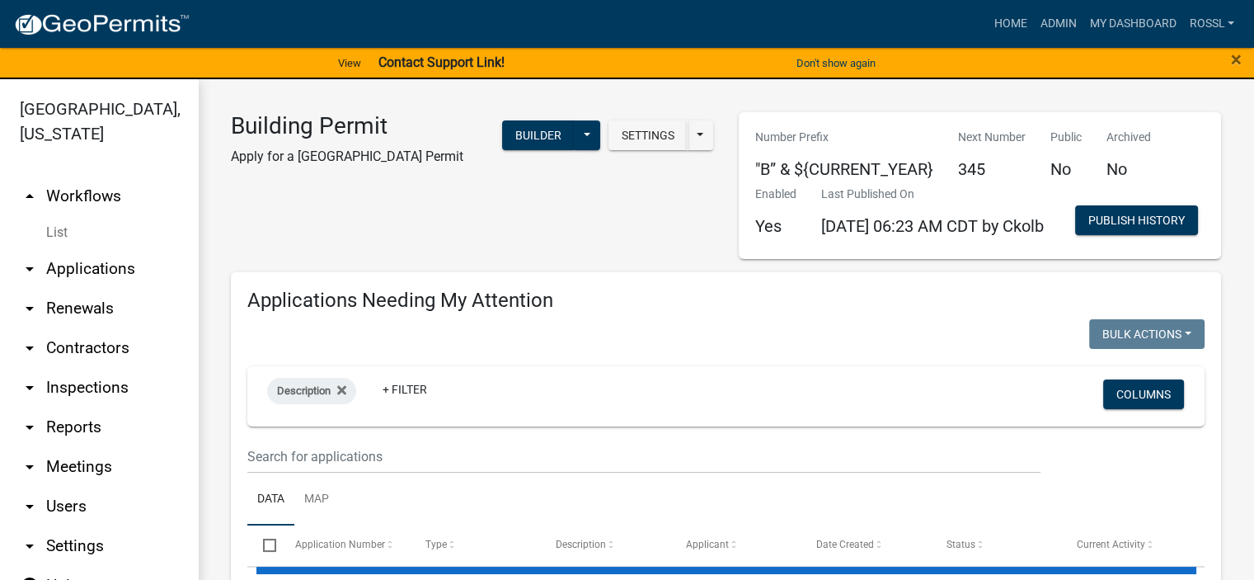
select select "2: 50"
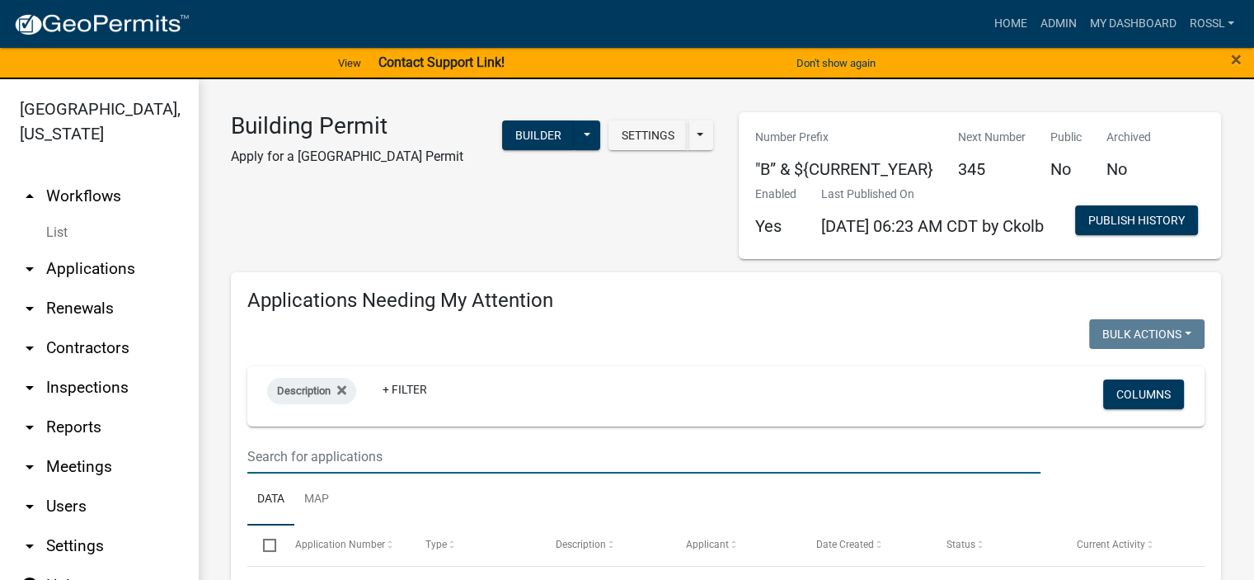
click at [346, 473] on input "text" at bounding box center [643, 457] width 793 height 34
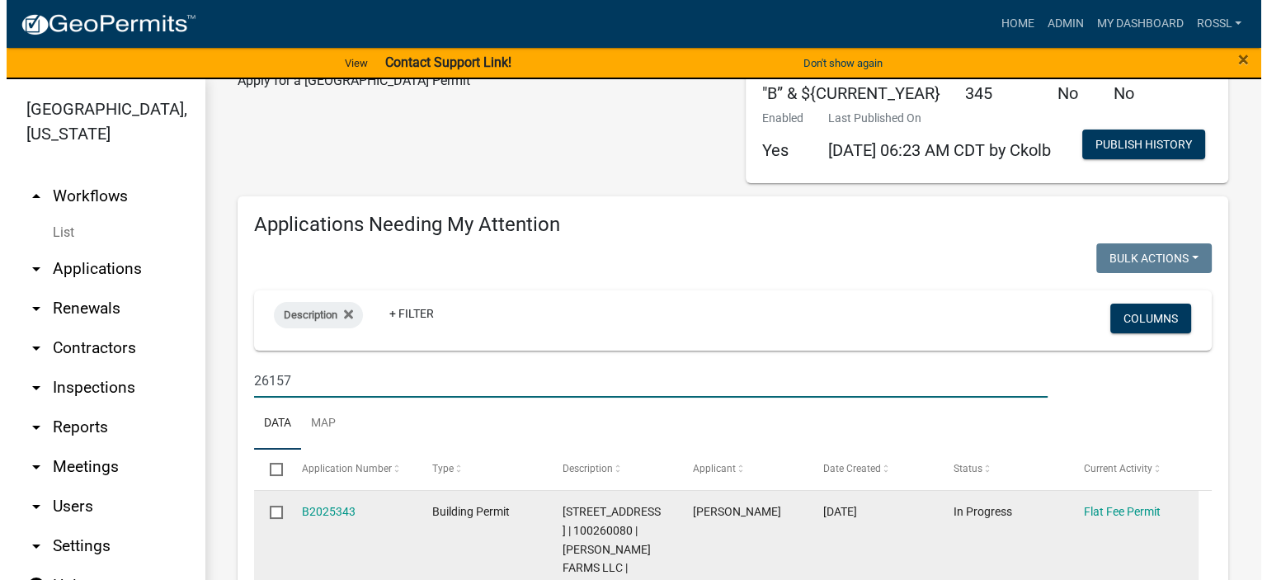
scroll to position [165, 0]
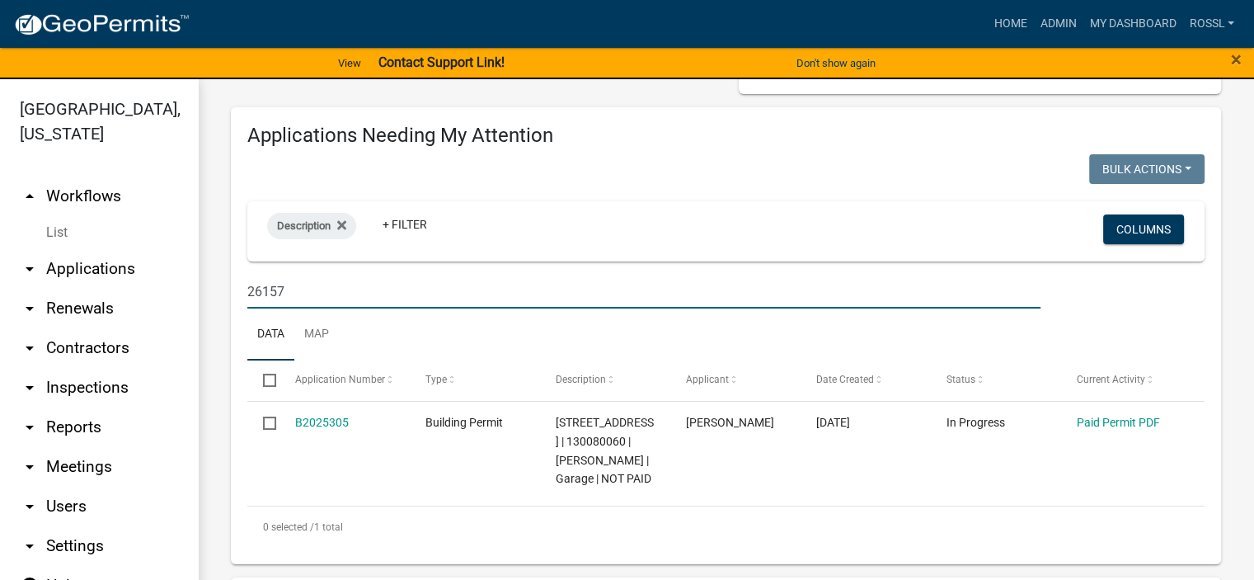
type input "26157"
click at [381, 360] on ul "Data Map" at bounding box center [726, 334] width 958 height 52
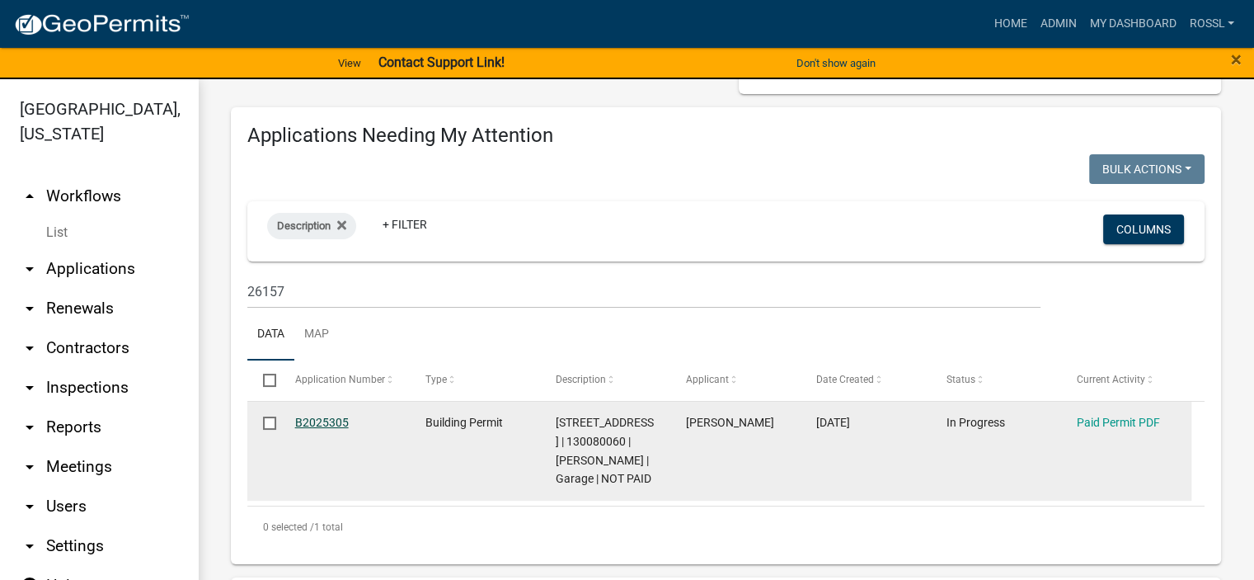
click at [340, 429] on link "B2025305" at bounding box center [322, 422] width 54 height 13
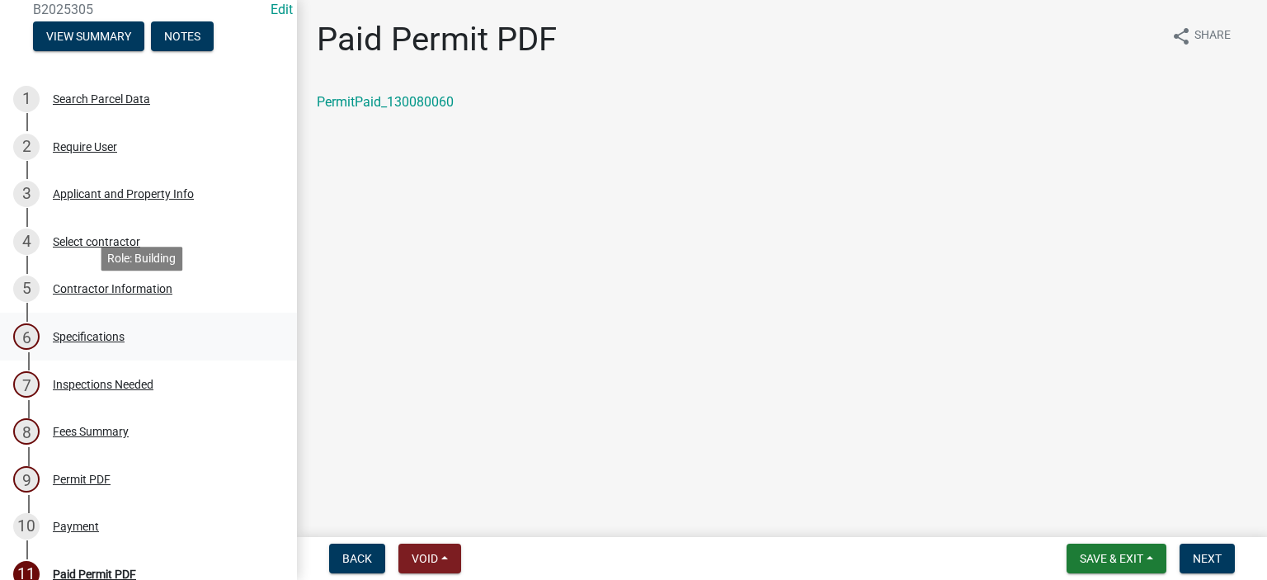
scroll to position [247, 0]
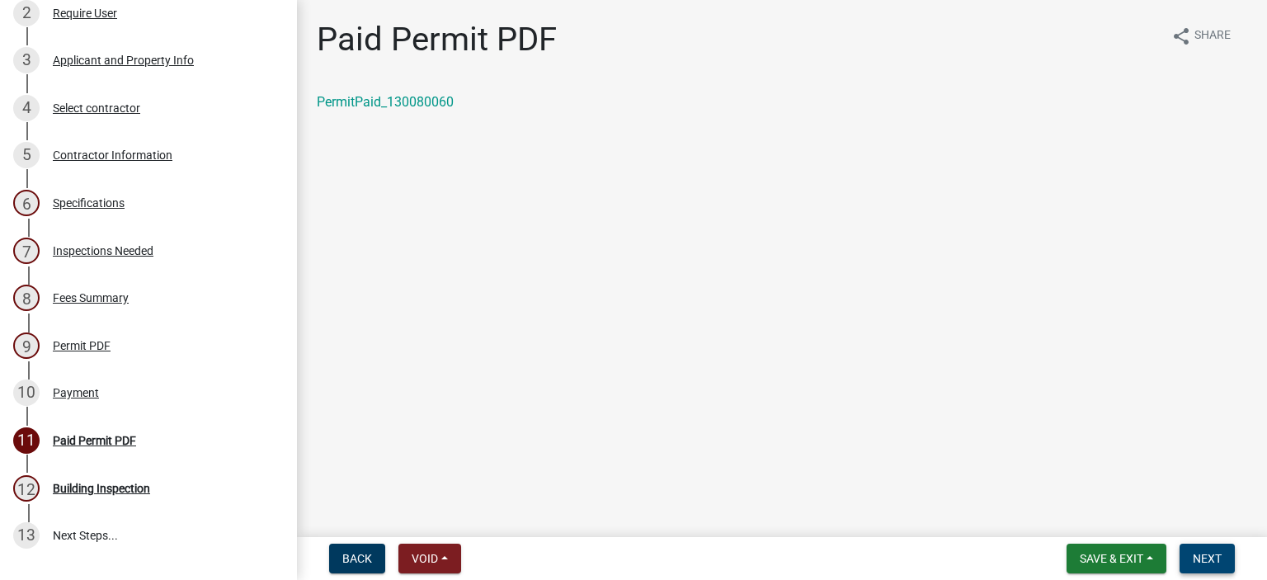
click at [1211, 562] on span "Next" at bounding box center [1207, 558] width 29 height 13
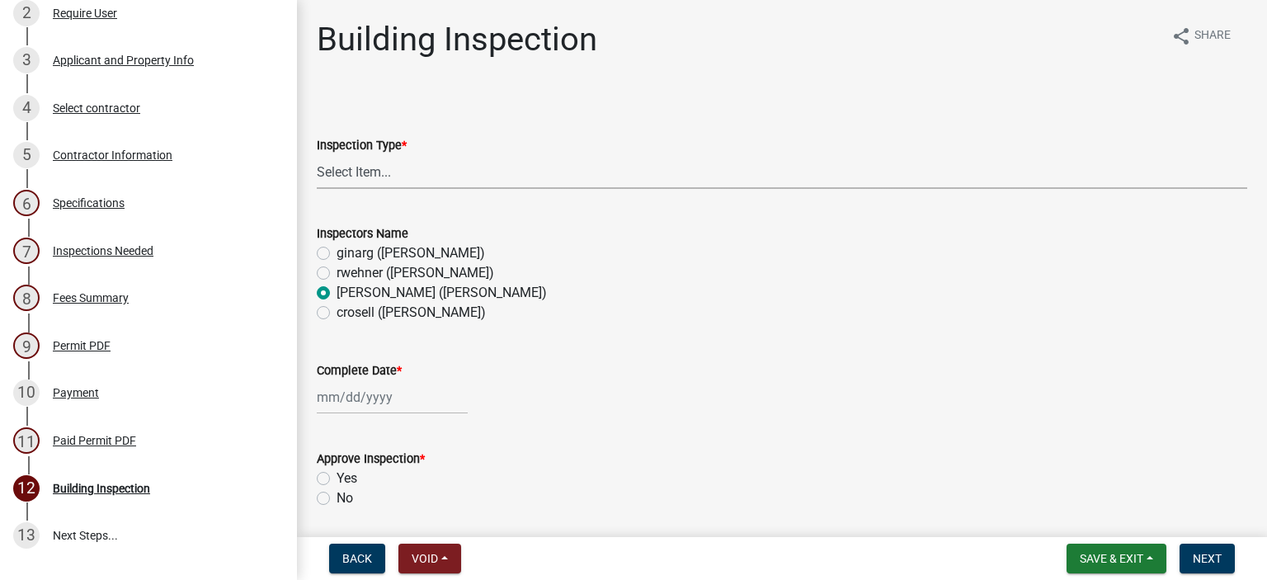
click at [399, 178] on select "Select Item... Footings Foundation Rough Plumbing Rough Mechanical Framing Gas …" at bounding box center [782, 172] width 930 height 34
click at [317, 155] on select "Select Item... Footings Foundation Rough Plumbing Rough Mechanical Framing Gas …" at bounding box center [782, 172] width 930 height 34
select select "24c4516e-7a9f-48a4-a0b5-6d857a377a6e"
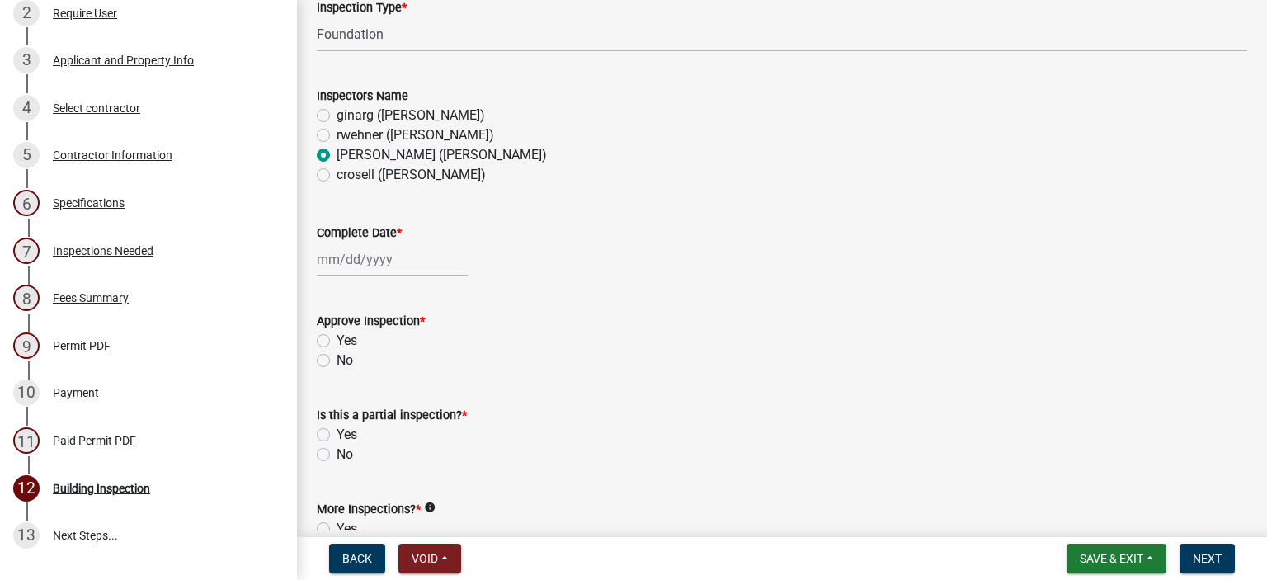
scroll to position [165, 0]
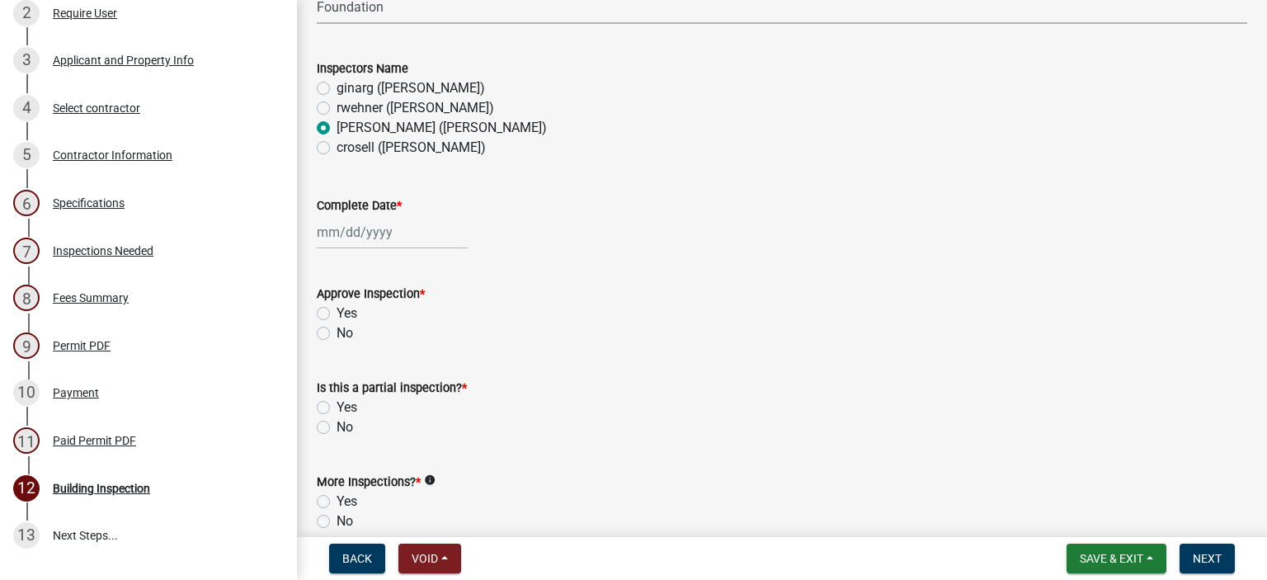
select select "9"
select select "2025"
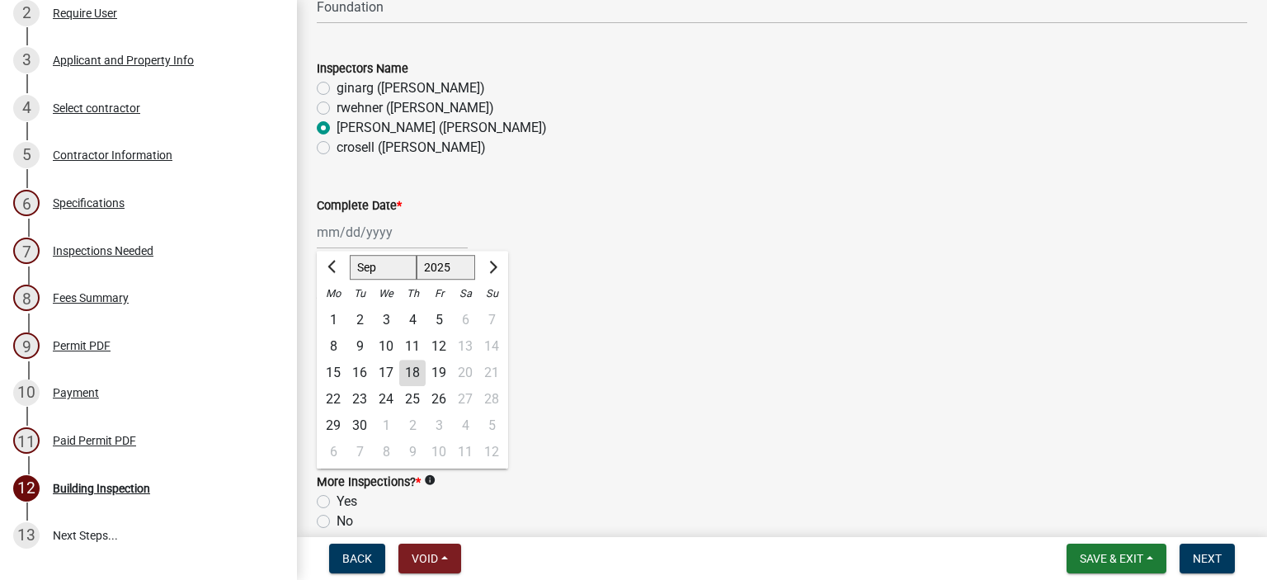
click at [351, 238] on div "[PERSON_NAME] Feb Mar Apr [PERSON_NAME][DATE] Oct Nov [DATE] 1526 1527 1528 152…" at bounding box center [392, 232] width 151 height 34
click at [363, 372] on div "16" at bounding box center [359, 373] width 26 height 26
type input "[DATE]"
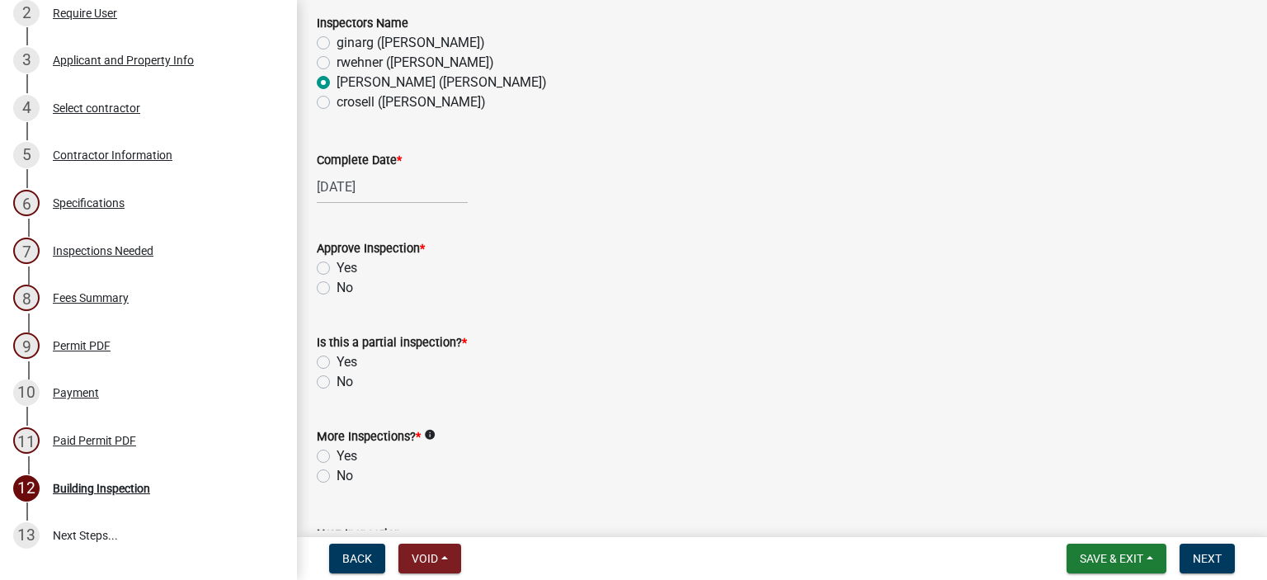
scroll to position [247, 0]
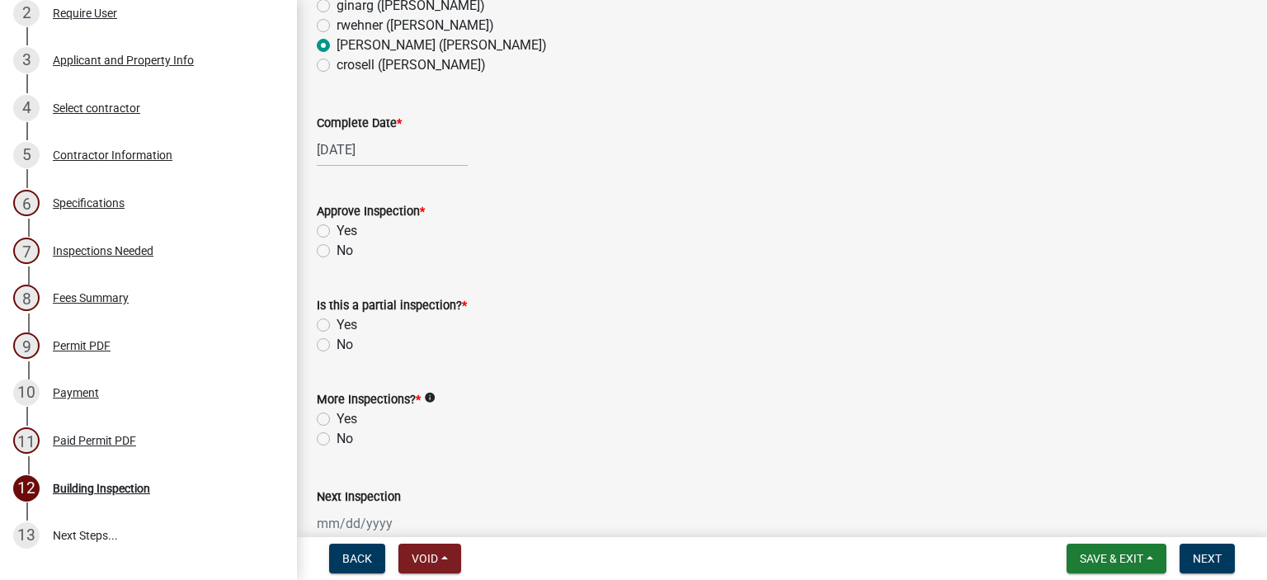
click at [336, 224] on label "Yes" at bounding box center [346, 231] width 21 height 20
click at [336, 224] on input "Yes" at bounding box center [341, 226] width 11 height 11
radio input "true"
click at [322, 351] on div "No" at bounding box center [782, 345] width 930 height 20
click at [336, 349] on label "No" at bounding box center [344, 345] width 16 height 20
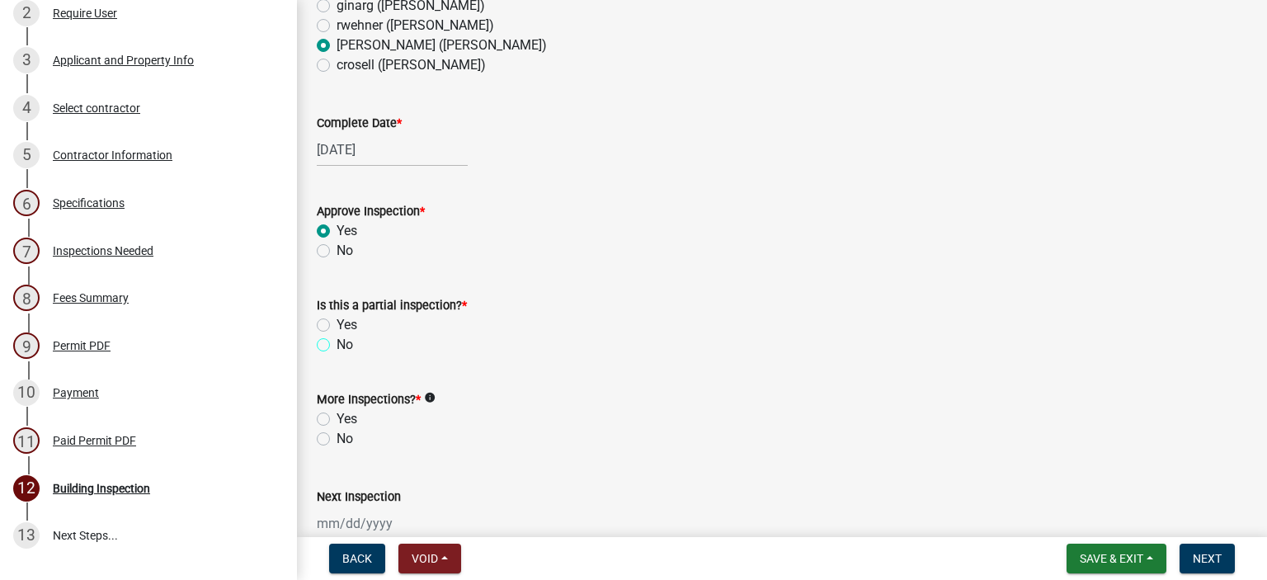
click at [336, 346] on input "No" at bounding box center [341, 340] width 11 height 11
radio input "true"
click at [336, 420] on label "Yes" at bounding box center [346, 419] width 21 height 20
click at [336, 420] on input "Yes" at bounding box center [341, 414] width 11 height 11
radio input "true"
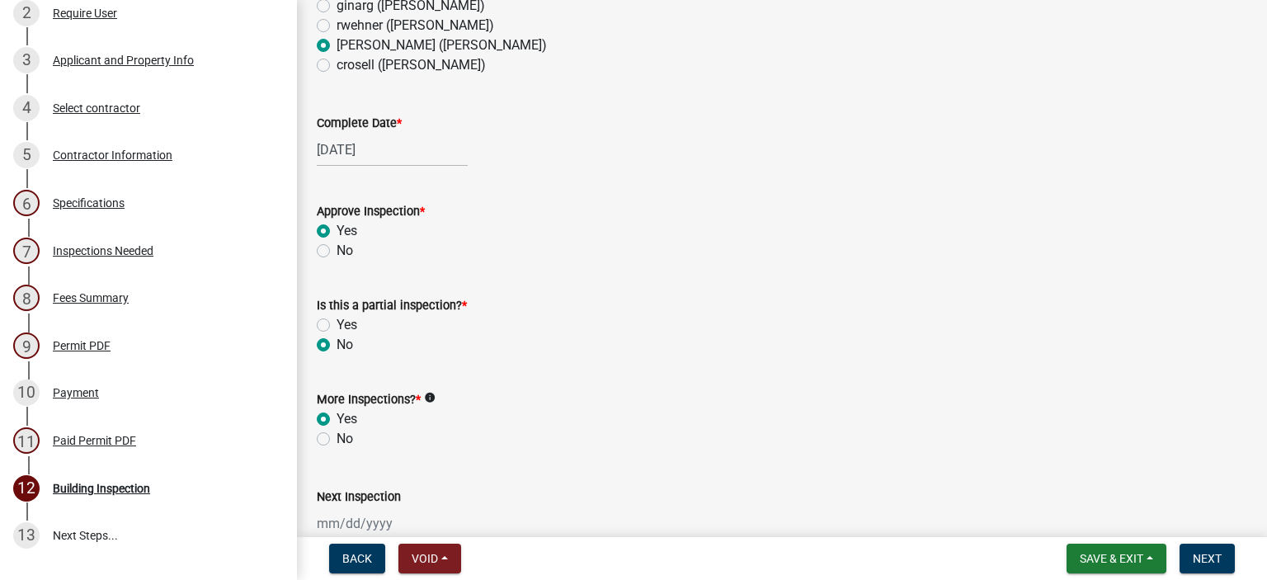
scroll to position [495, 0]
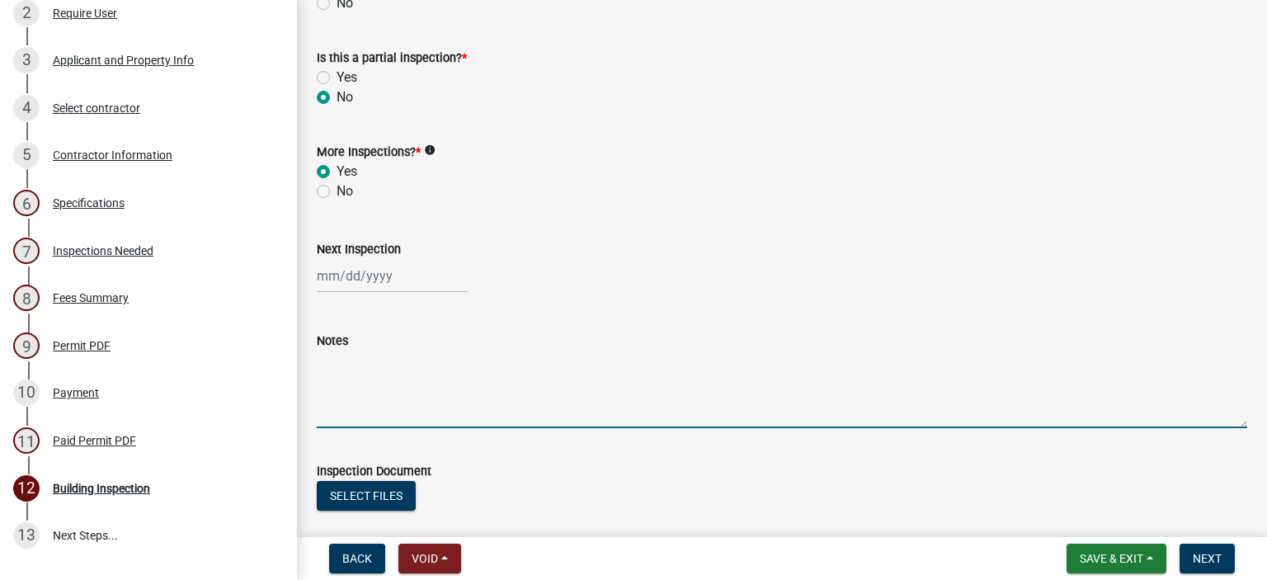
click at [329, 404] on textarea "Notes" at bounding box center [782, 390] width 930 height 78
type textarea "Deep perimeter 18"plus over 12" wide 2 #4 bar and #4 bar at 24" on c each way- …"
click at [1124, 560] on span "Save & Exit" at bounding box center [1112, 558] width 64 height 13
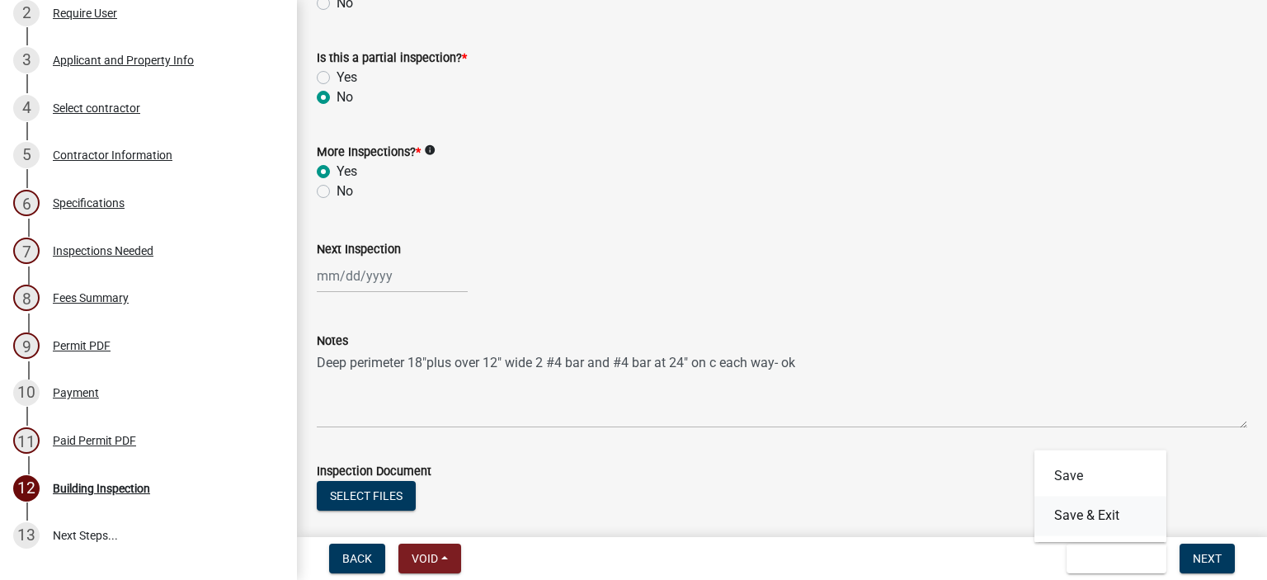
click at [1109, 511] on button "Save & Exit" at bounding box center [1100, 516] width 132 height 40
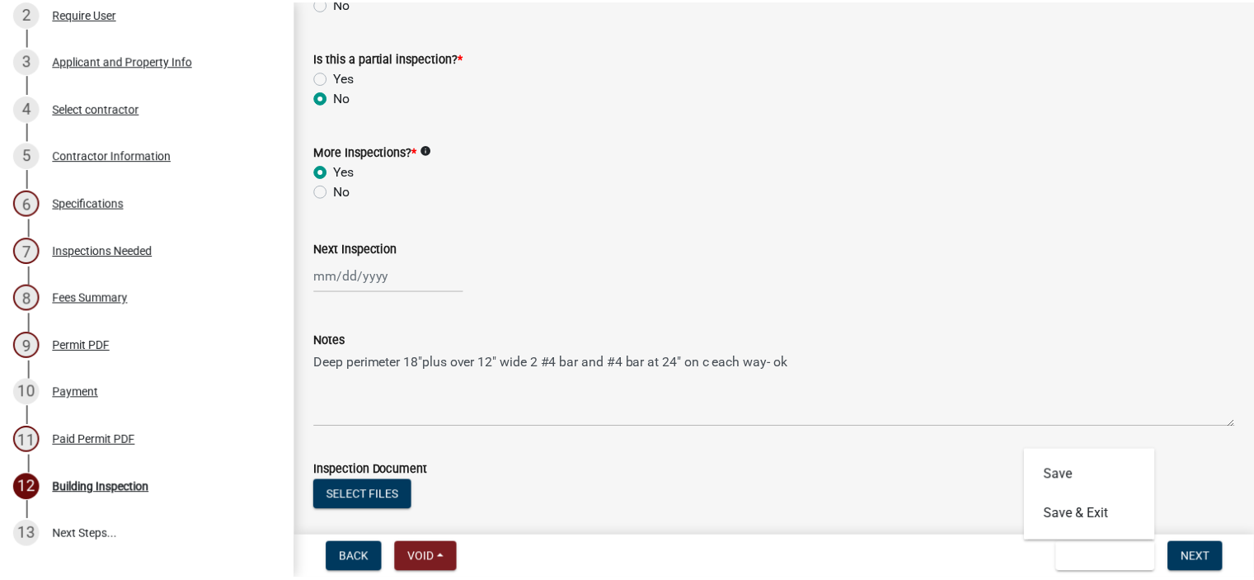
scroll to position [0, 0]
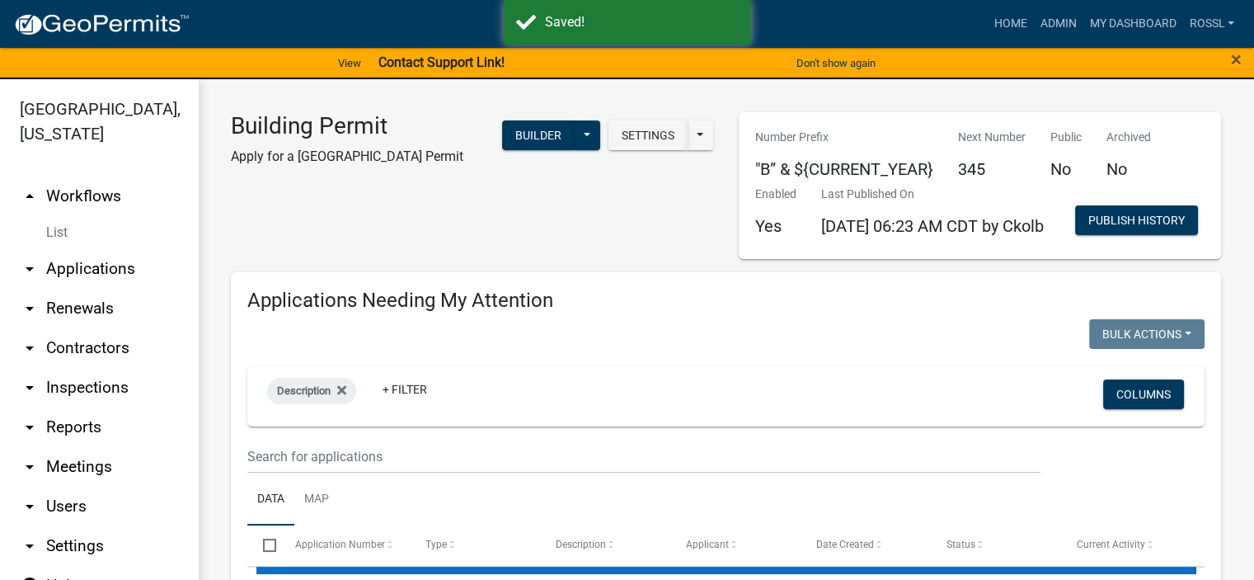
select select "2: 50"
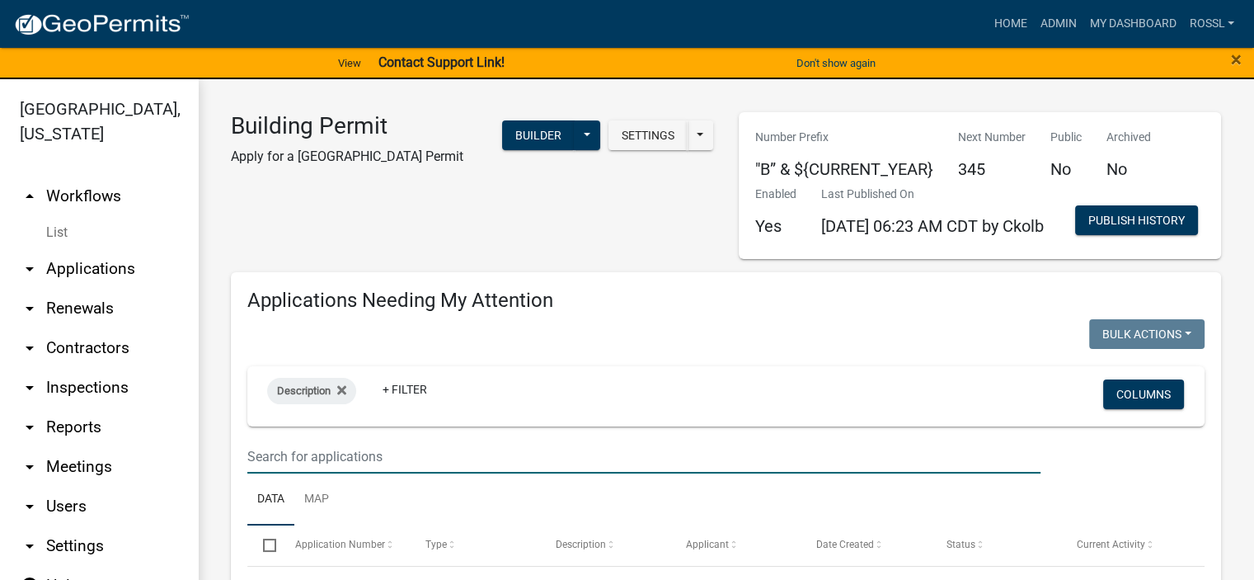
click at [366, 473] on input "text" at bounding box center [643, 457] width 793 height 34
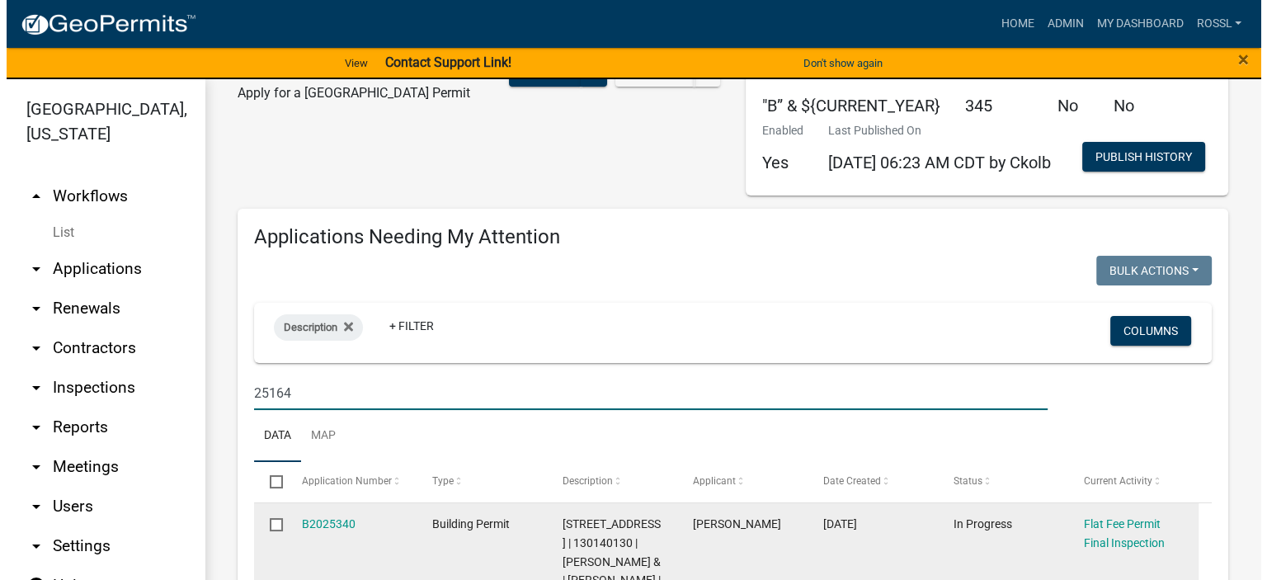
scroll to position [165, 0]
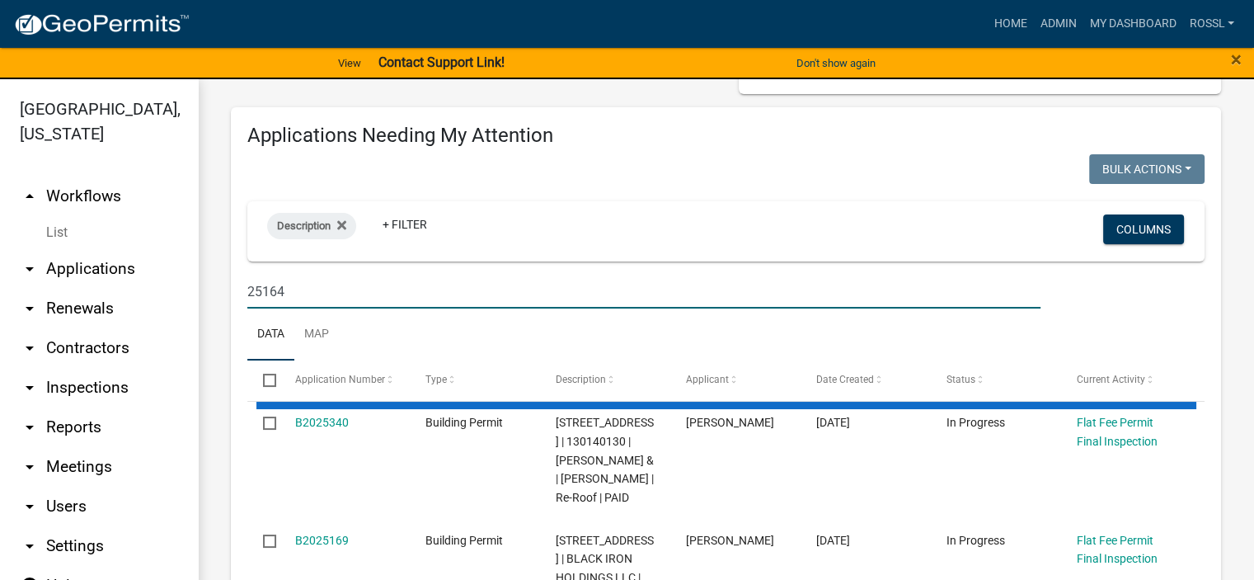
type input "25164"
click at [425, 360] on ul "Data Map" at bounding box center [726, 334] width 958 height 52
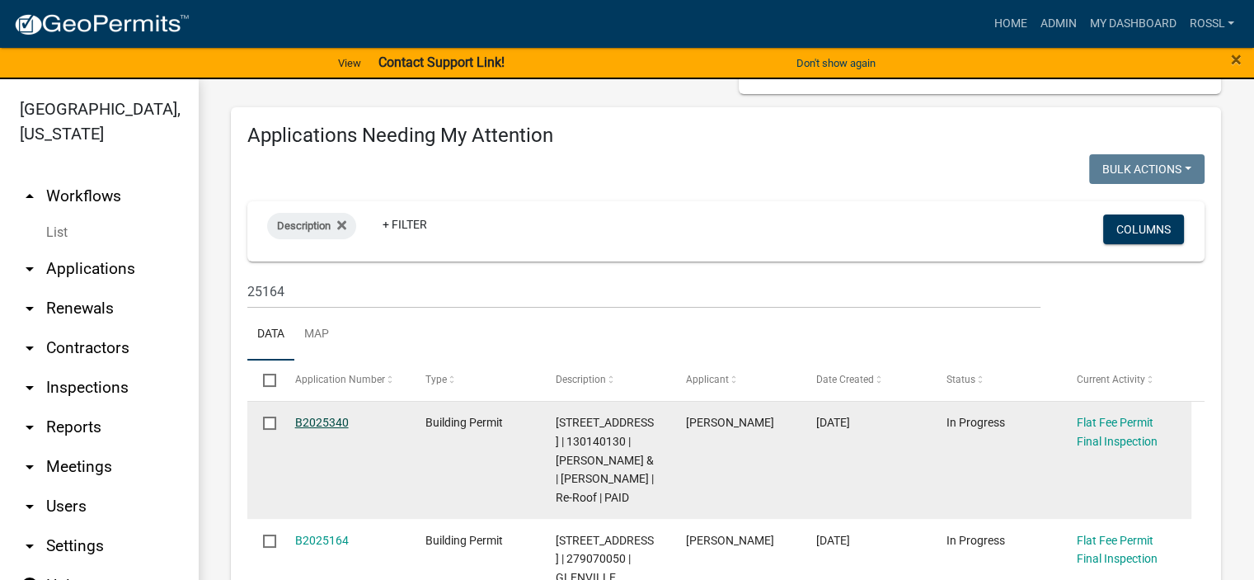
click at [320, 429] on link "B2025340" at bounding box center [322, 422] width 54 height 13
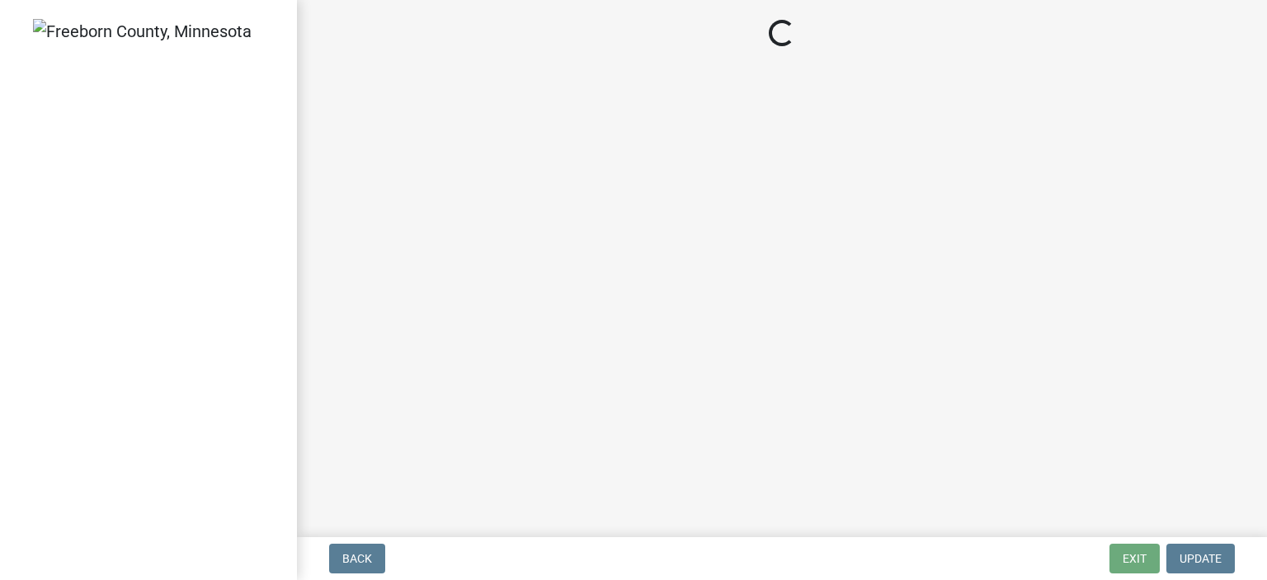
select select "3613e5d6-c0da-40a7-83d4-d5638b2e6124"
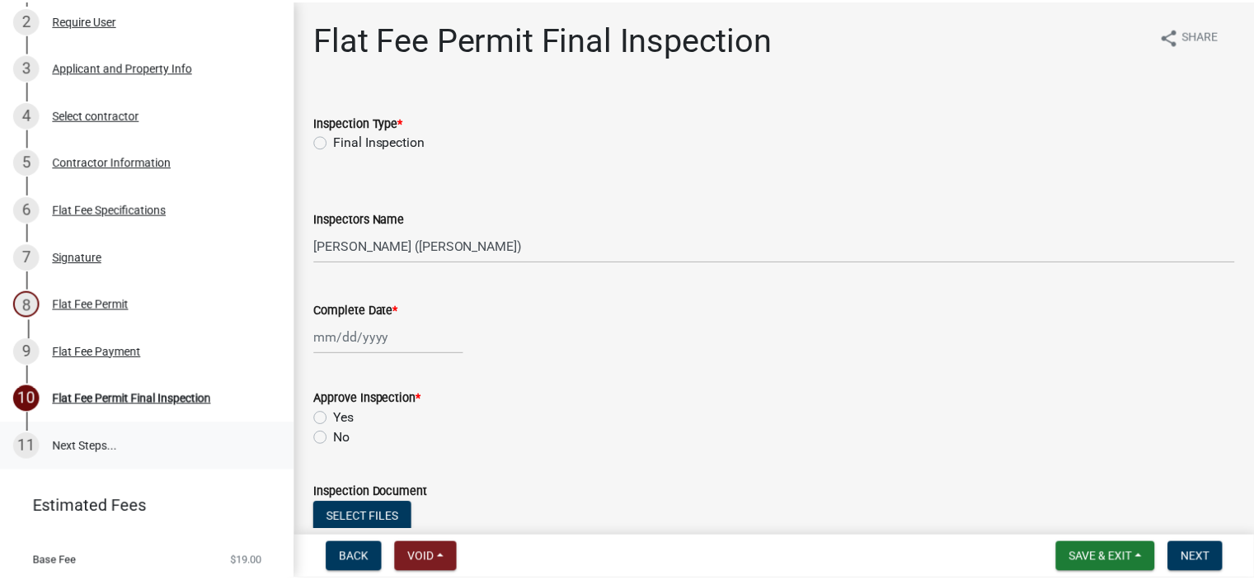
scroll to position [247, 0]
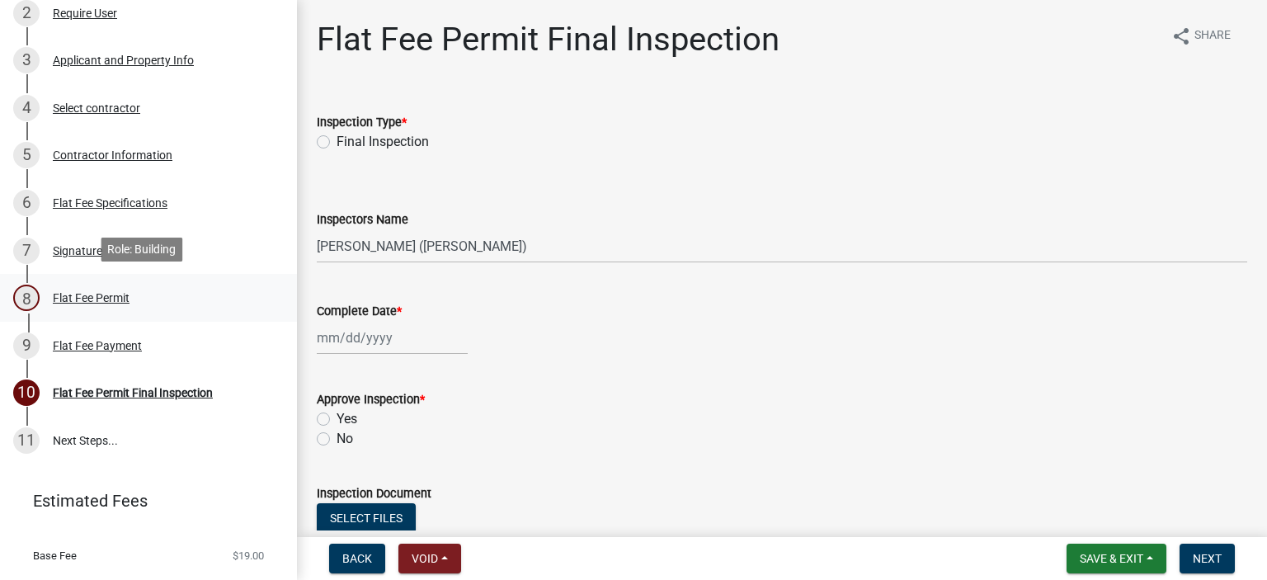
click at [70, 295] on div "Flat Fee Permit" at bounding box center [91, 298] width 77 height 12
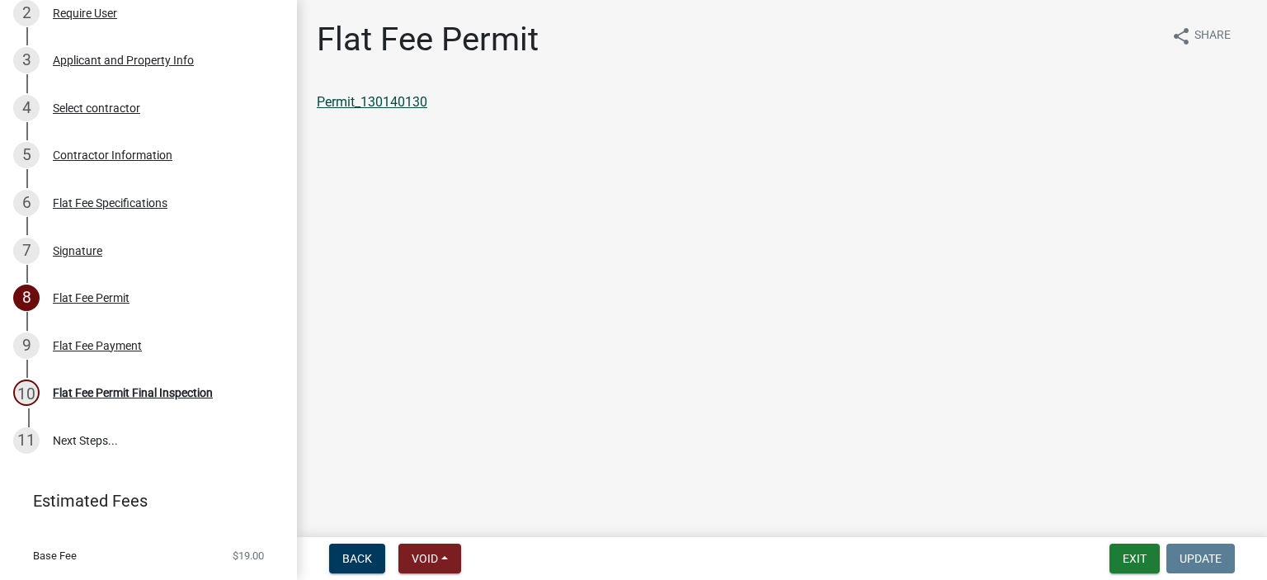
click at [387, 107] on link "Permit_130140130" at bounding box center [372, 102] width 111 height 16
click at [1148, 559] on button "Exit" at bounding box center [1134, 559] width 50 height 30
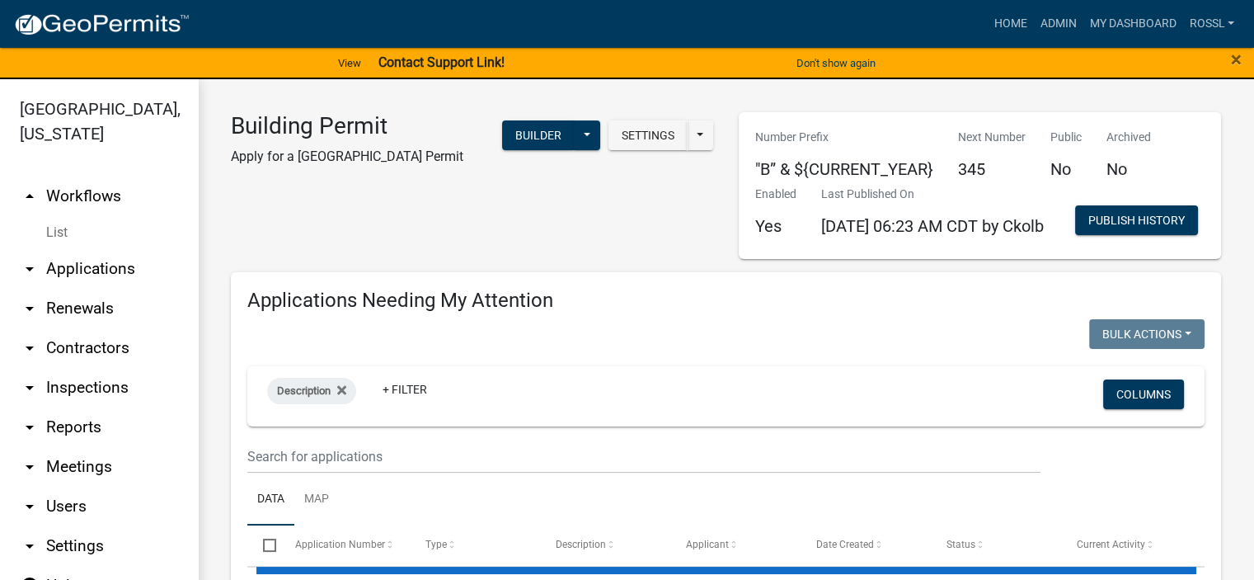
select select "2: 50"
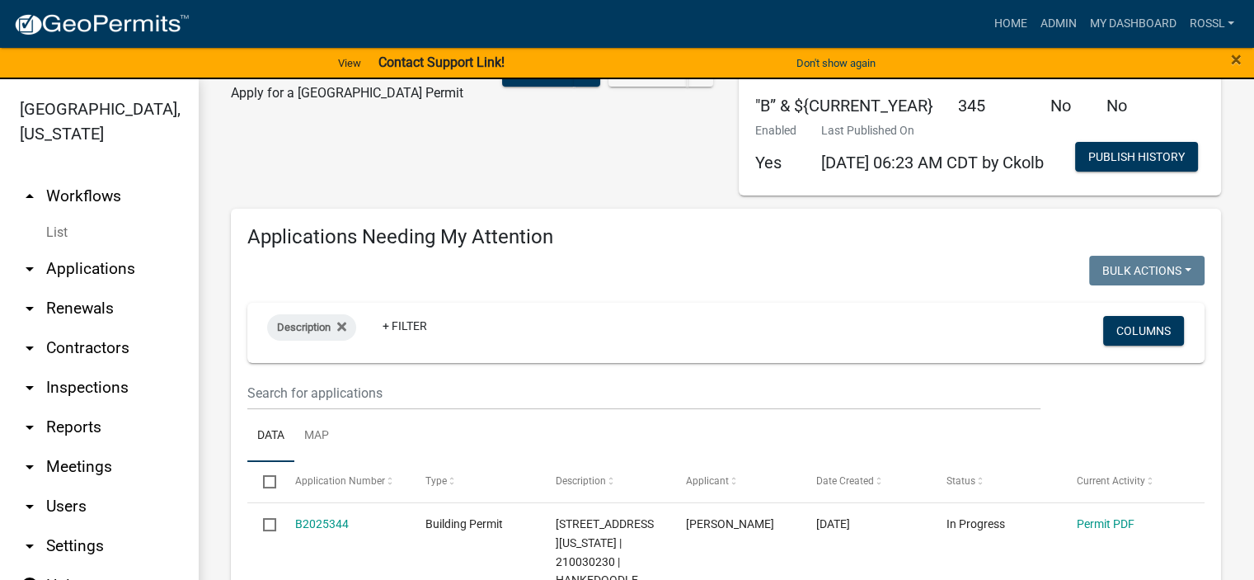
scroll to position [412, 0]
